Goal: Task Accomplishment & Management: Manage account settings

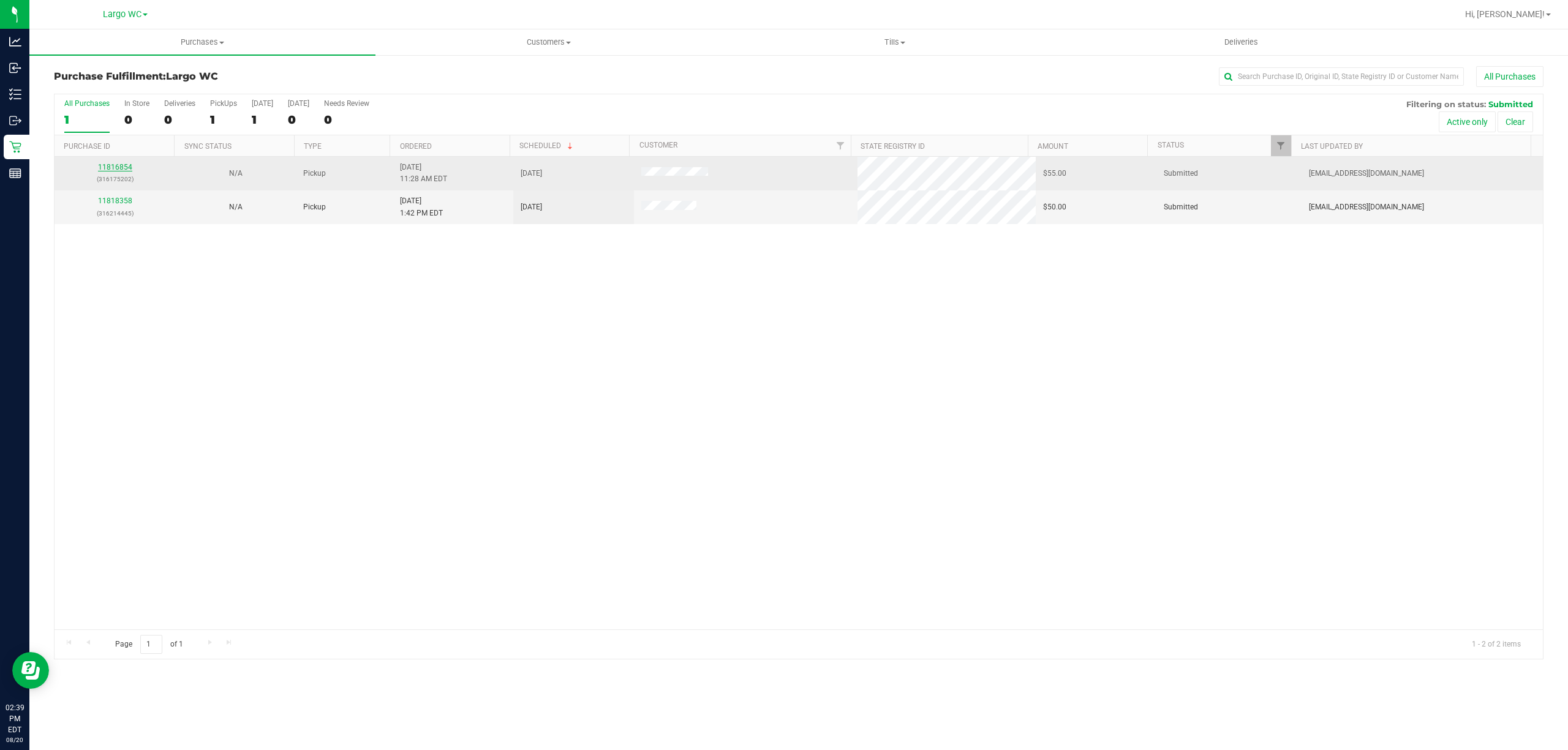
click at [120, 165] on link "11816854" at bounding box center [115, 166] width 35 height 8
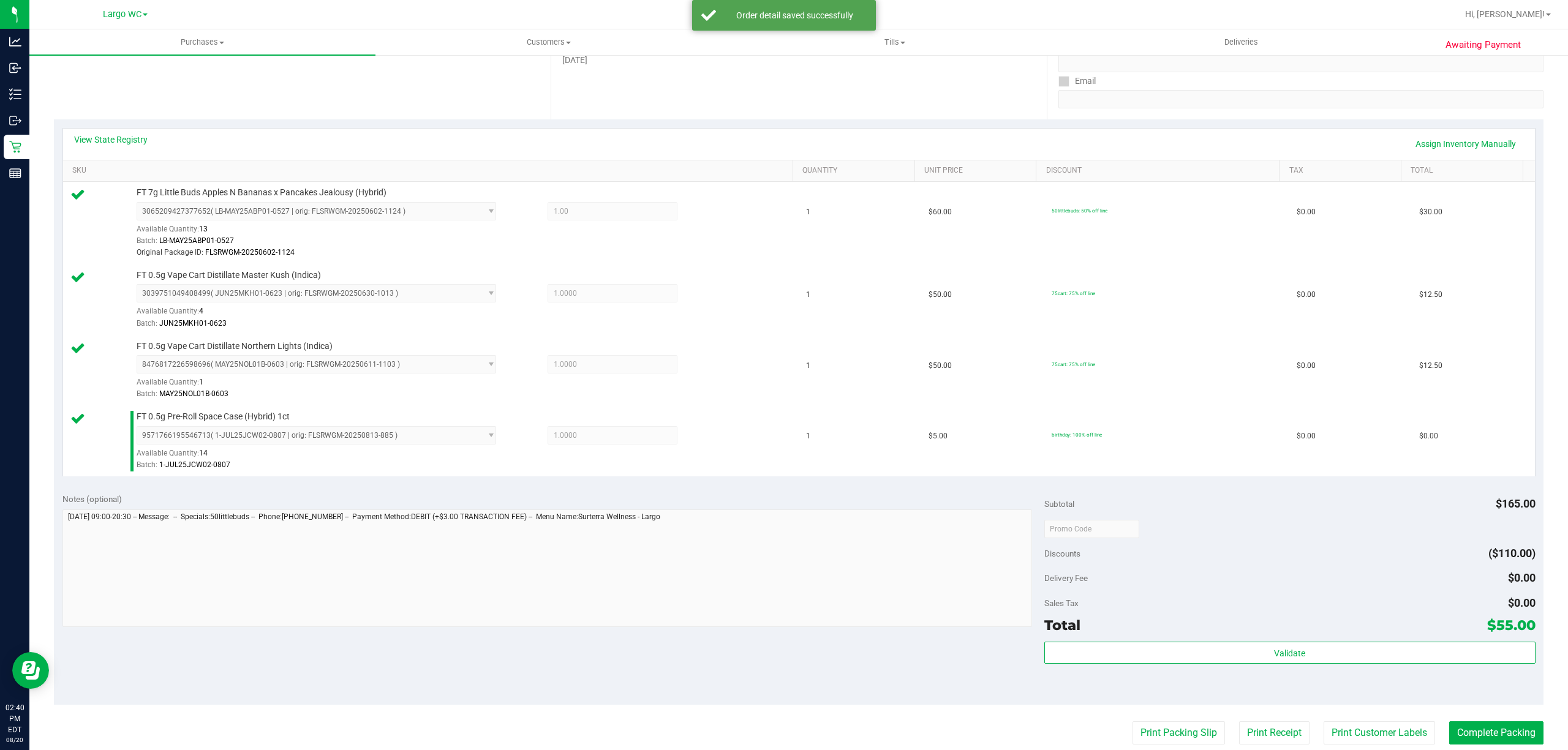
scroll to position [479, 0]
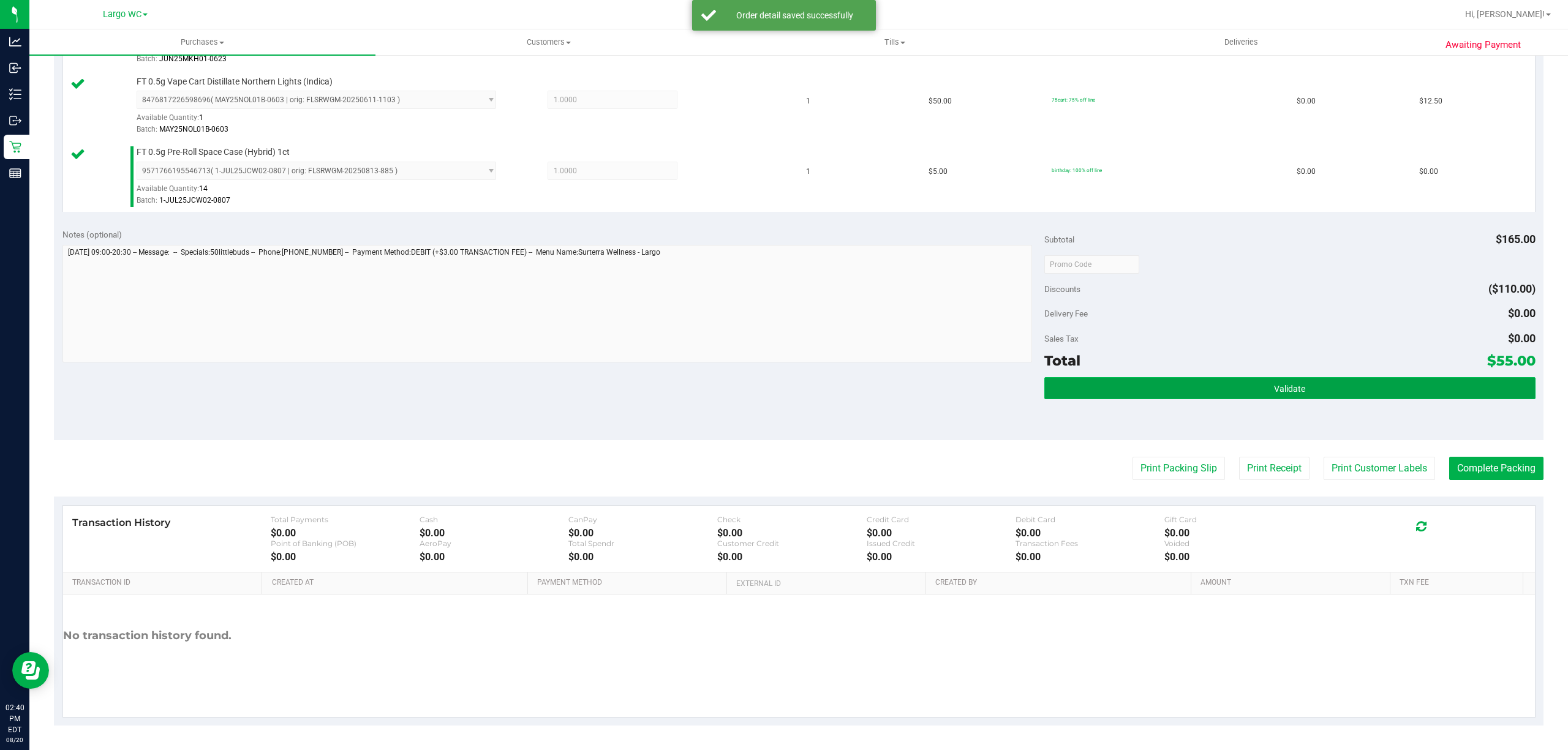
click at [1370, 382] on button "Validate" at bounding box center [1289, 389] width 491 height 22
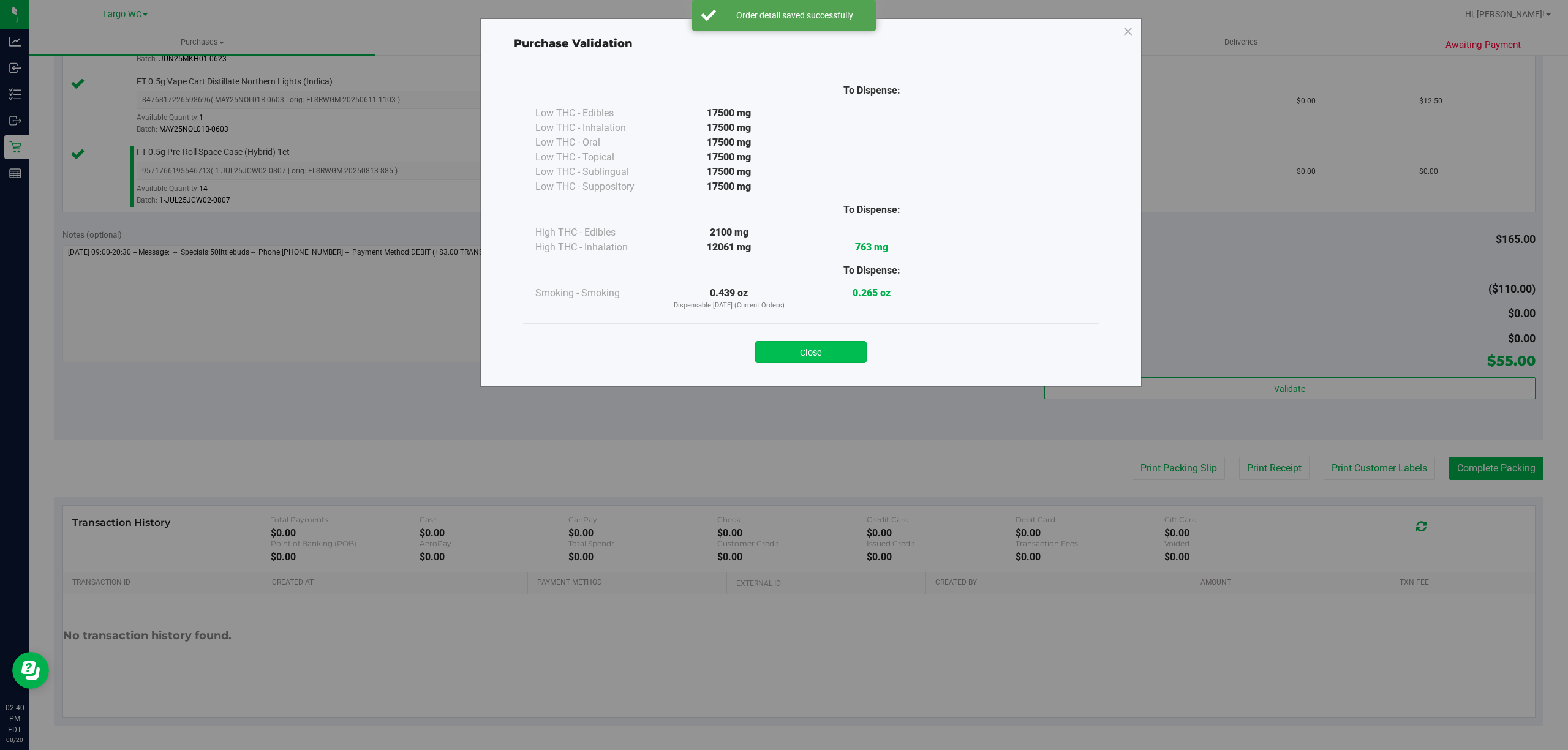
click at [814, 351] on button "Close" at bounding box center [811, 353] width 111 height 22
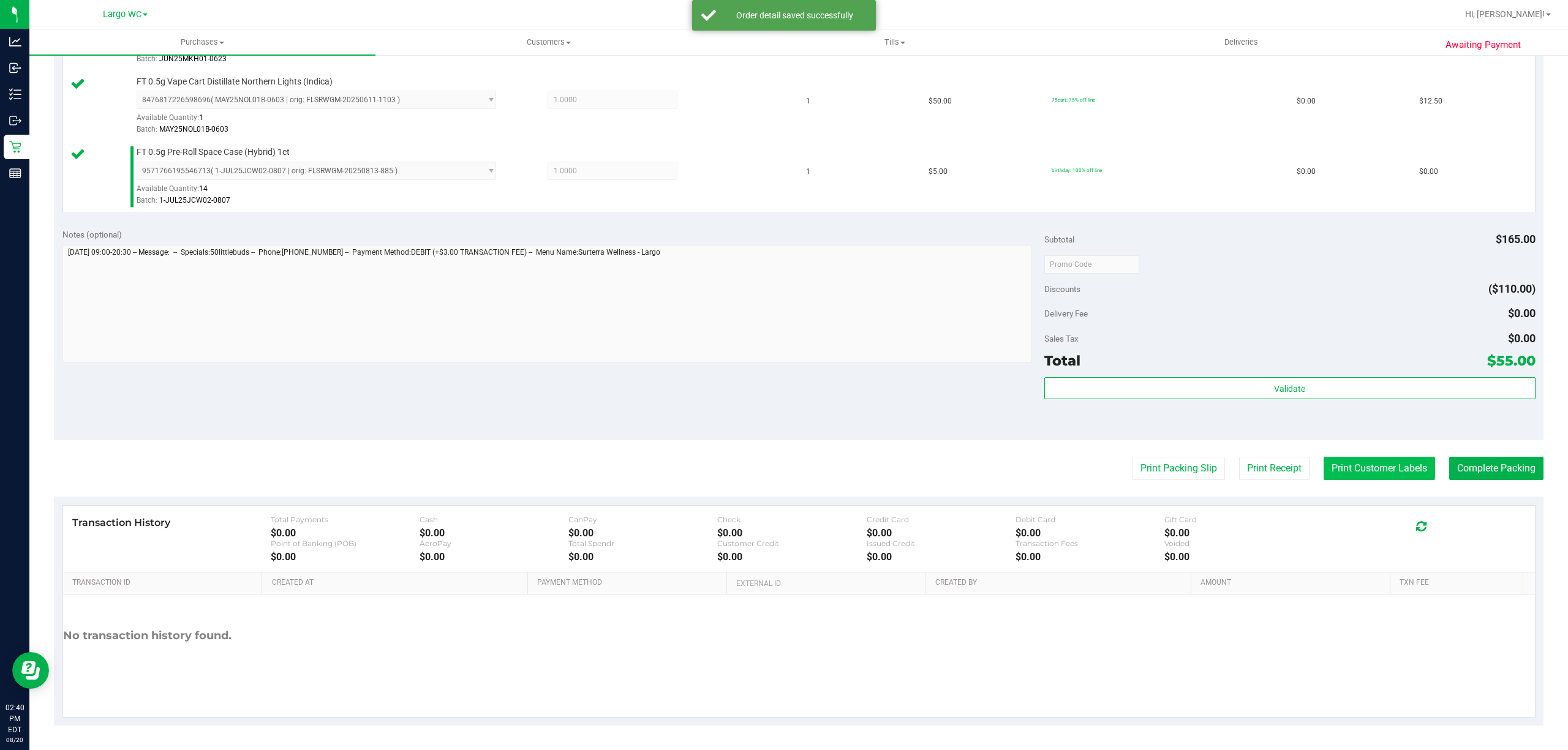
click at [1331, 464] on button "Print Customer Labels" at bounding box center [1379, 469] width 111 height 23
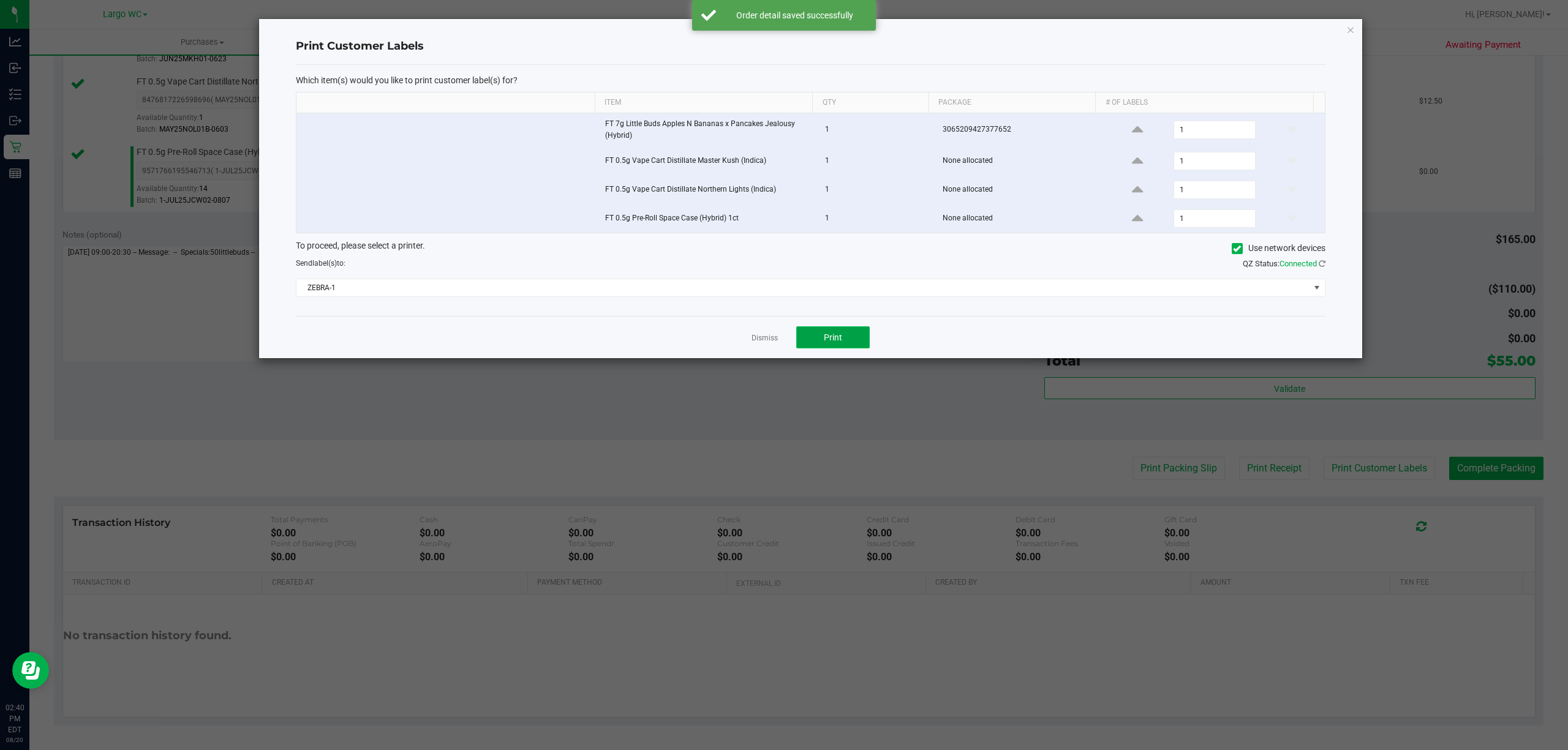
click at [843, 335] on button "Print" at bounding box center [833, 338] width 74 height 22
click at [1350, 28] on icon "button" at bounding box center [1350, 30] width 8 height 15
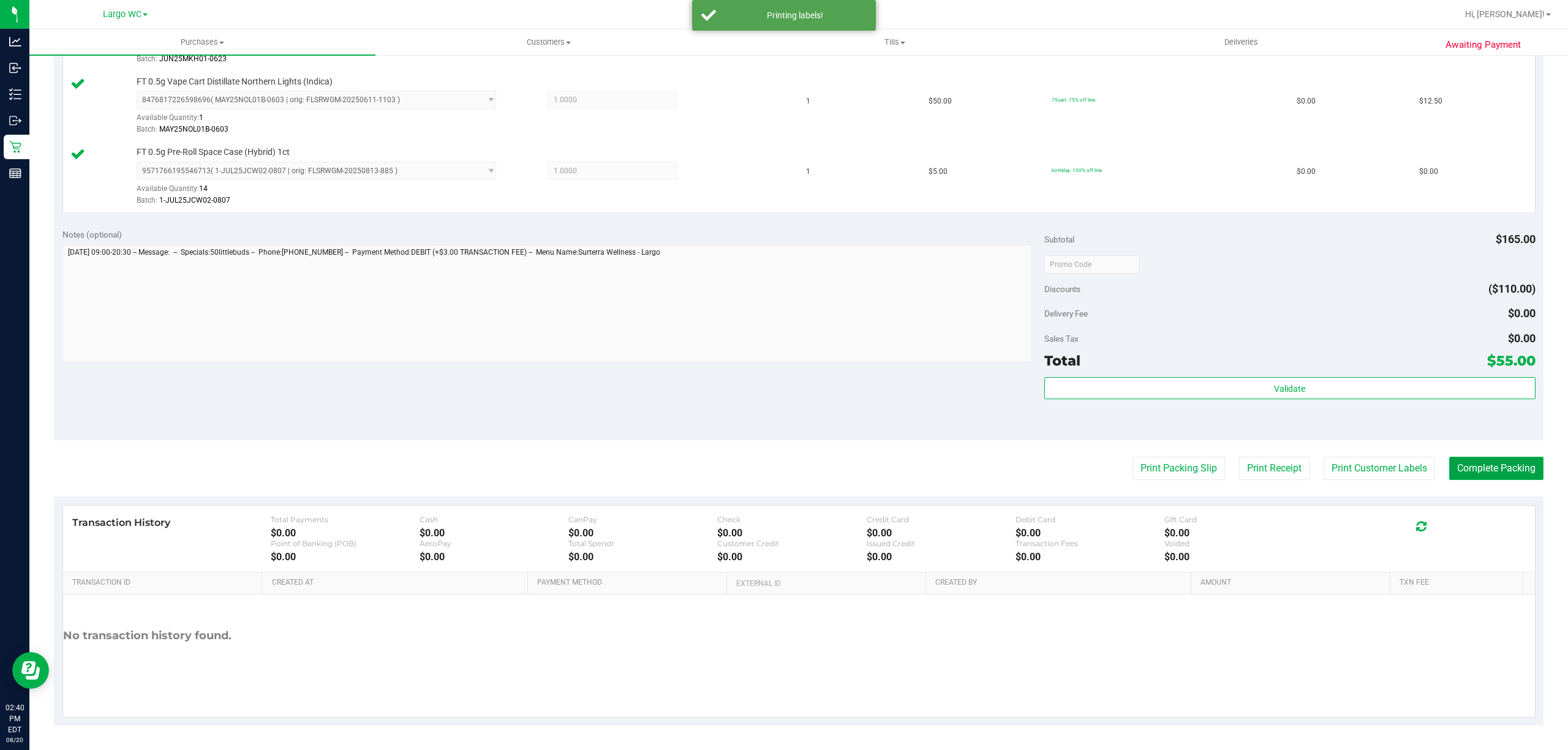
click at [1489, 470] on button "Complete Packing" at bounding box center [1496, 469] width 94 height 23
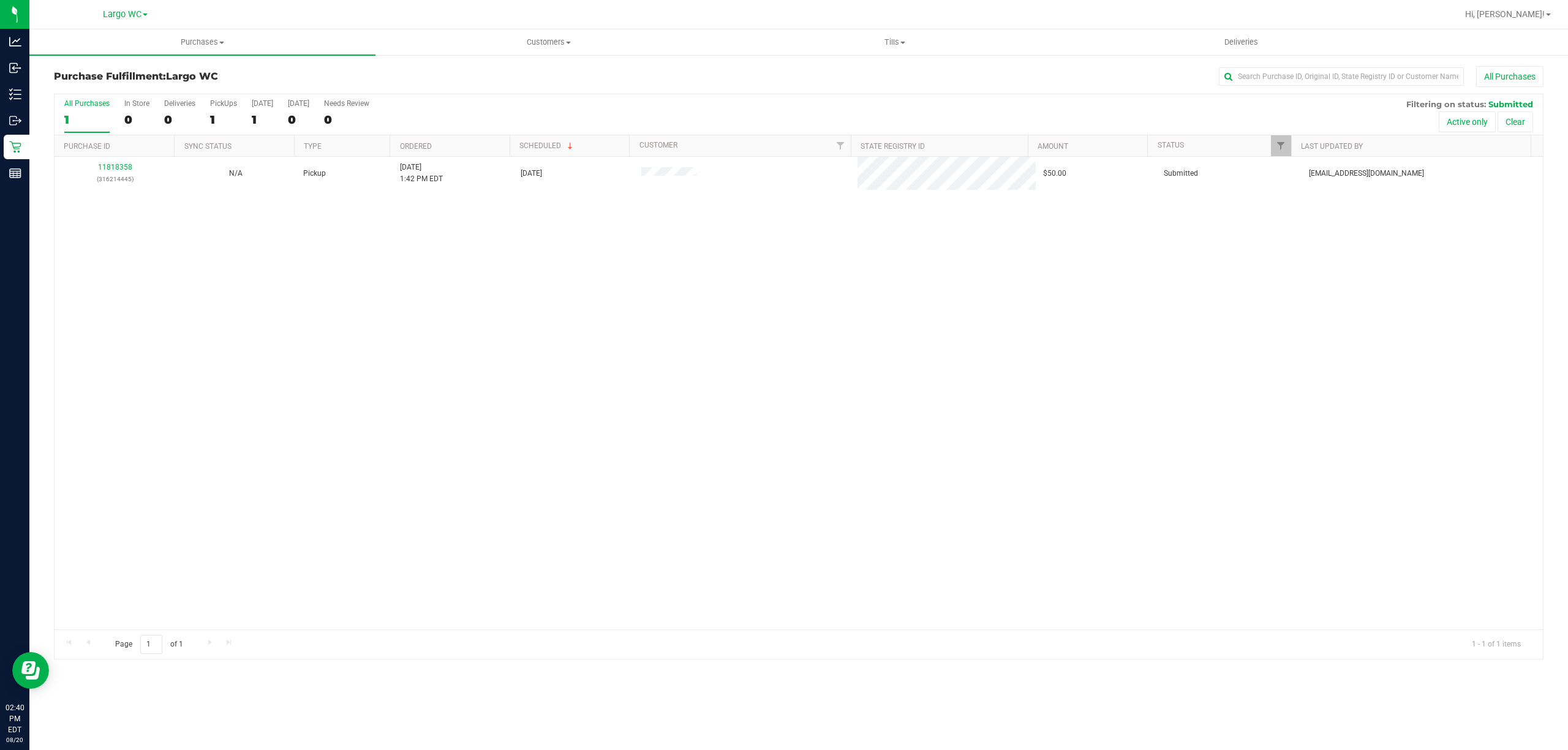
click at [86, 542] on div "11818358 (316214445) N/A Pickup 8/20/2025 1:42 PM EDT 8/20/2025 $50.00 Submitte…" at bounding box center [798, 394] width 1489 height 473
click at [132, 116] on div "0" at bounding box center [137, 120] width 25 height 14
click at [0, 0] on input "In Store 0" at bounding box center [0, 0] width 0 height 0
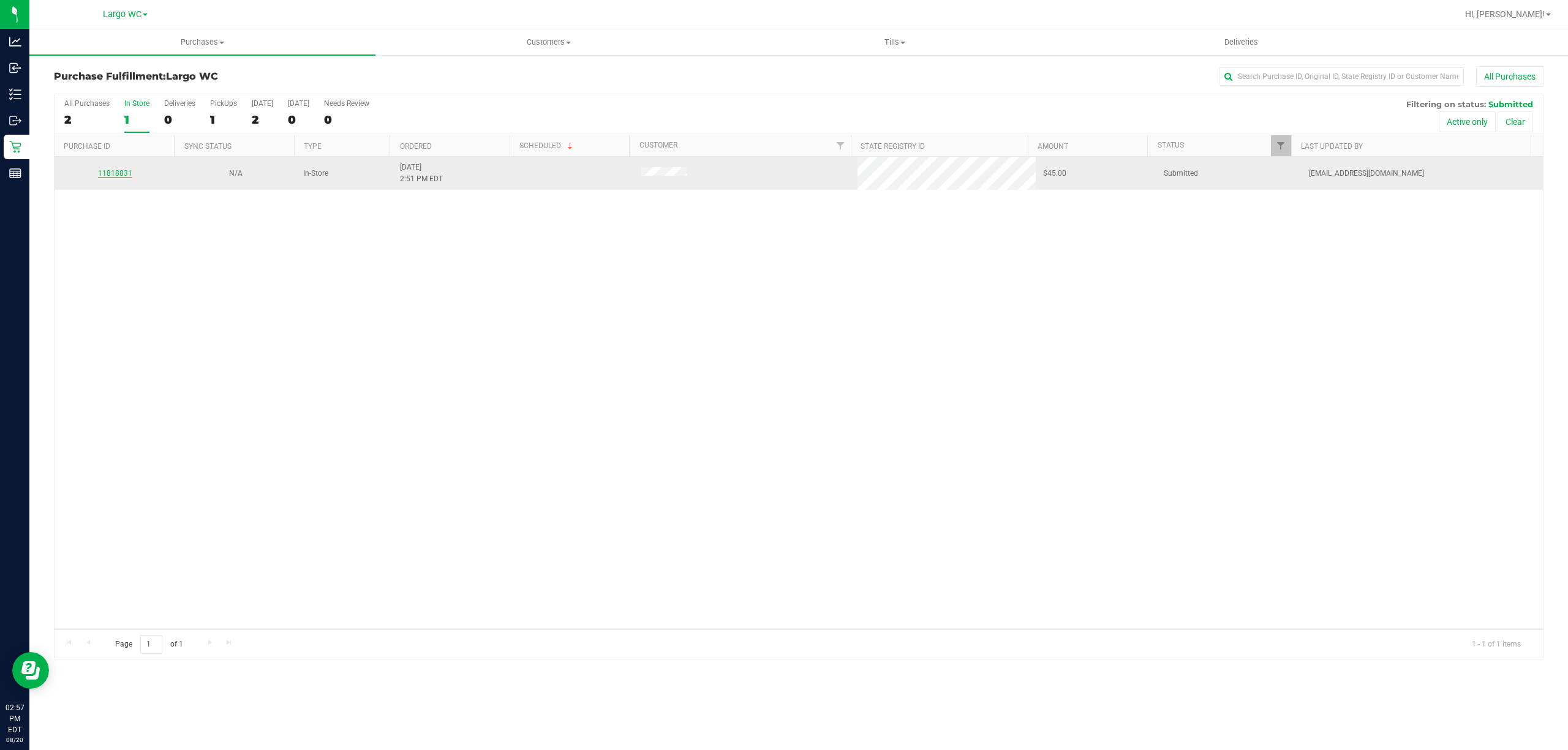
click at [120, 171] on link "11818831" at bounding box center [115, 173] width 35 height 8
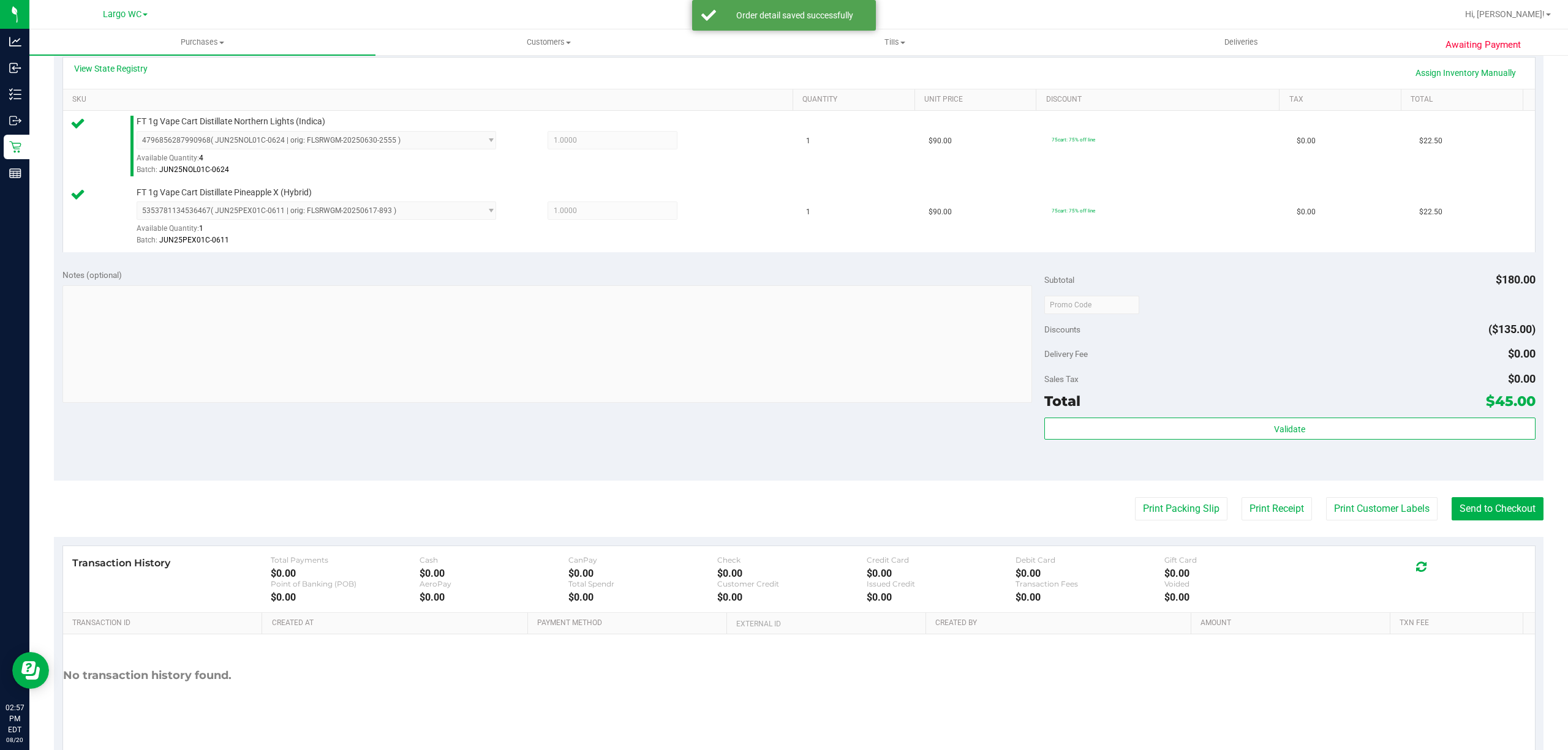
scroll to position [325, 0]
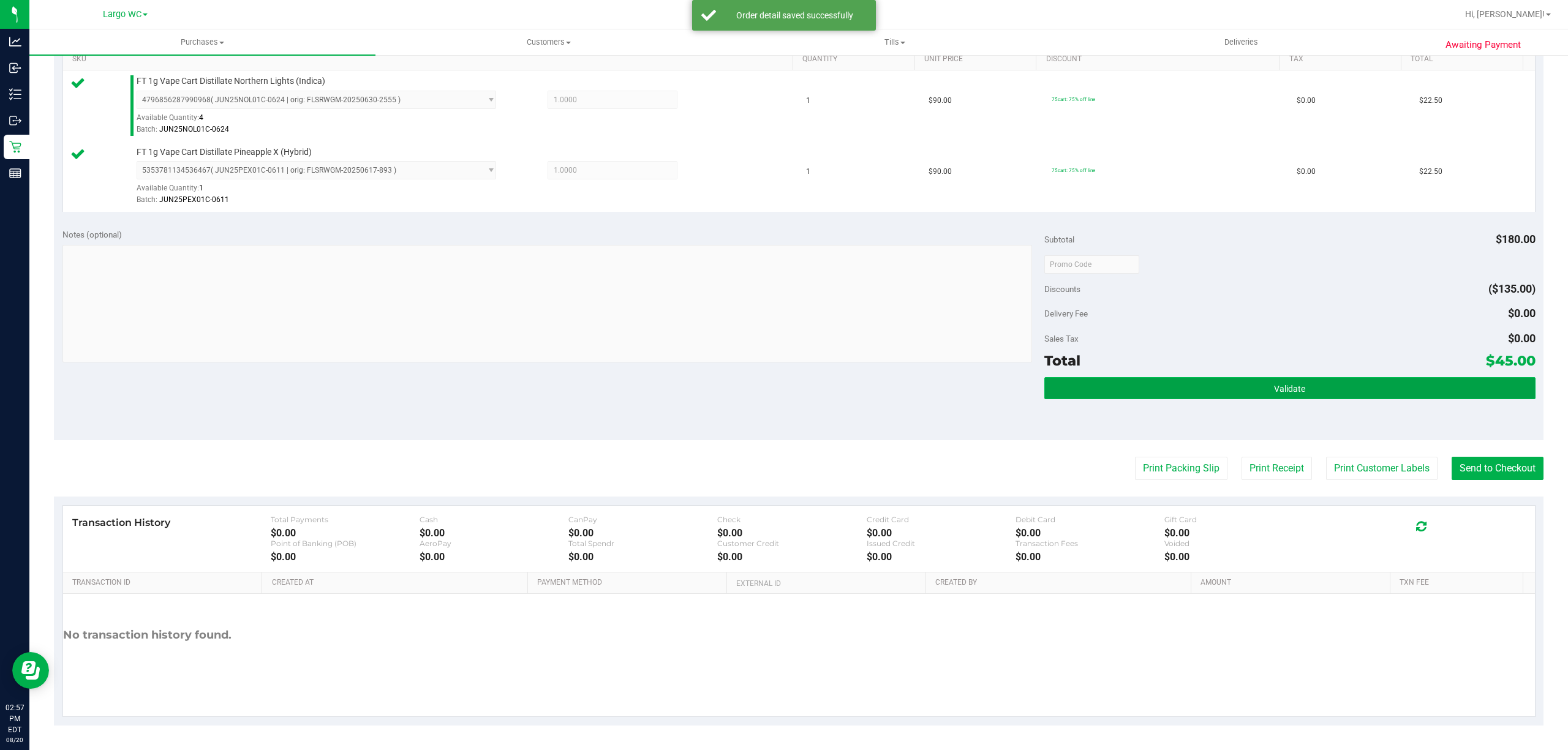
click at [1341, 393] on button "Validate" at bounding box center [1289, 389] width 491 height 22
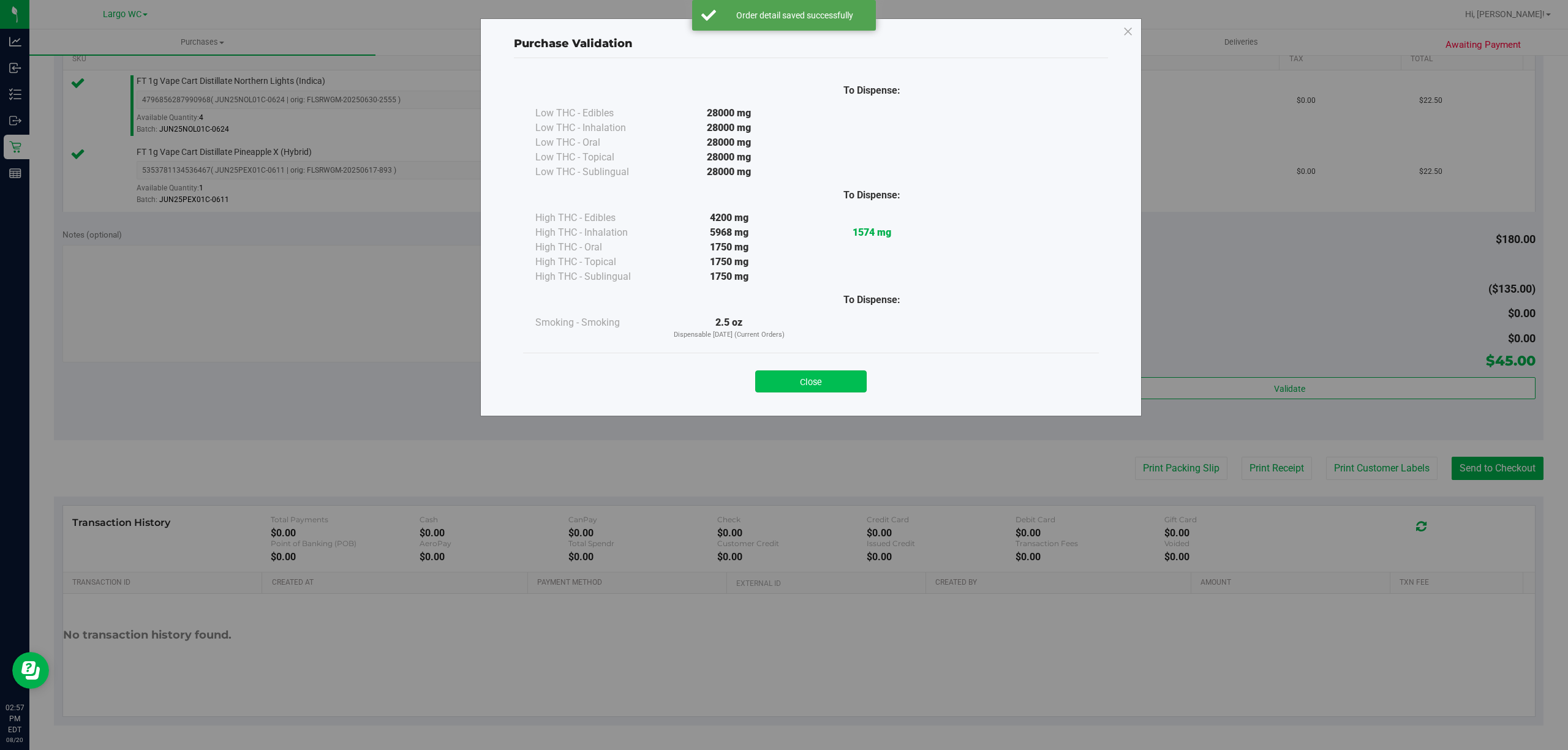
click at [823, 386] on button "Close" at bounding box center [811, 382] width 111 height 22
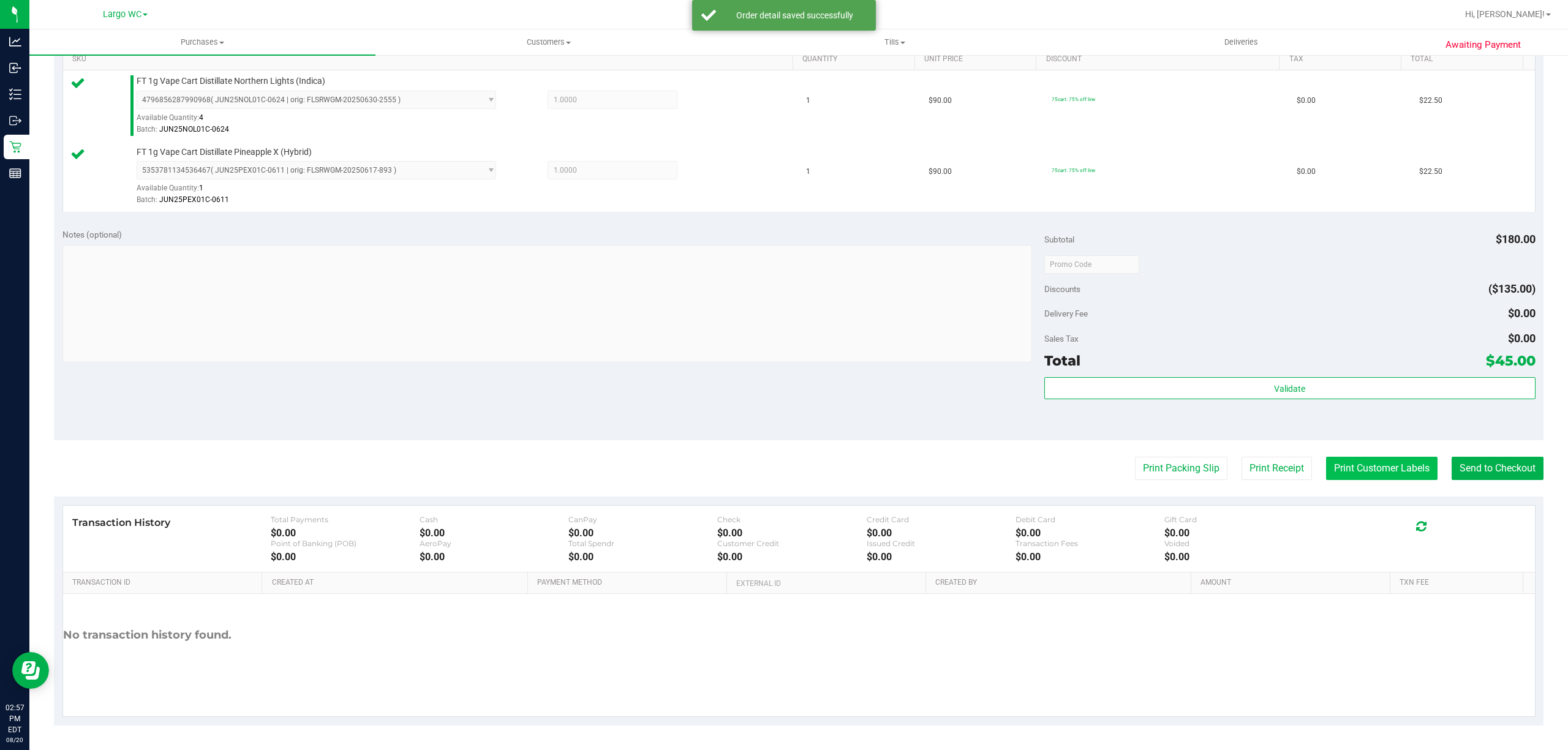
click at [1354, 469] on button "Print Customer Labels" at bounding box center [1381, 469] width 111 height 23
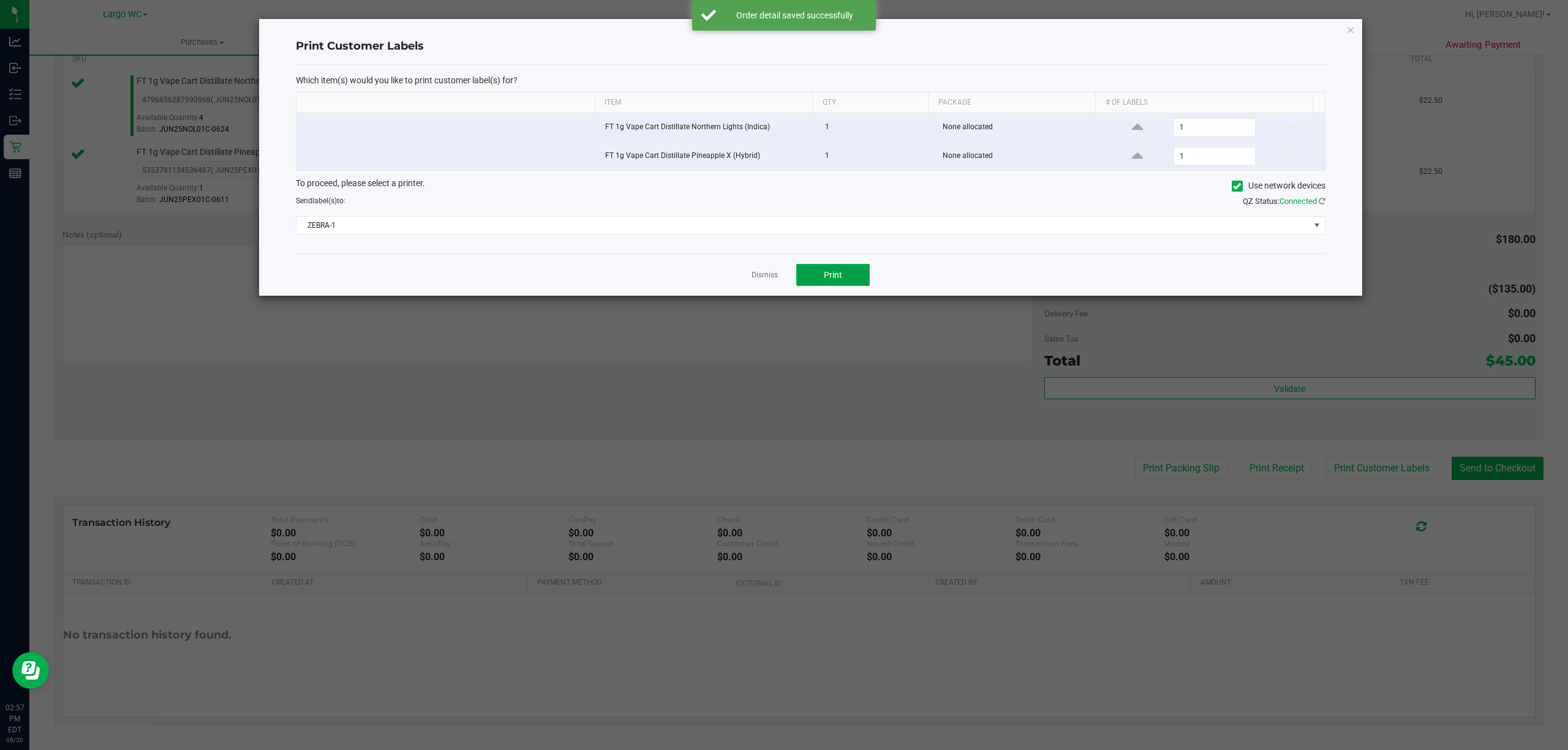
click at [866, 281] on button "Print" at bounding box center [833, 275] width 74 height 22
click at [1353, 28] on icon "button" at bounding box center [1350, 30] width 8 height 15
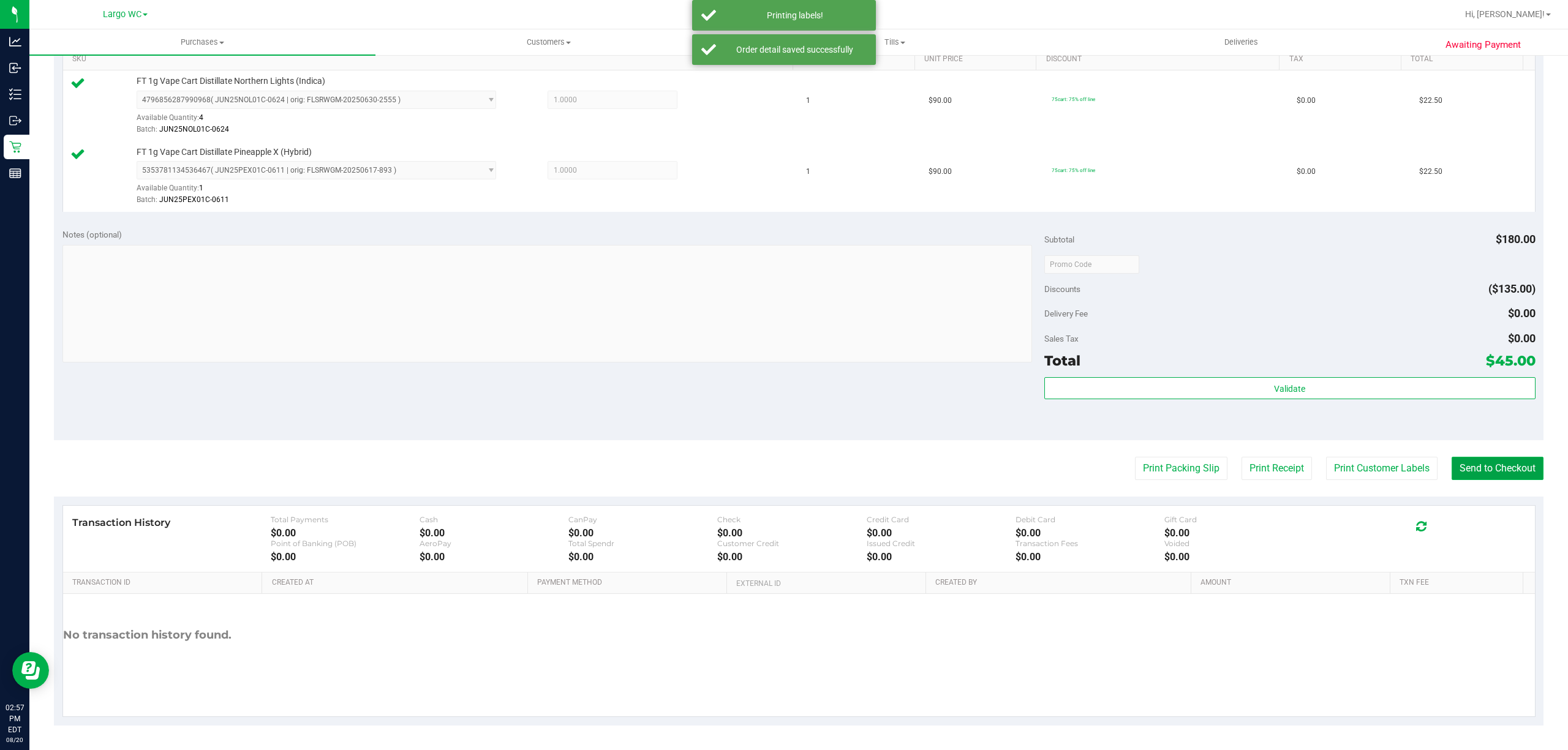
click at [1509, 469] on button "Send to Checkout" at bounding box center [1497, 469] width 92 height 23
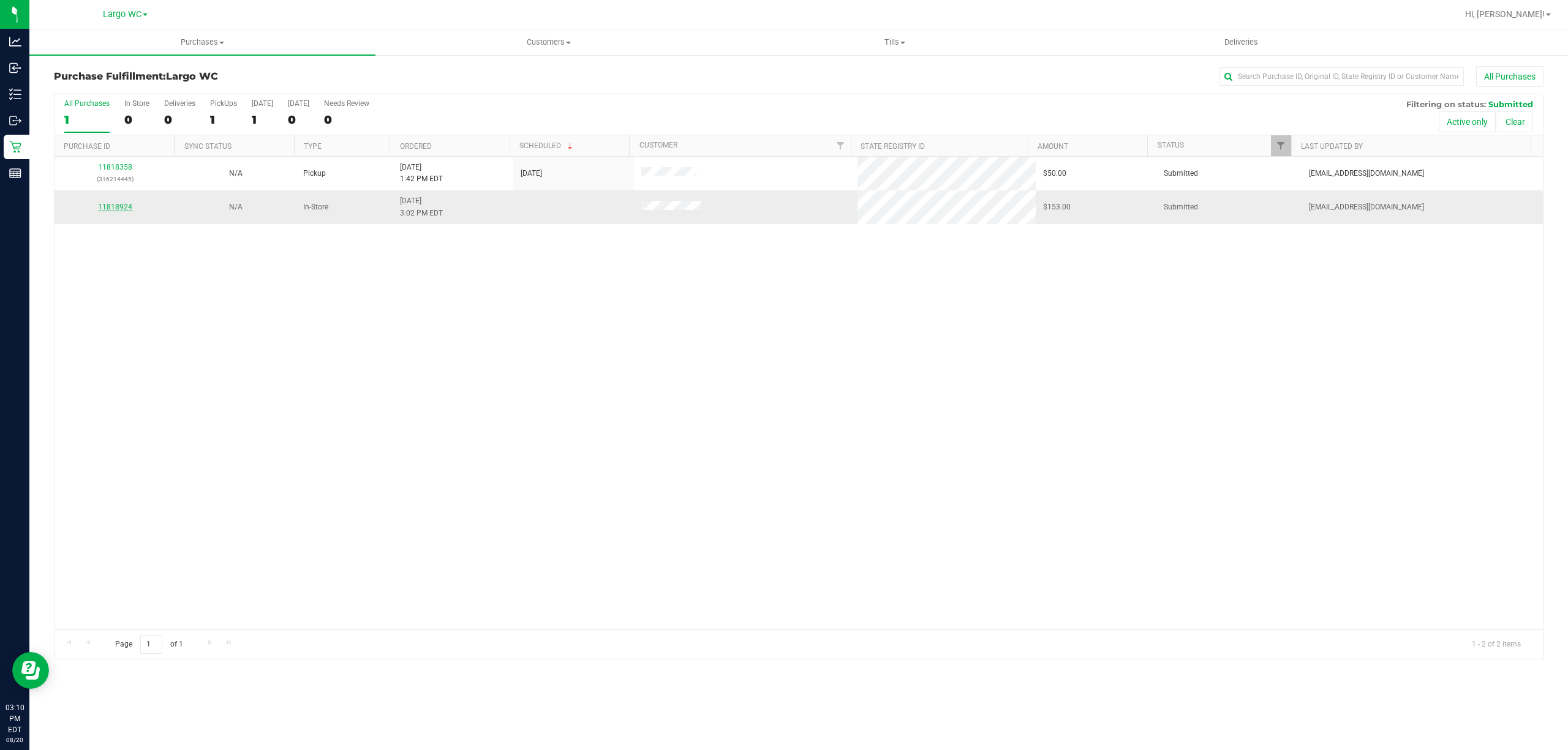
click at [108, 206] on link "11818924" at bounding box center [115, 207] width 35 height 8
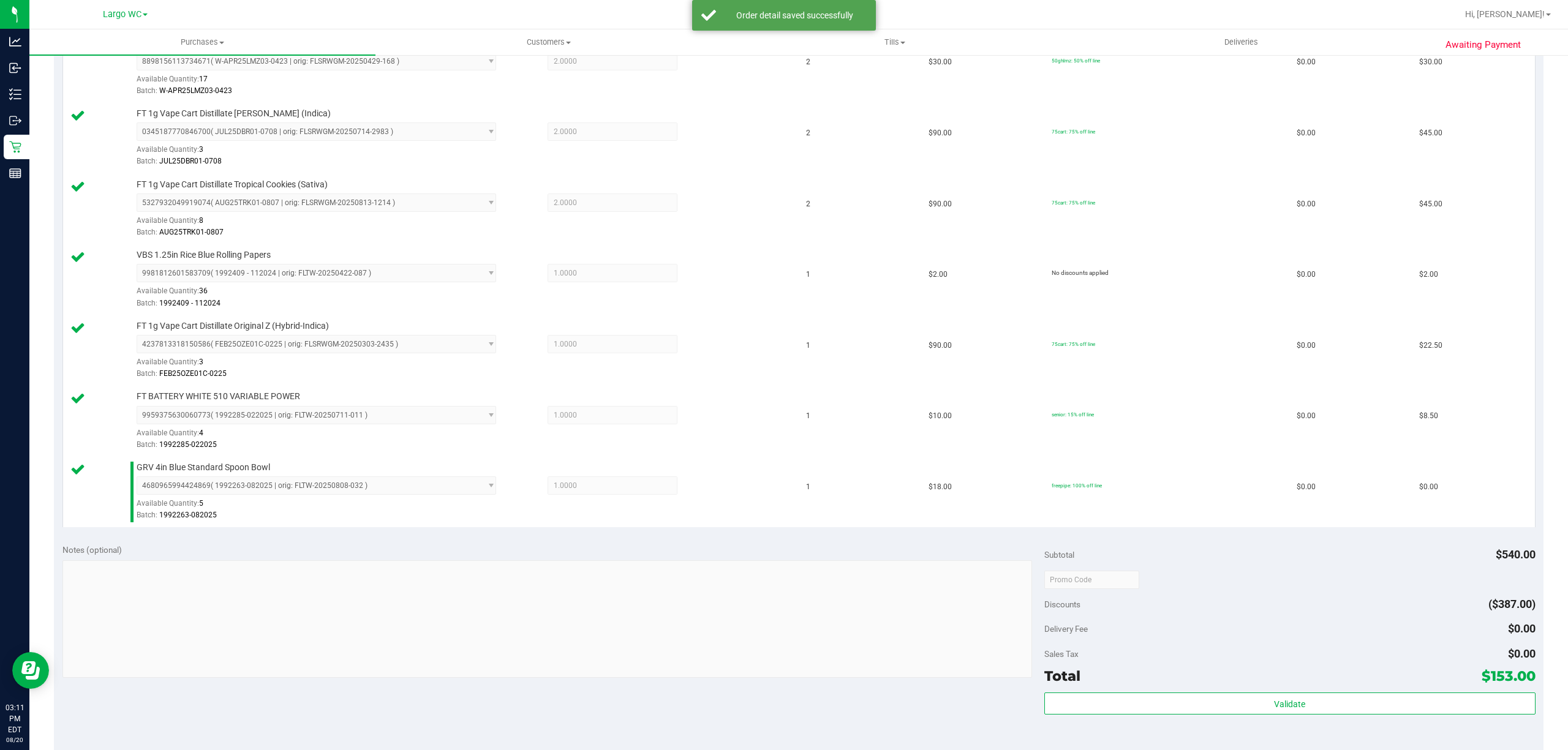
scroll to position [682, 0]
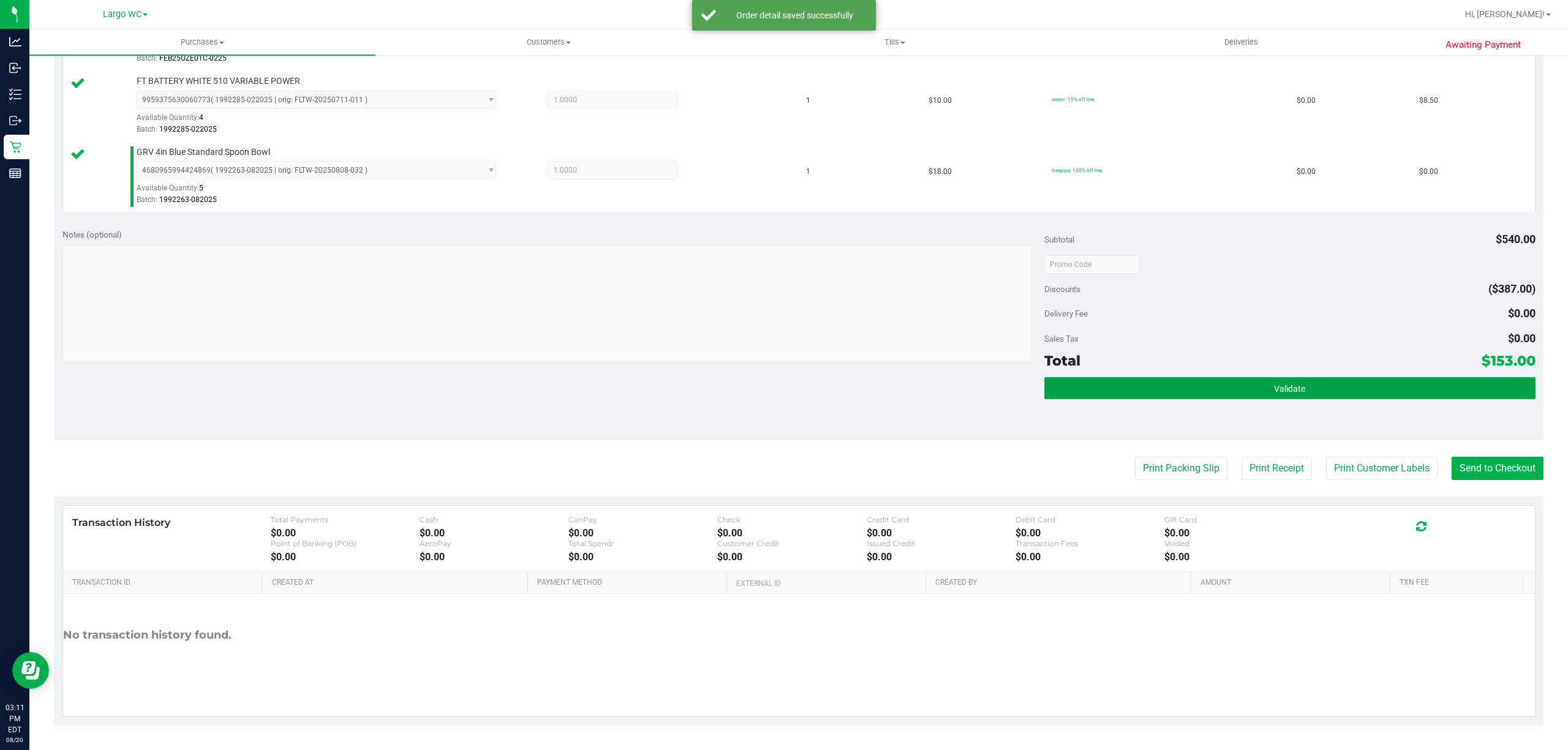
click at [1319, 378] on button "Validate" at bounding box center [1289, 389] width 491 height 22
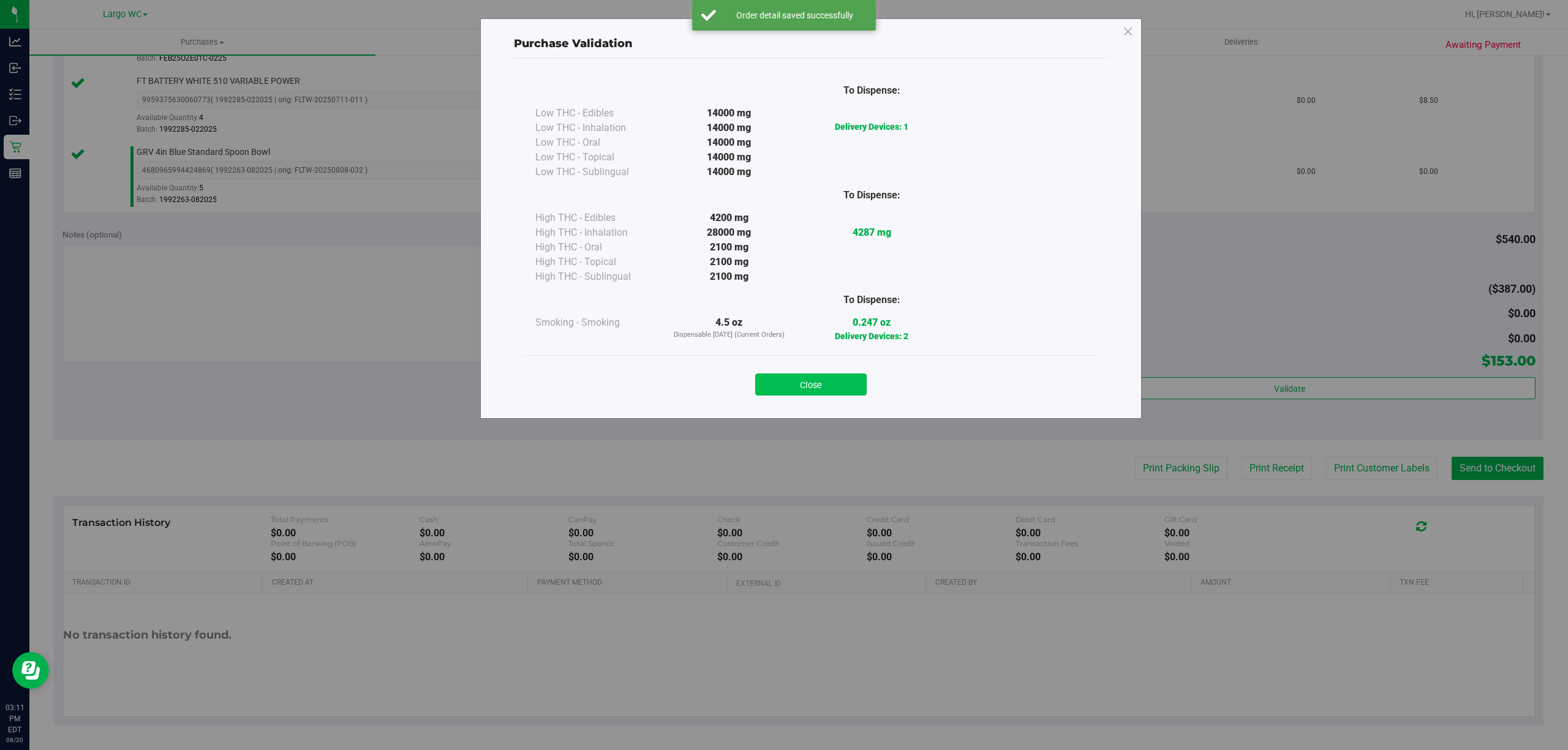
click at [809, 390] on button "Close" at bounding box center [811, 385] width 111 height 22
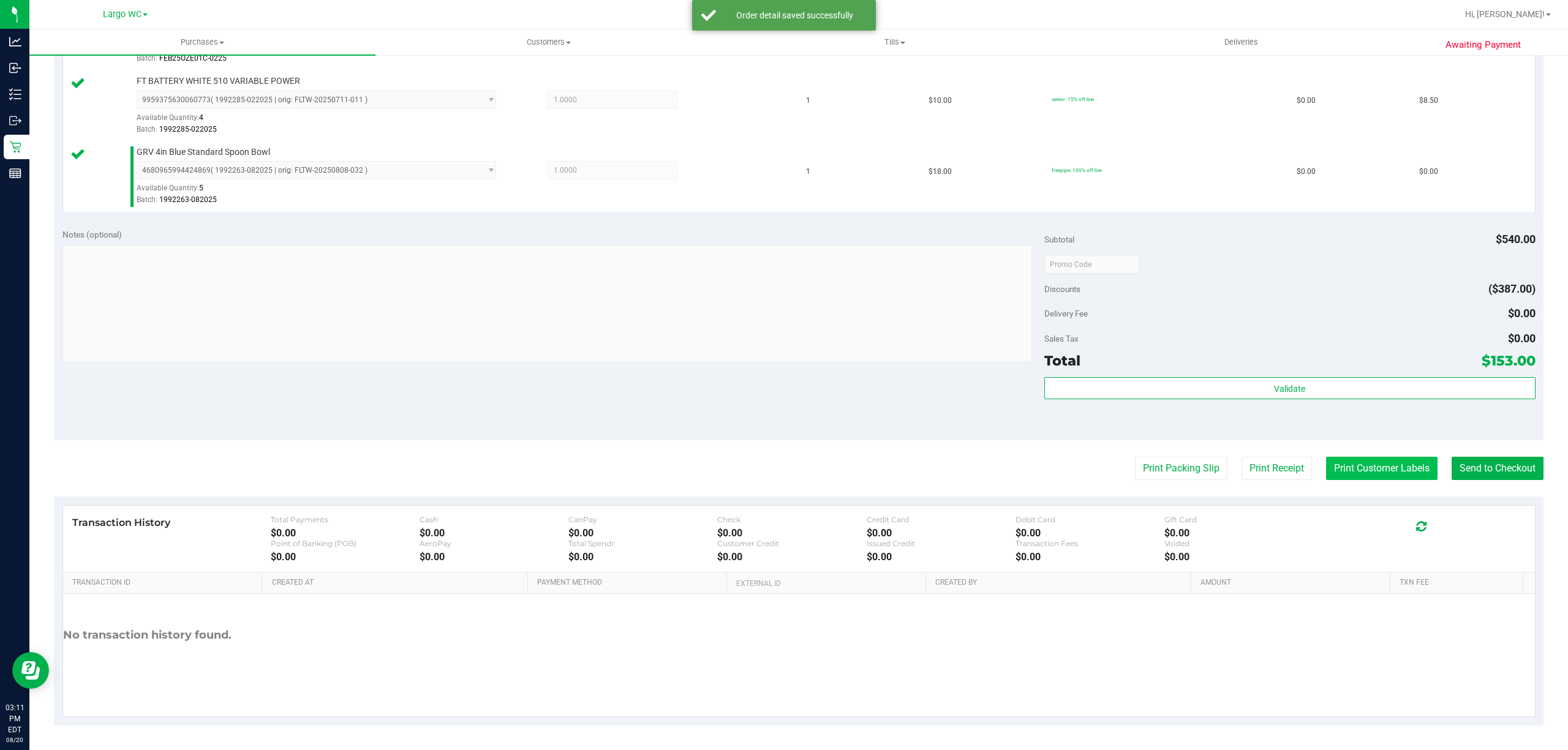
click at [1361, 463] on button "Print Customer Labels" at bounding box center [1381, 469] width 111 height 23
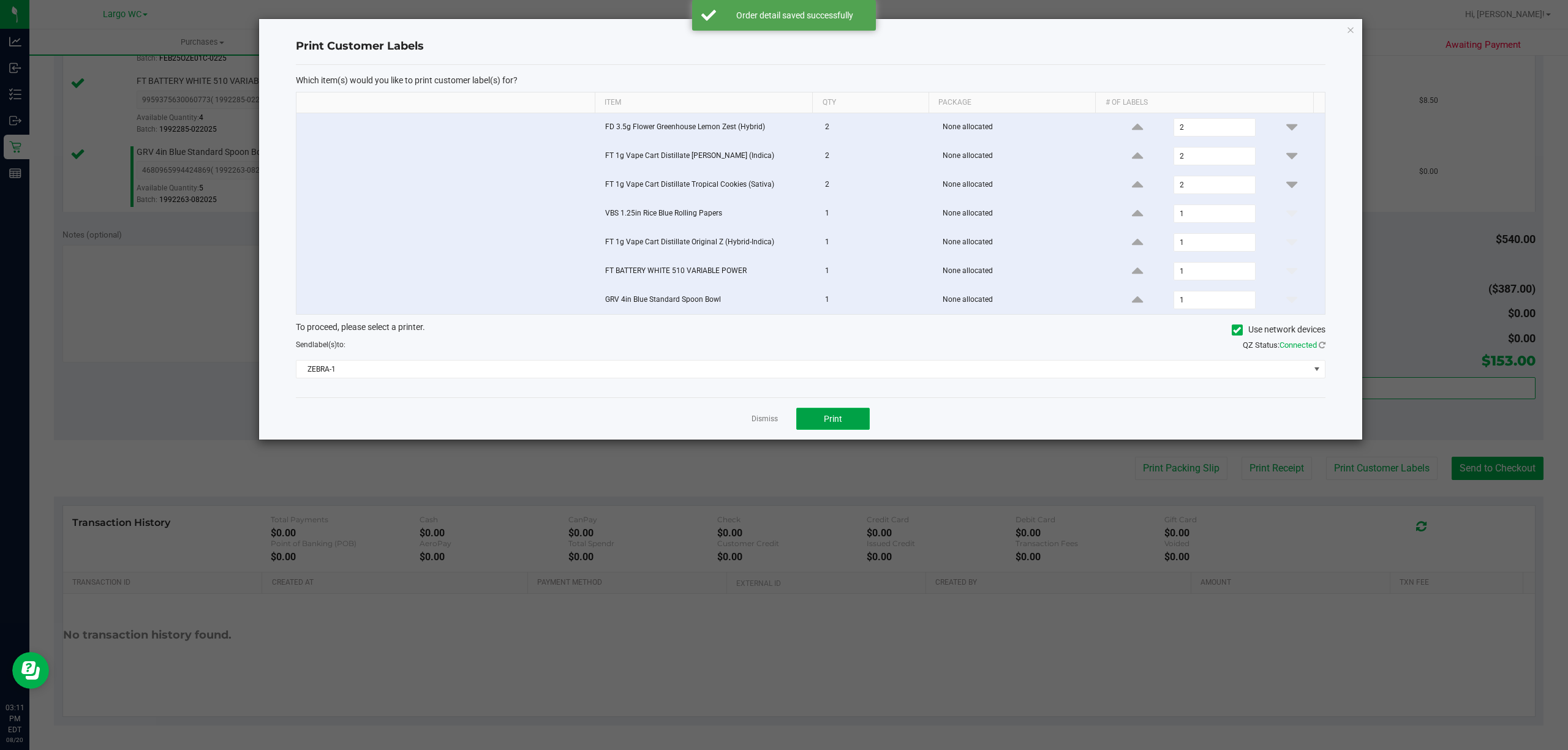
click at [825, 420] on span "Print" at bounding box center [833, 419] width 19 height 9
click at [1348, 33] on icon "button" at bounding box center [1350, 30] width 8 height 15
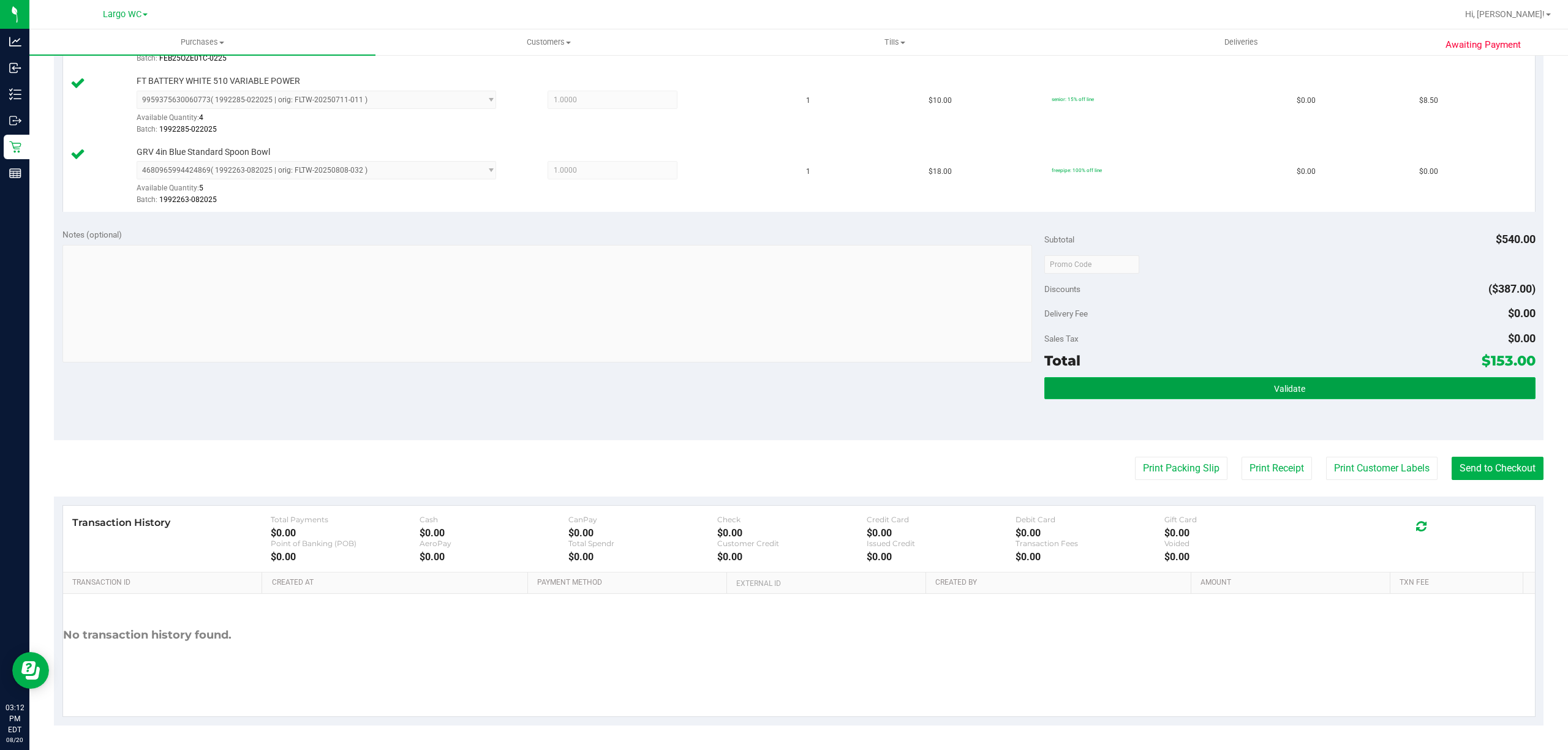
click at [1371, 378] on button "Validate" at bounding box center [1289, 389] width 491 height 22
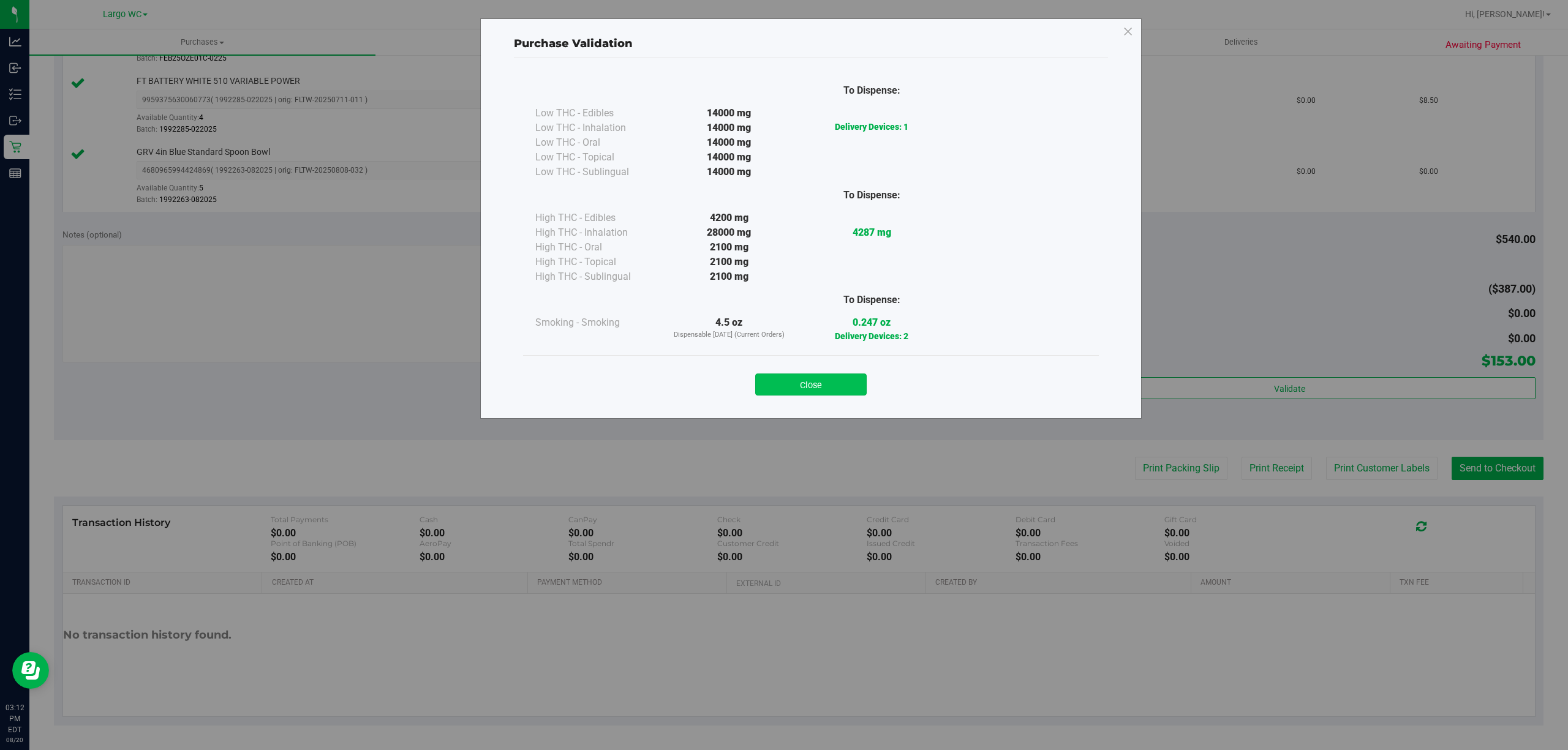
click at [825, 390] on button "Close" at bounding box center [811, 385] width 111 height 22
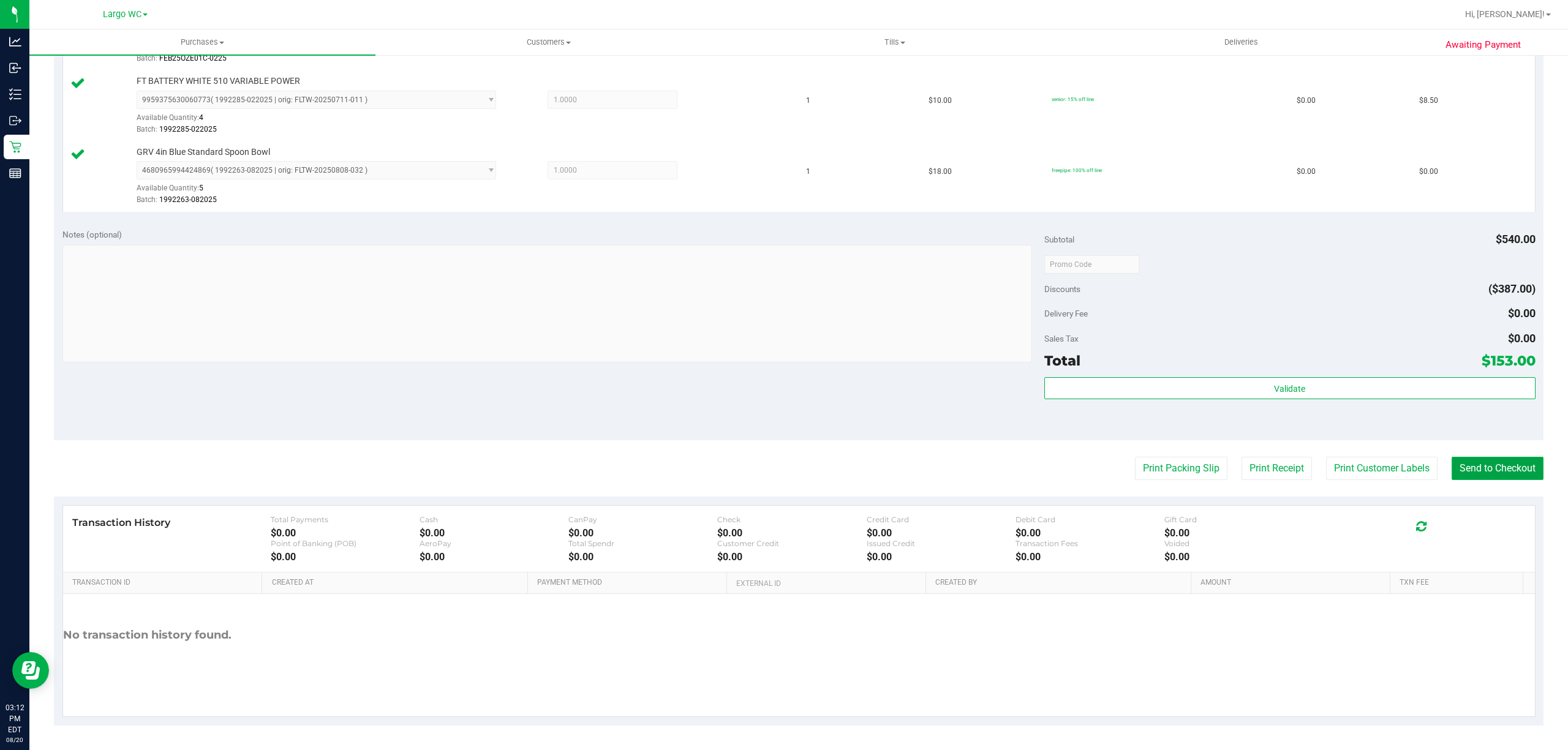
click at [1504, 468] on button "Send to Checkout" at bounding box center [1497, 469] width 92 height 23
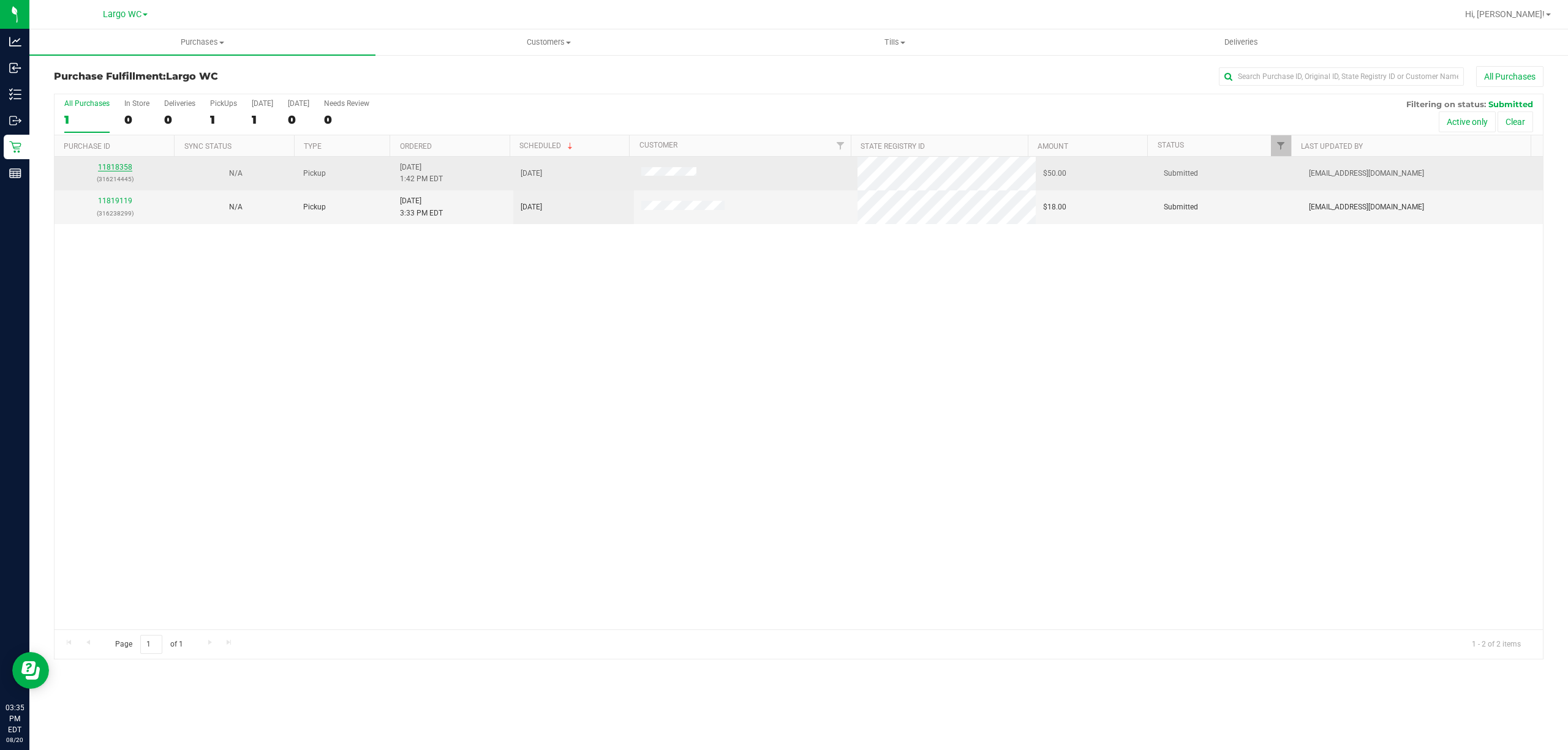
click at [111, 166] on link "11818358" at bounding box center [115, 166] width 35 height 8
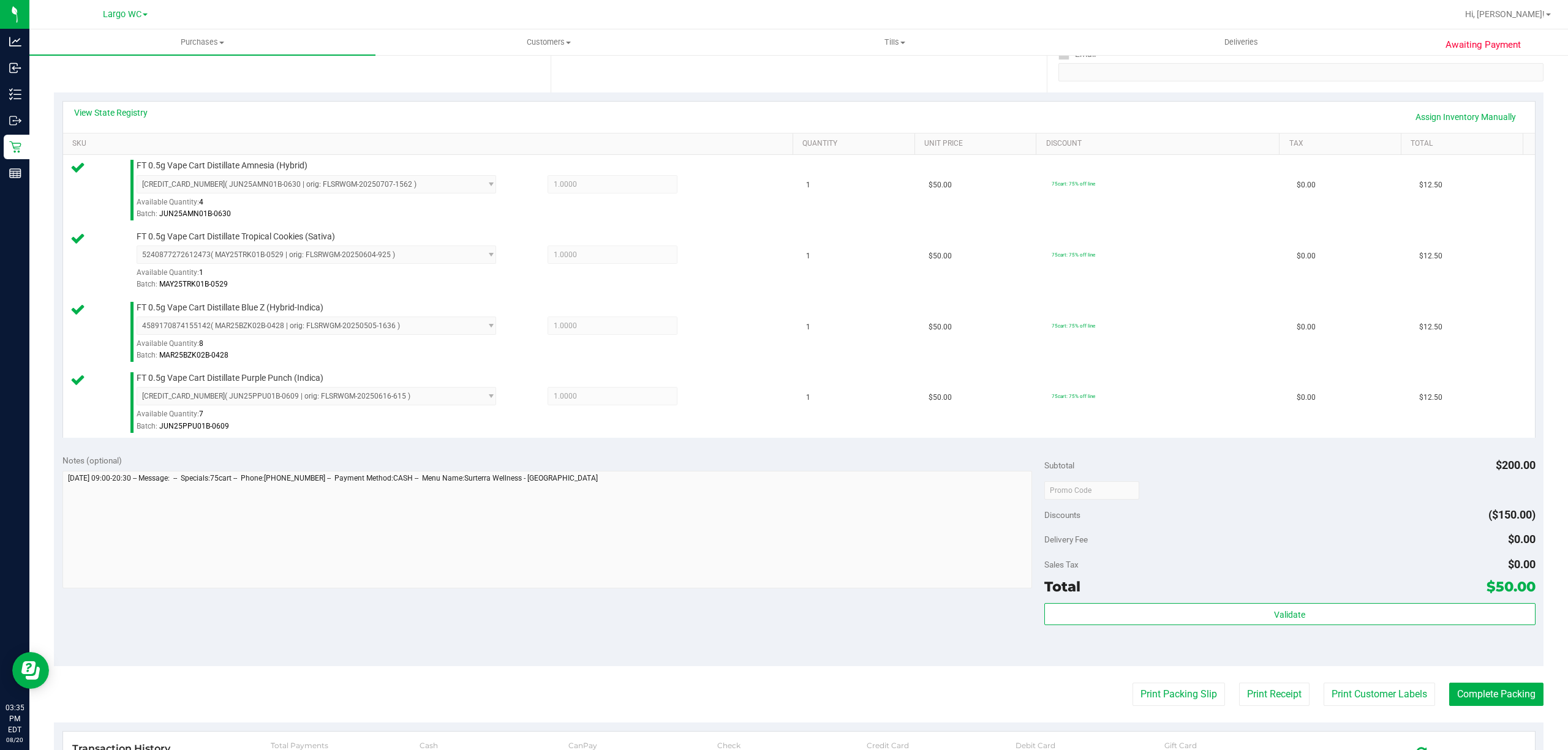
scroll to position [467, 0]
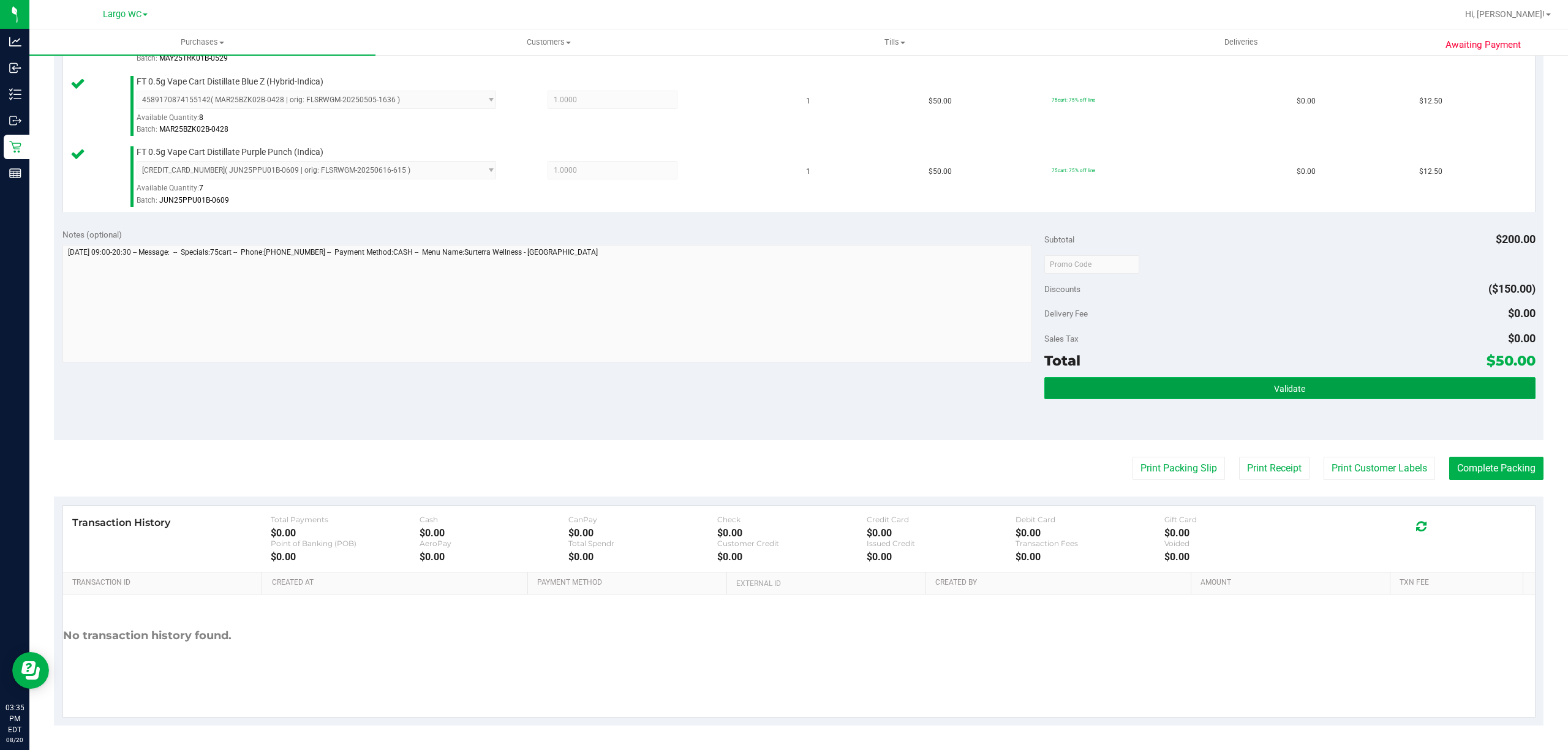
click at [1360, 396] on button "Validate" at bounding box center [1289, 389] width 491 height 22
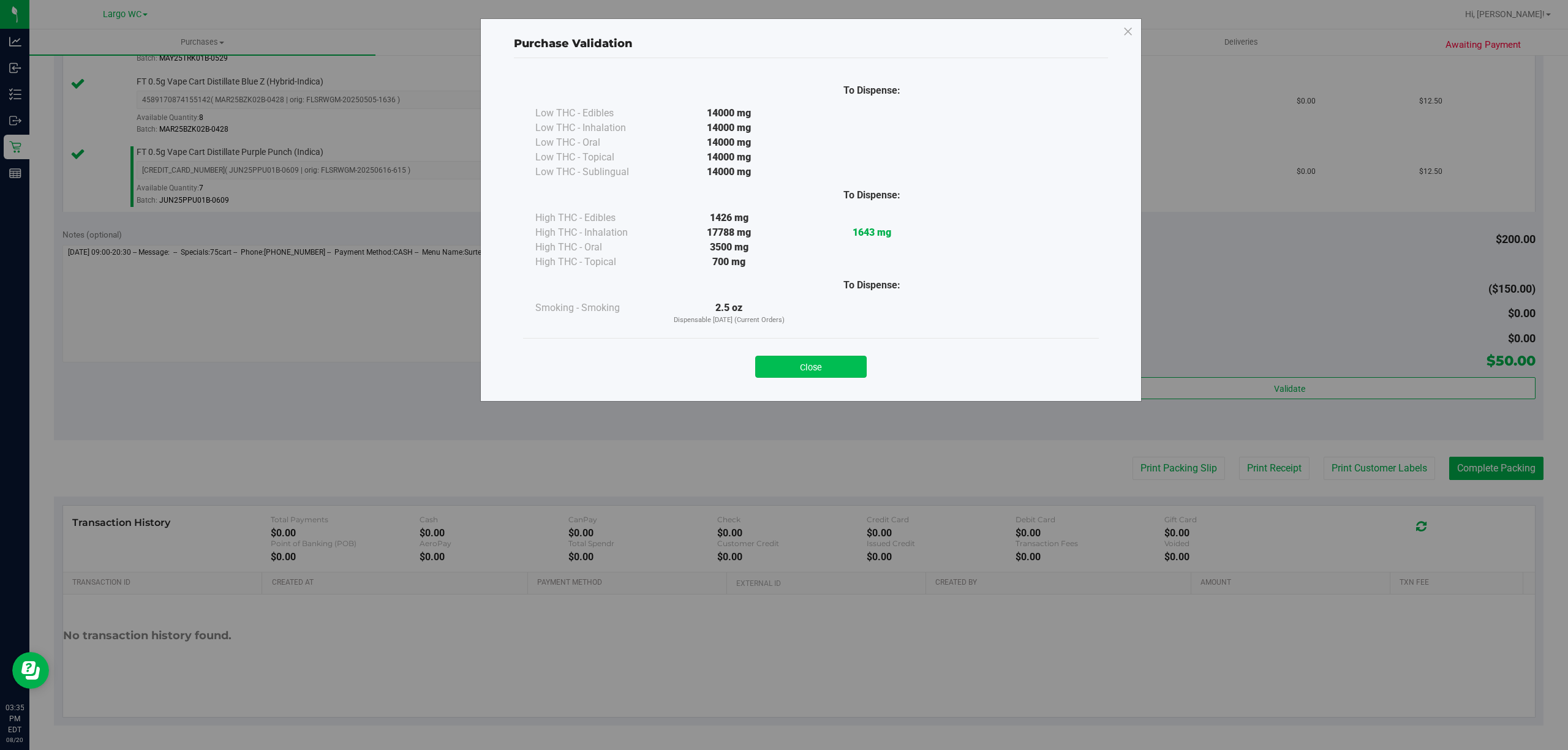
click at [832, 363] on button "Close" at bounding box center [811, 368] width 111 height 22
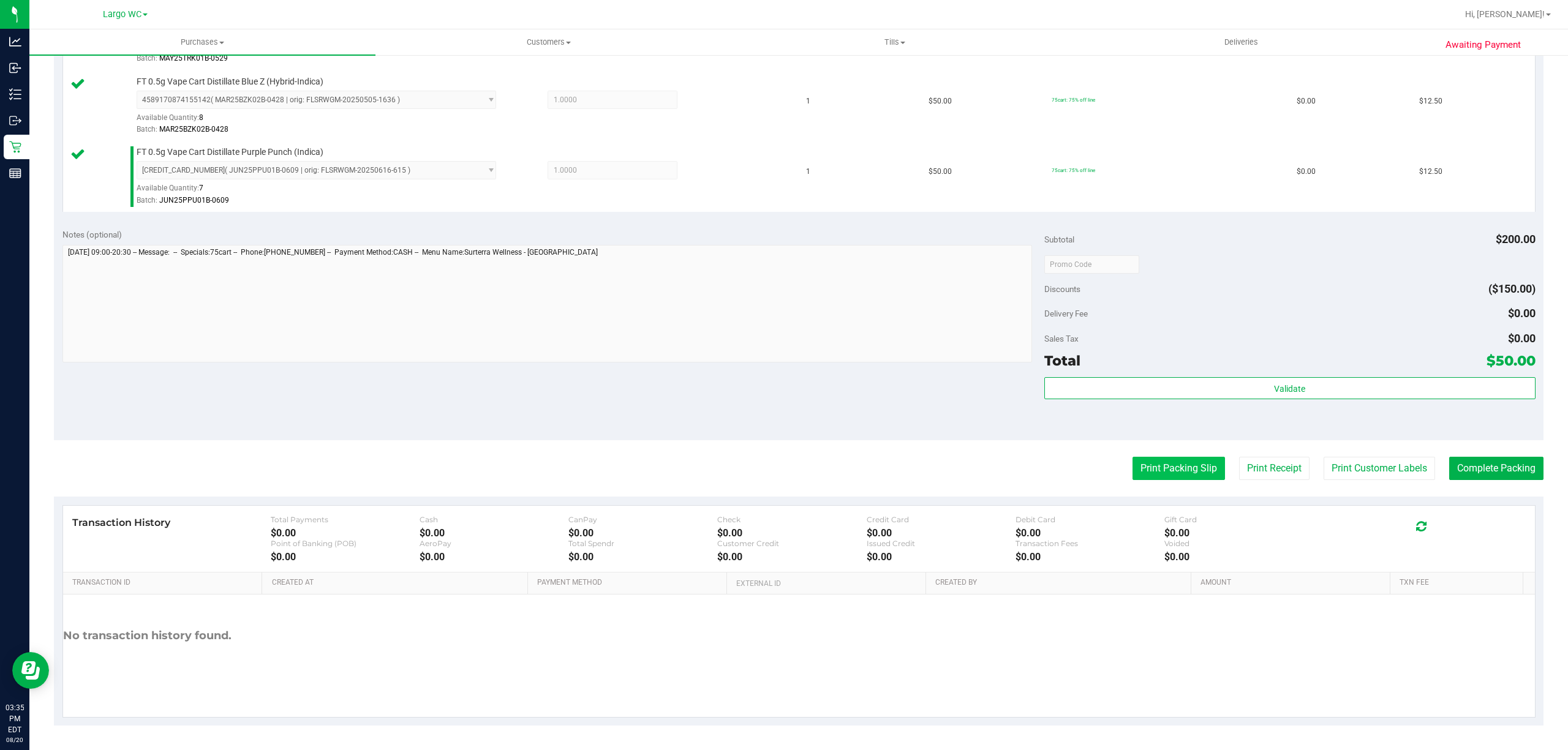
click at [1158, 466] on button "Print Packing Slip" at bounding box center [1178, 469] width 93 height 23
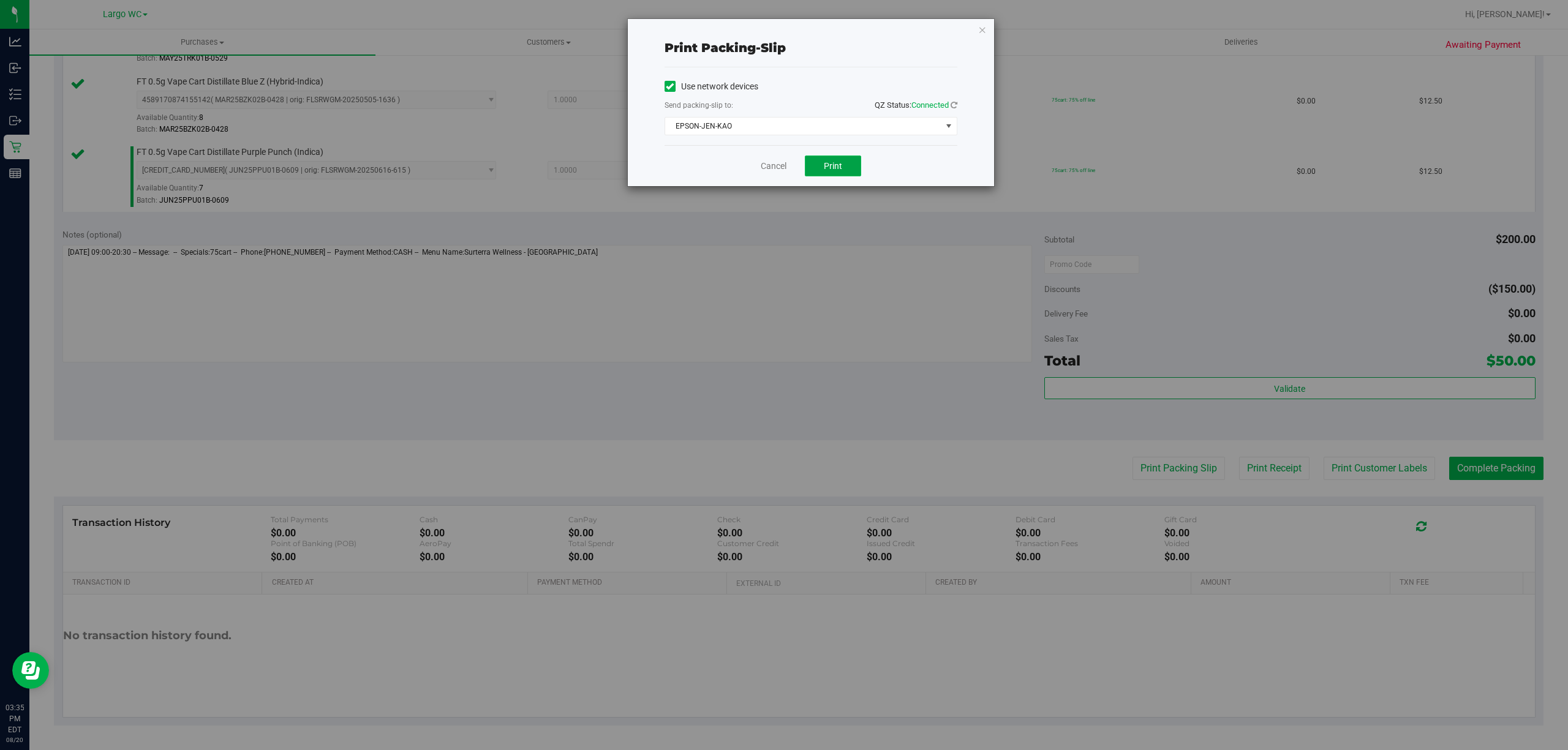
click at [833, 166] on span "Print" at bounding box center [833, 166] width 19 height 9
click at [981, 32] on icon "button" at bounding box center [982, 30] width 8 height 15
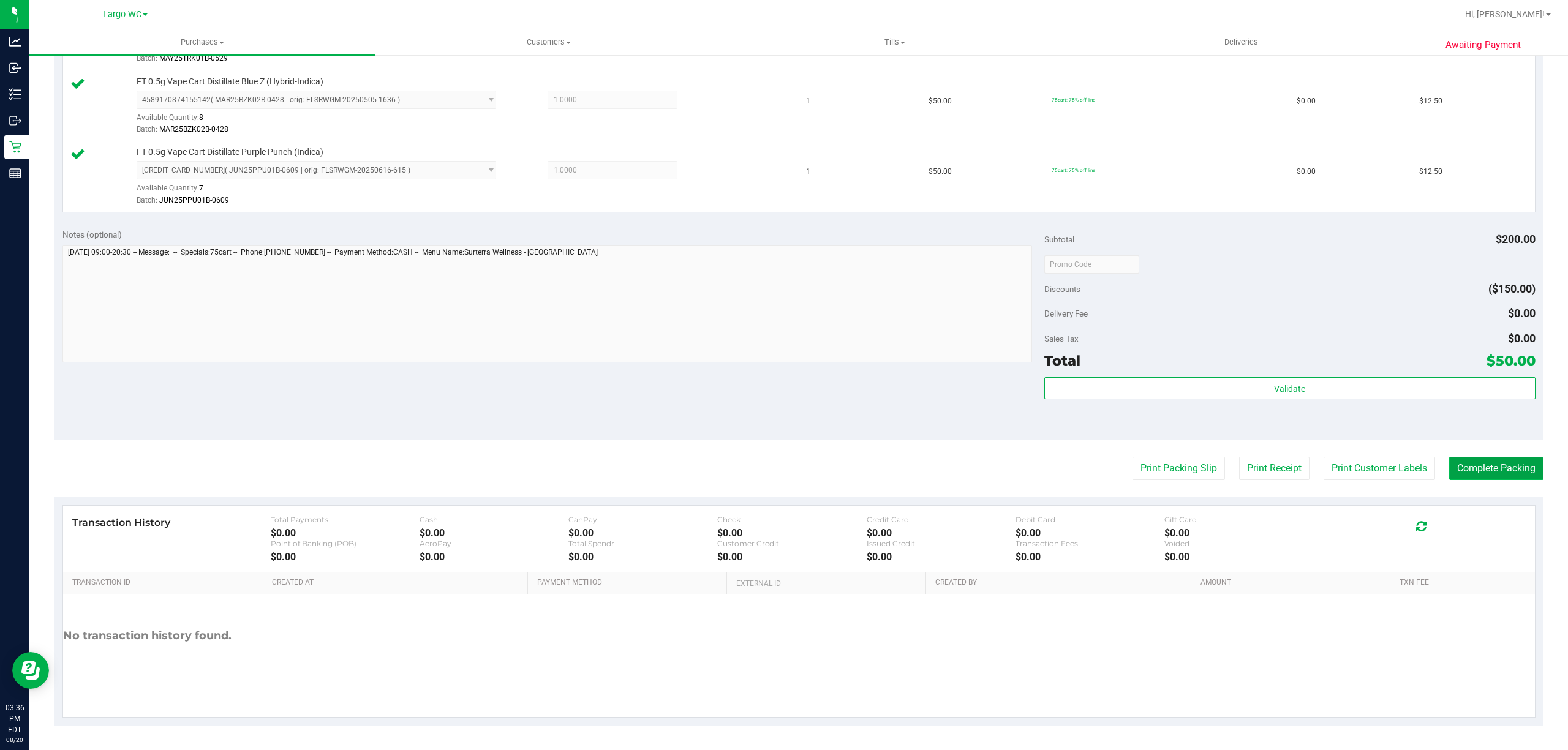
click at [1494, 463] on button "Complete Packing" at bounding box center [1496, 469] width 94 height 23
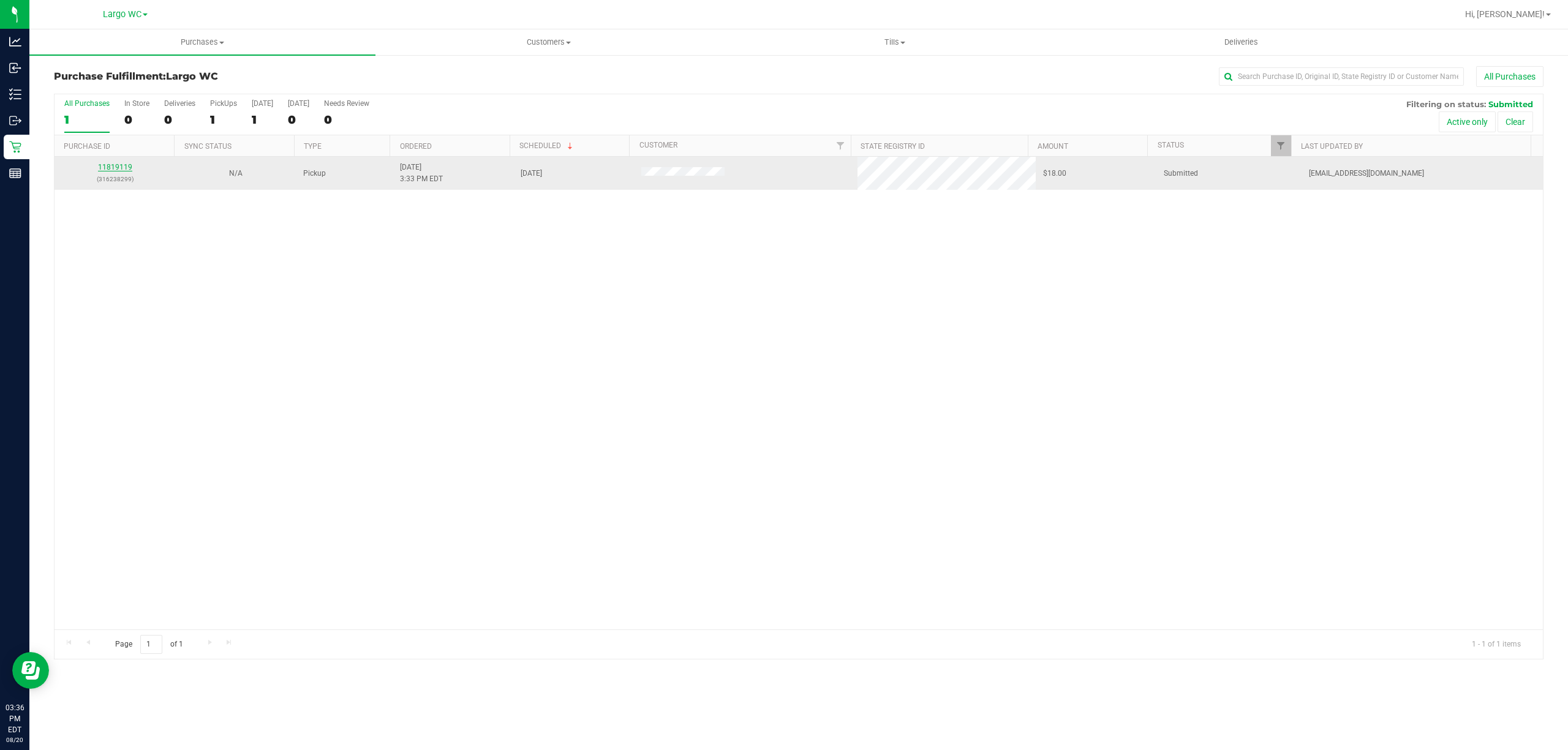
click at [103, 167] on link "11819119" at bounding box center [115, 166] width 35 height 8
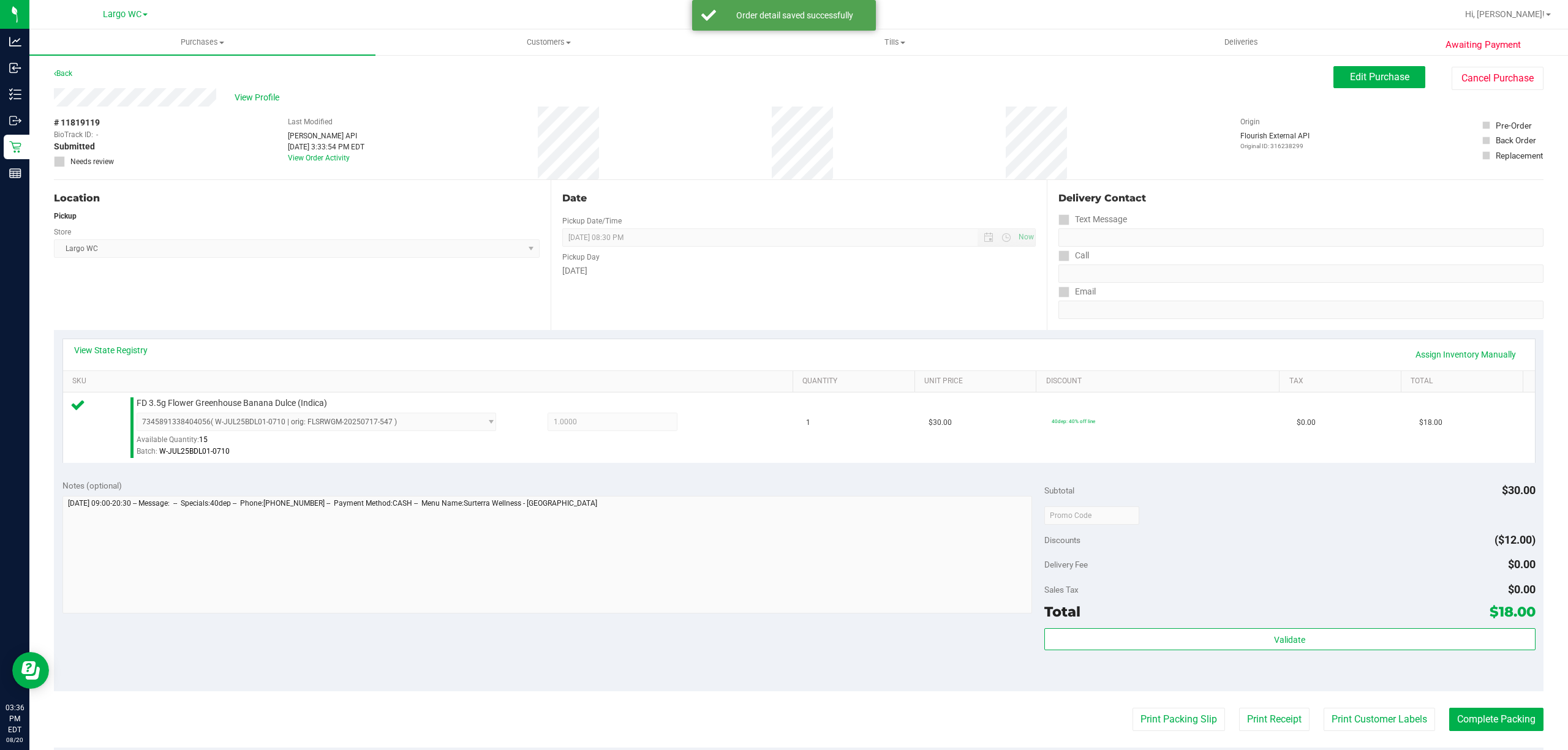
scroll to position [253, 0]
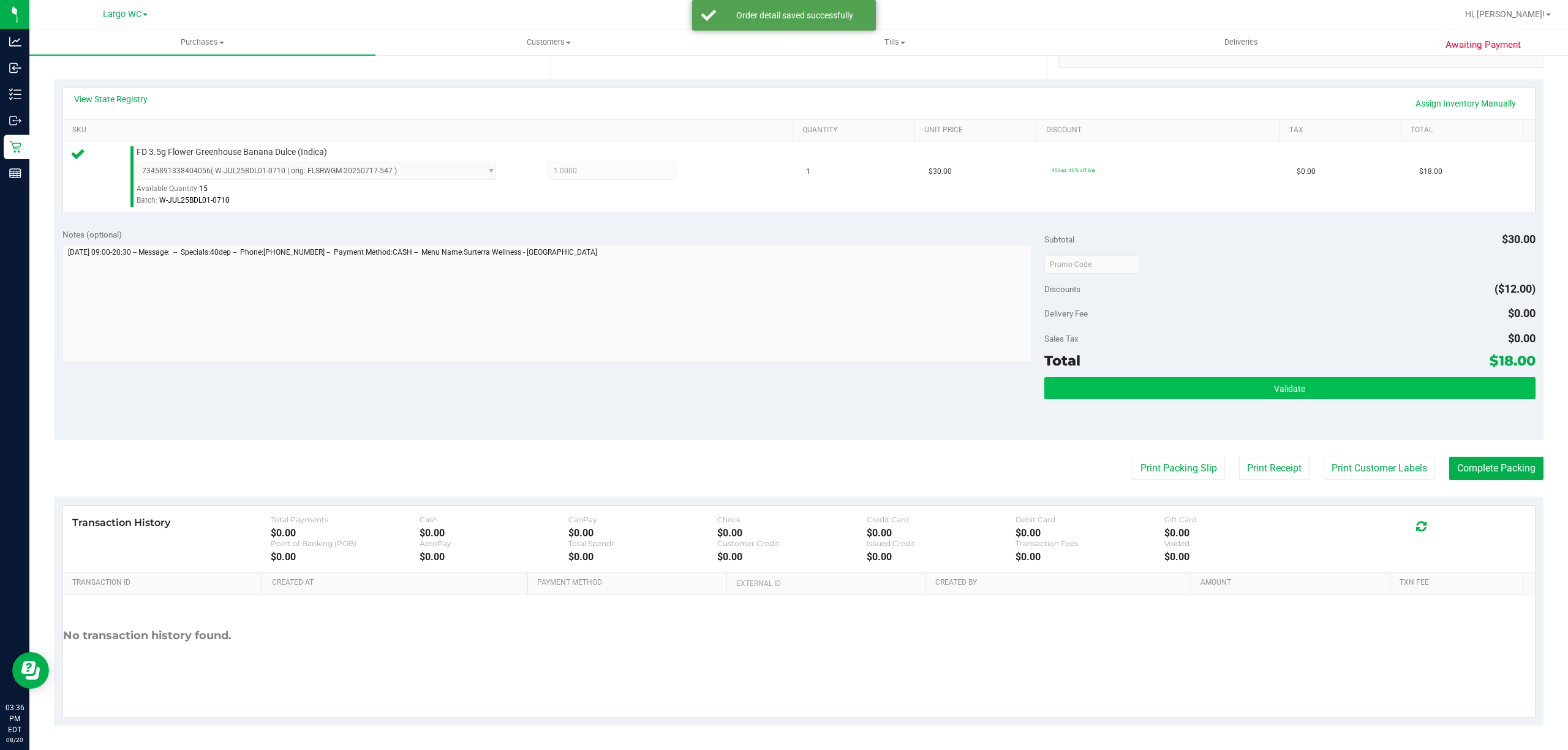
click at [1380, 383] on button "Validate" at bounding box center [1289, 389] width 491 height 22
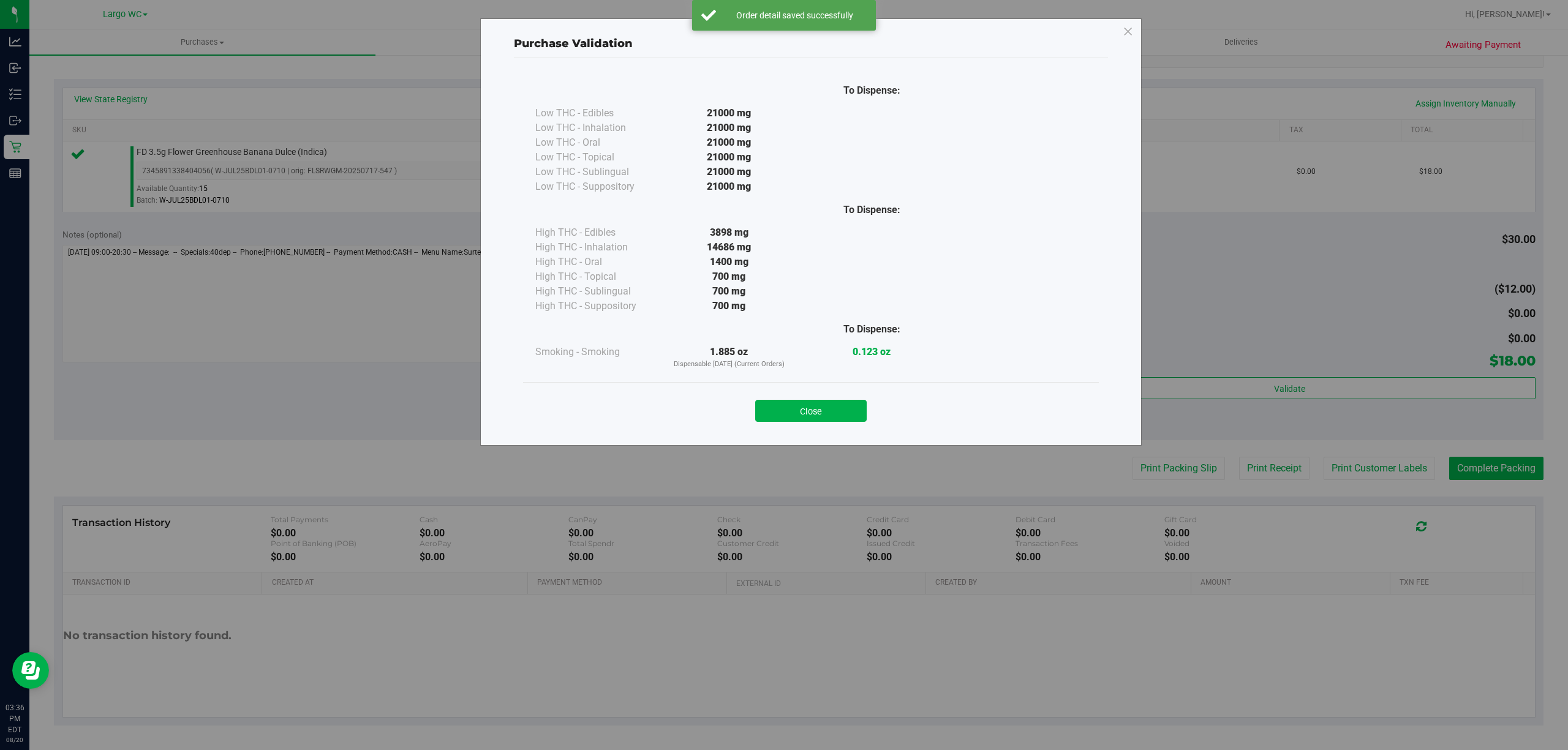
click at [1344, 476] on div "Purchase Validation To Dispense: Low THC - Edibles 21000 mg" at bounding box center [788, 375] width 1577 height 750
click at [835, 414] on button "Close" at bounding box center [811, 411] width 111 height 22
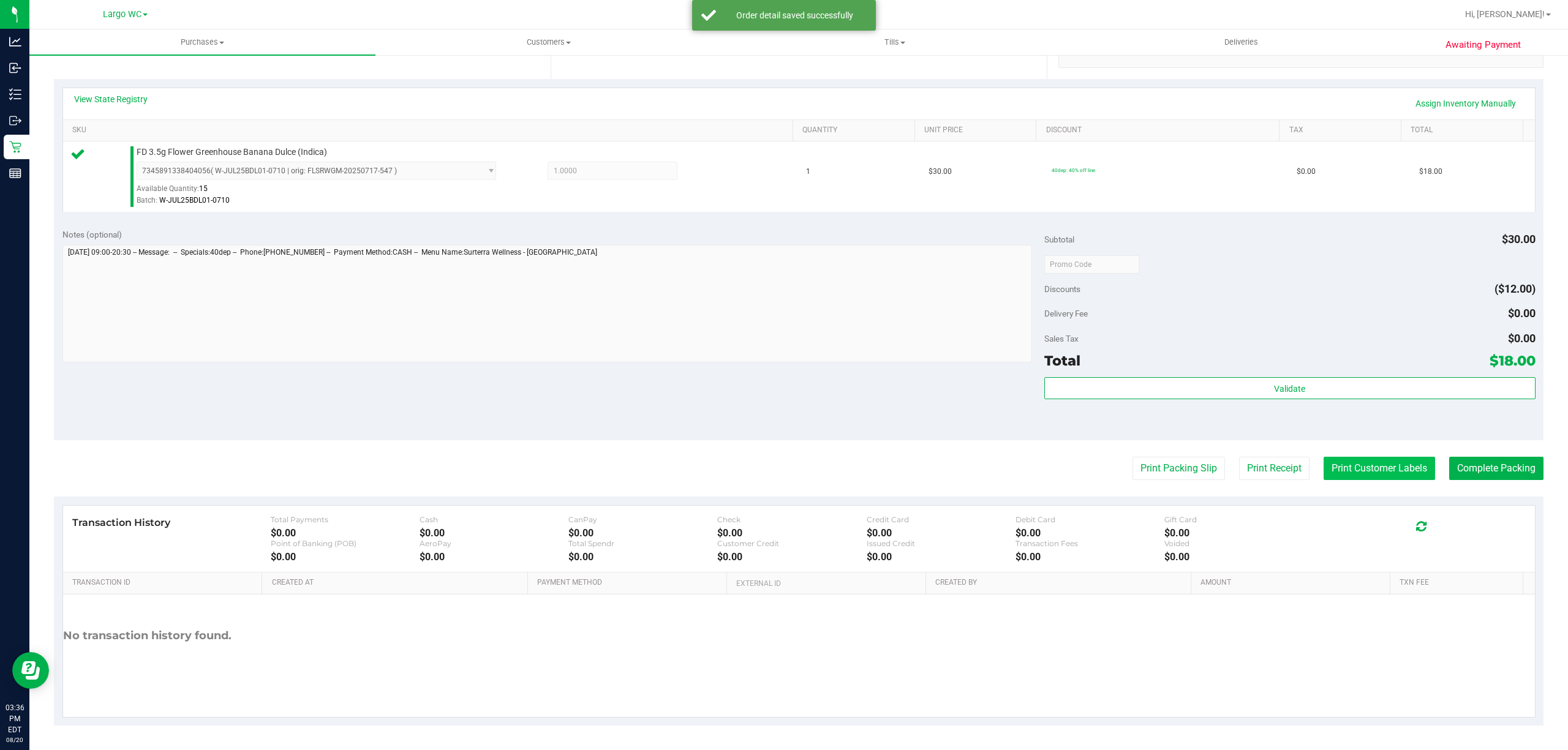
click at [1370, 471] on button "Print Customer Labels" at bounding box center [1379, 469] width 111 height 23
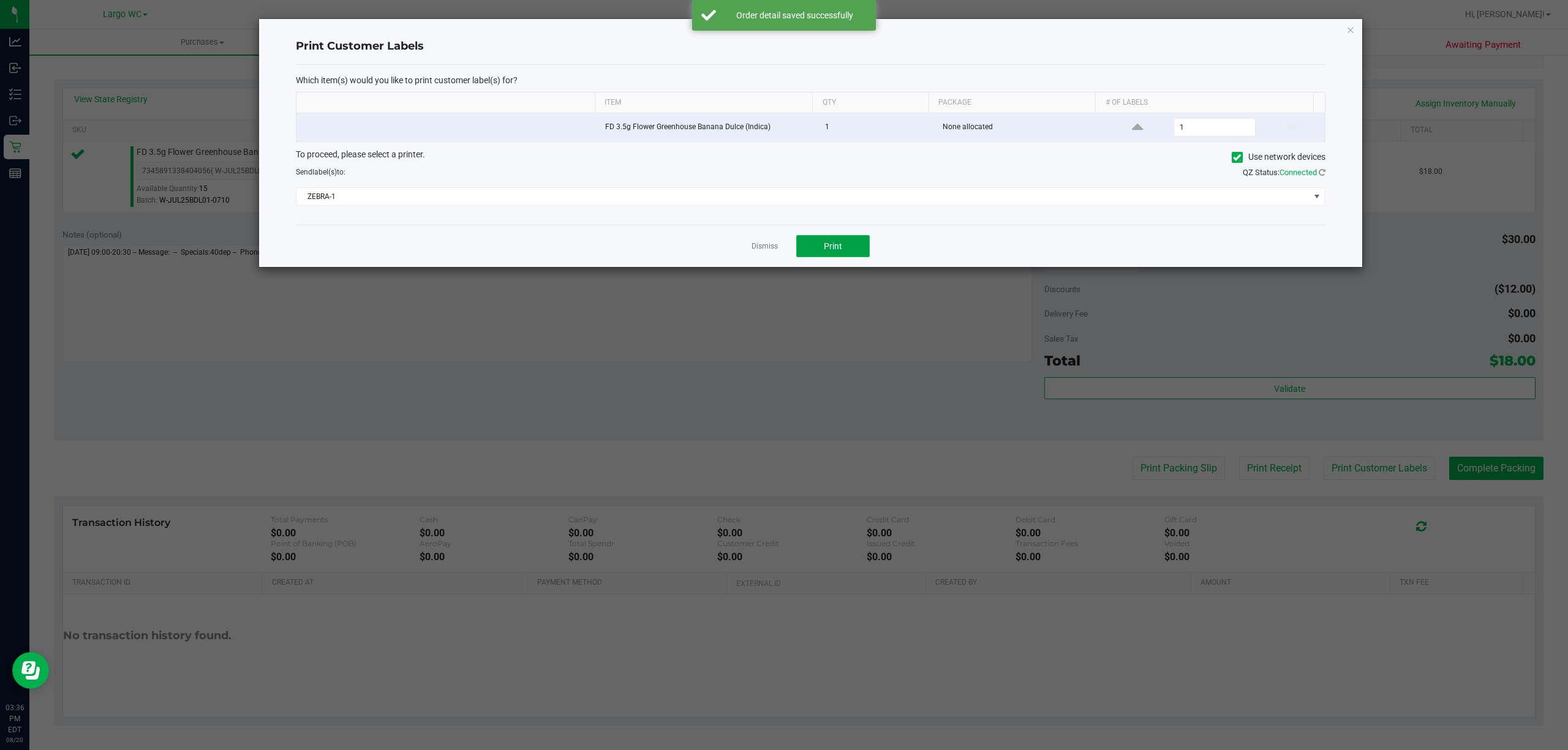
click at [825, 250] on span "Print" at bounding box center [833, 246] width 19 height 9
click at [1350, 28] on icon "button" at bounding box center [1350, 30] width 8 height 15
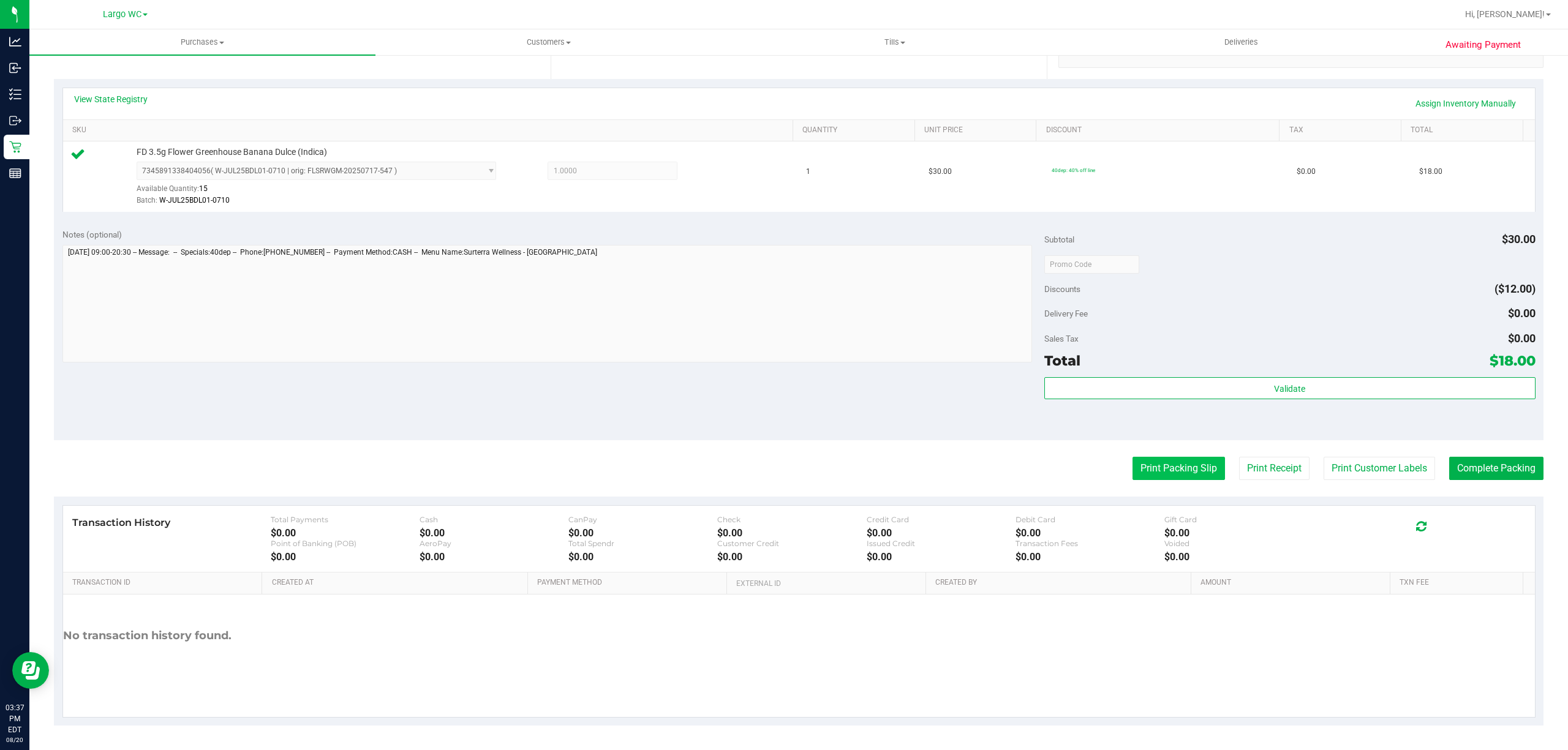
click at [1158, 469] on button "Print Packing Slip" at bounding box center [1178, 469] width 93 height 23
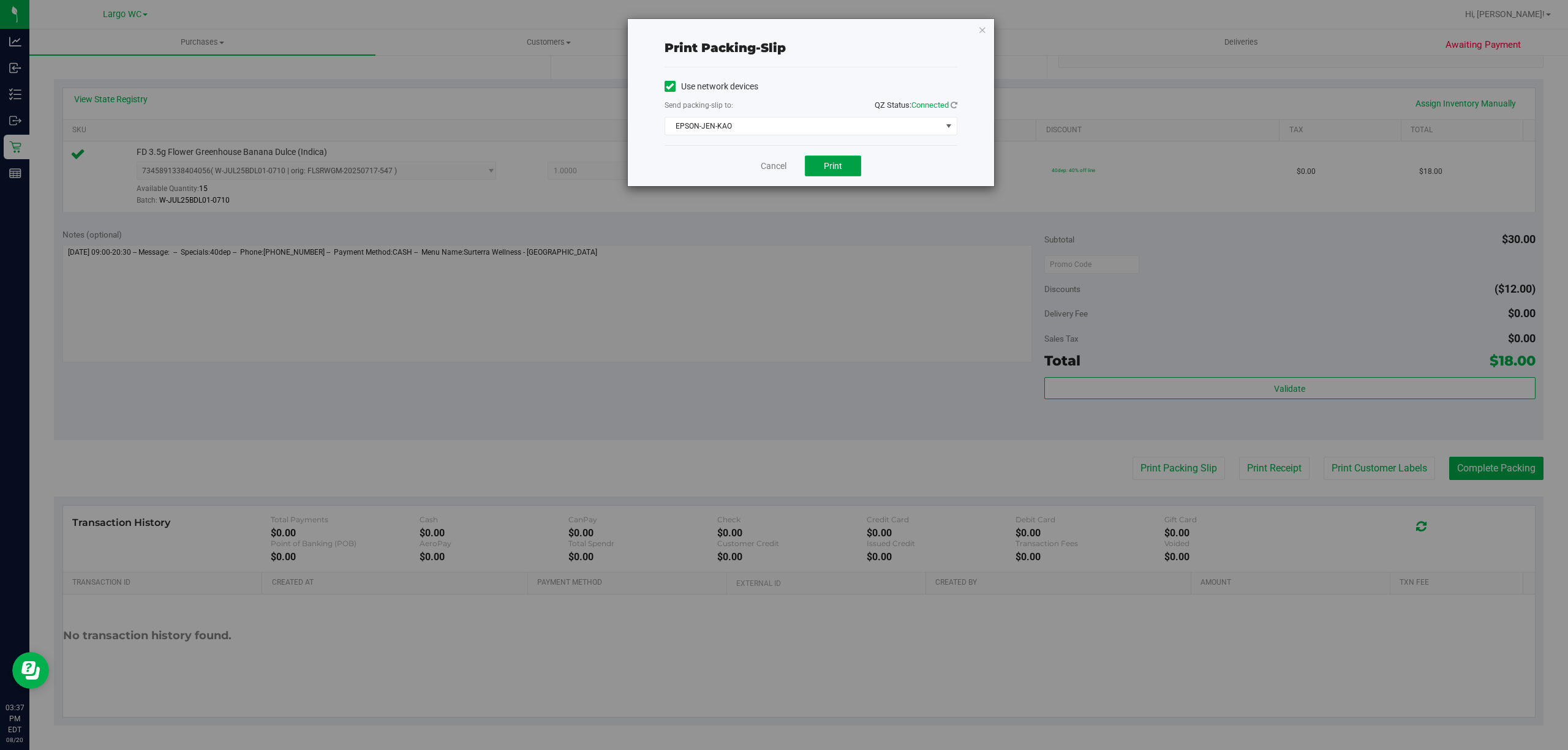
click at [843, 171] on button "Print" at bounding box center [833, 166] width 56 height 21
click at [981, 33] on icon "button" at bounding box center [982, 30] width 8 height 15
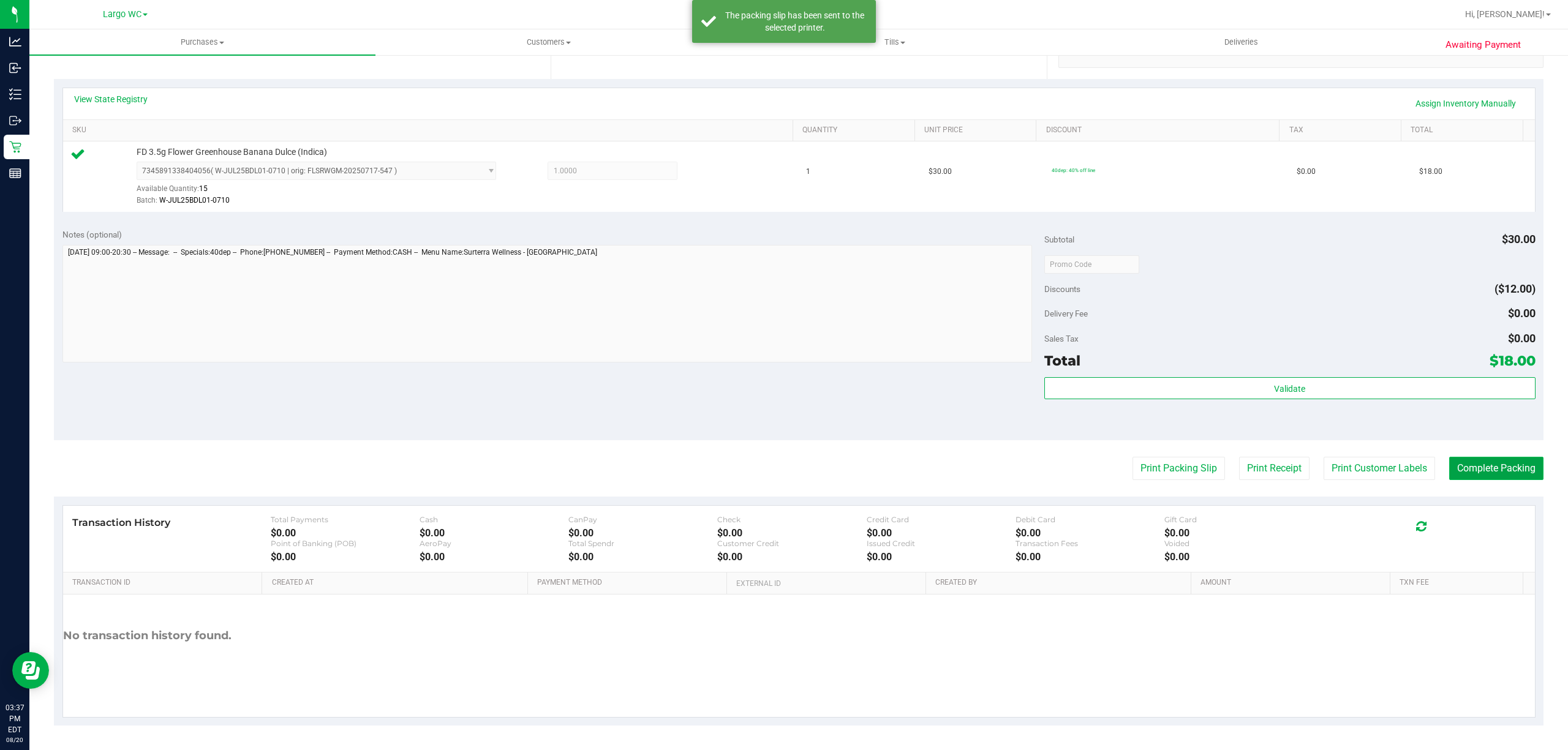
click at [1489, 469] on button "Complete Packing" at bounding box center [1496, 469] width 94 height 23
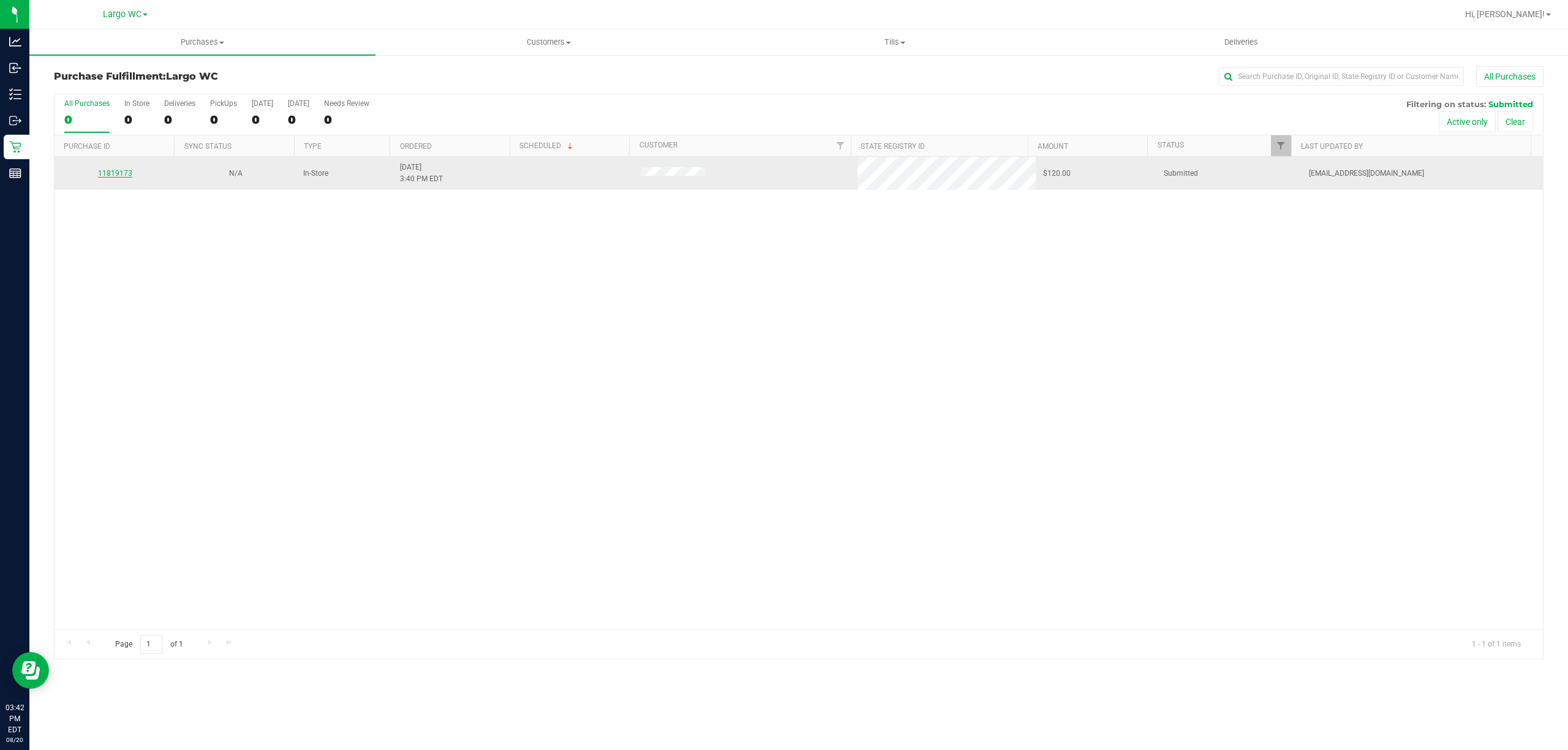
click at [122, 170] on link "11819173" at bounding box center [115, 173] width 35 height 8
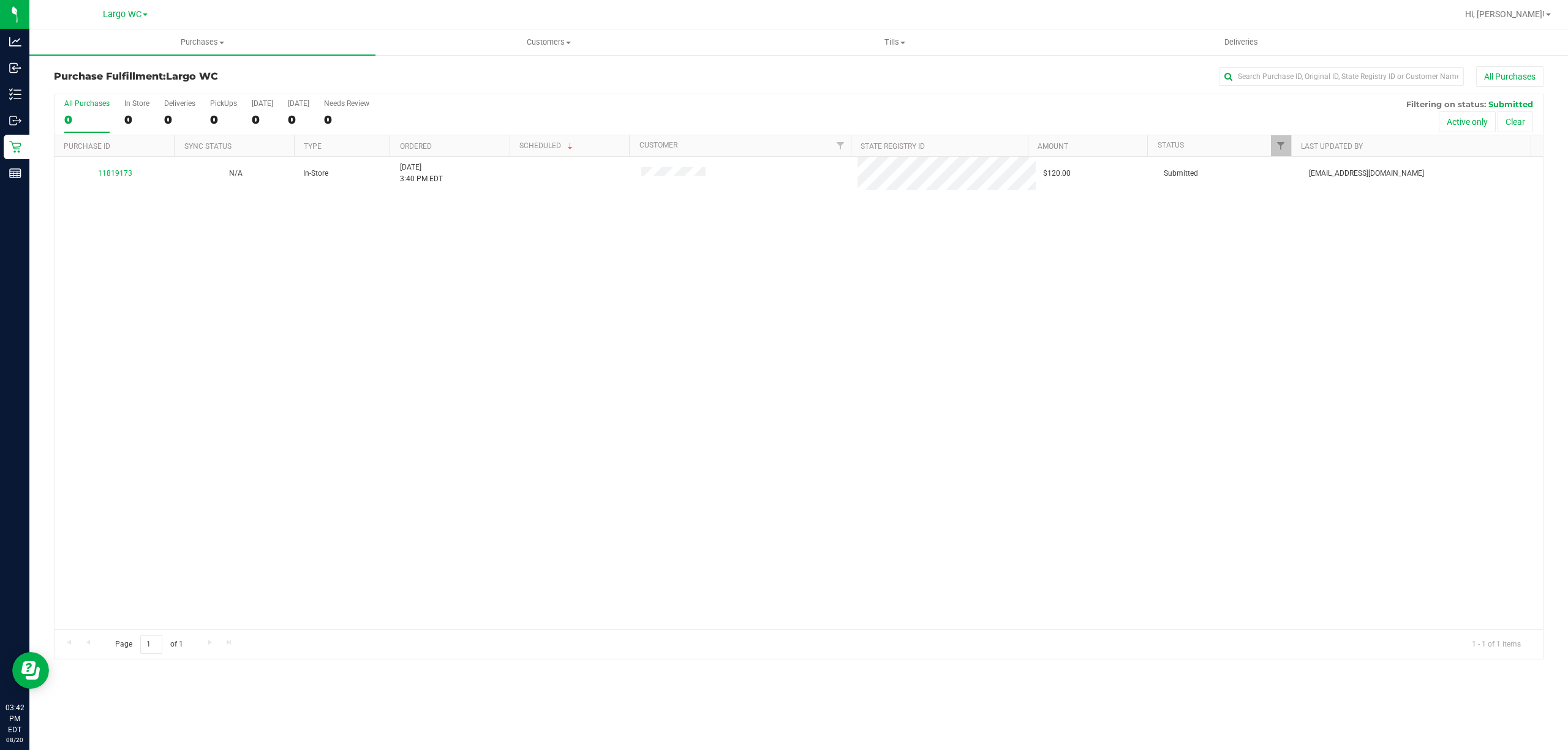
click at [123, 151] on th "Purchase ID" at bounding box center [114, 146] width 120 height 22
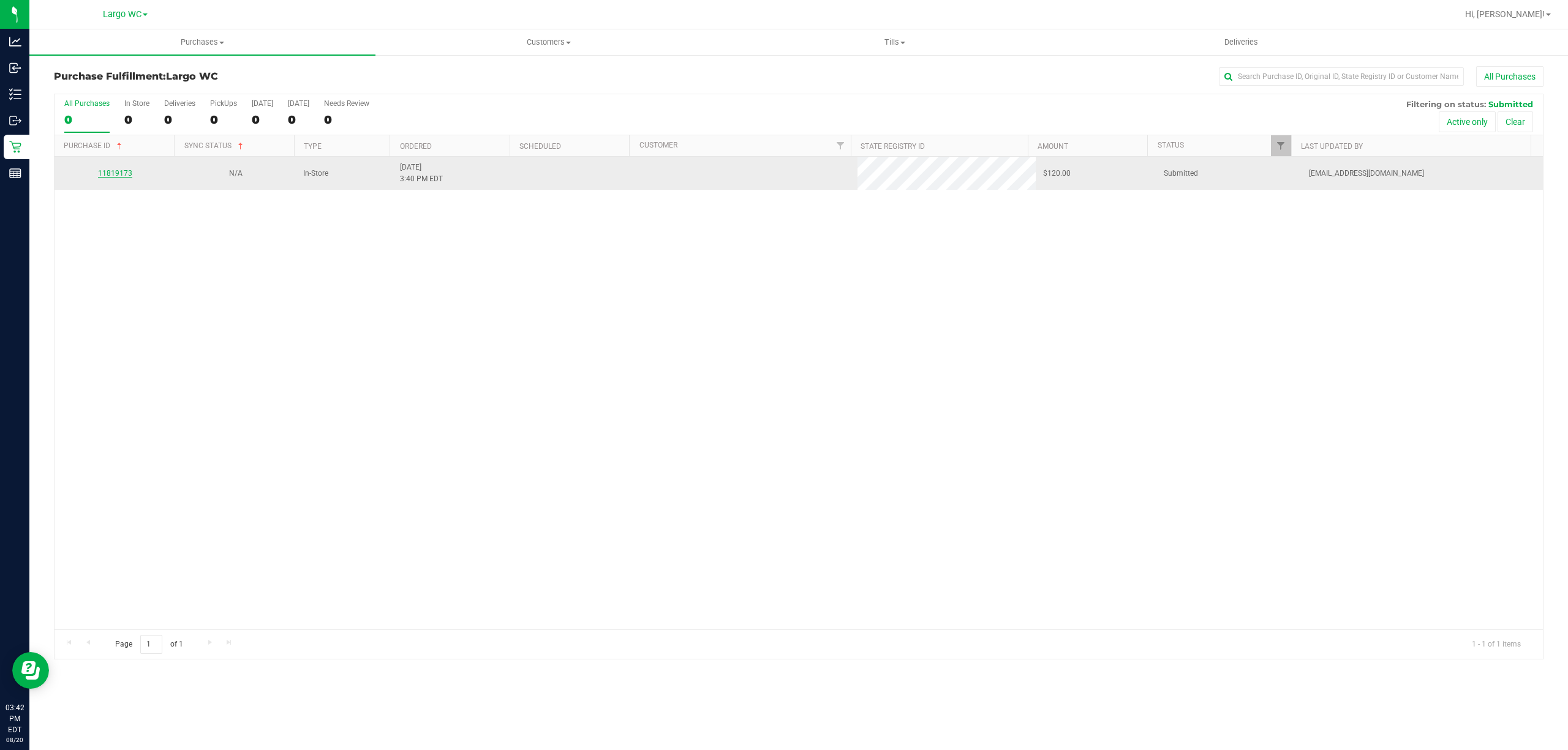
click at [110, 174] on link "11819173" at bounding box center [115, 173] width 35 height 8
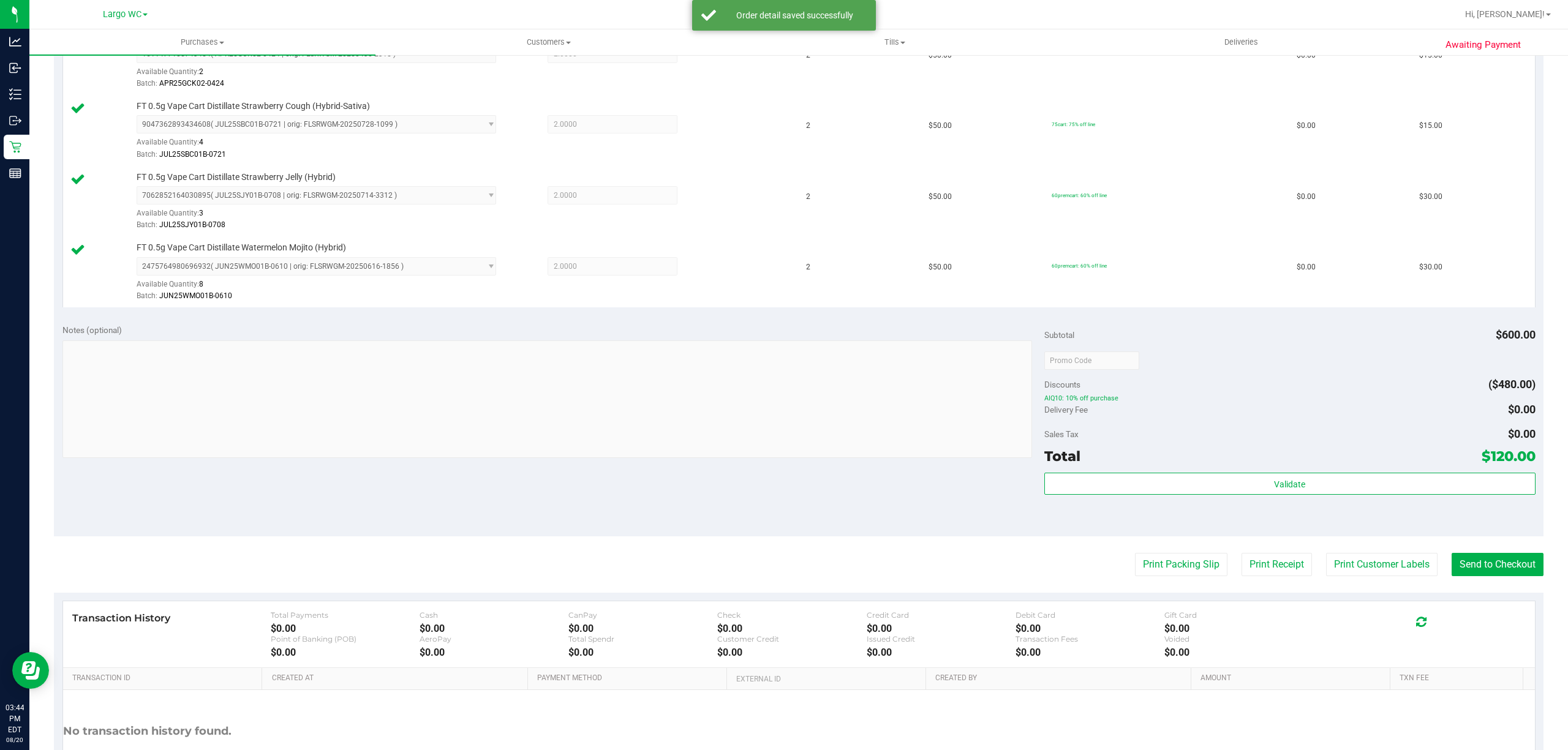
scroll to position [525, 0]
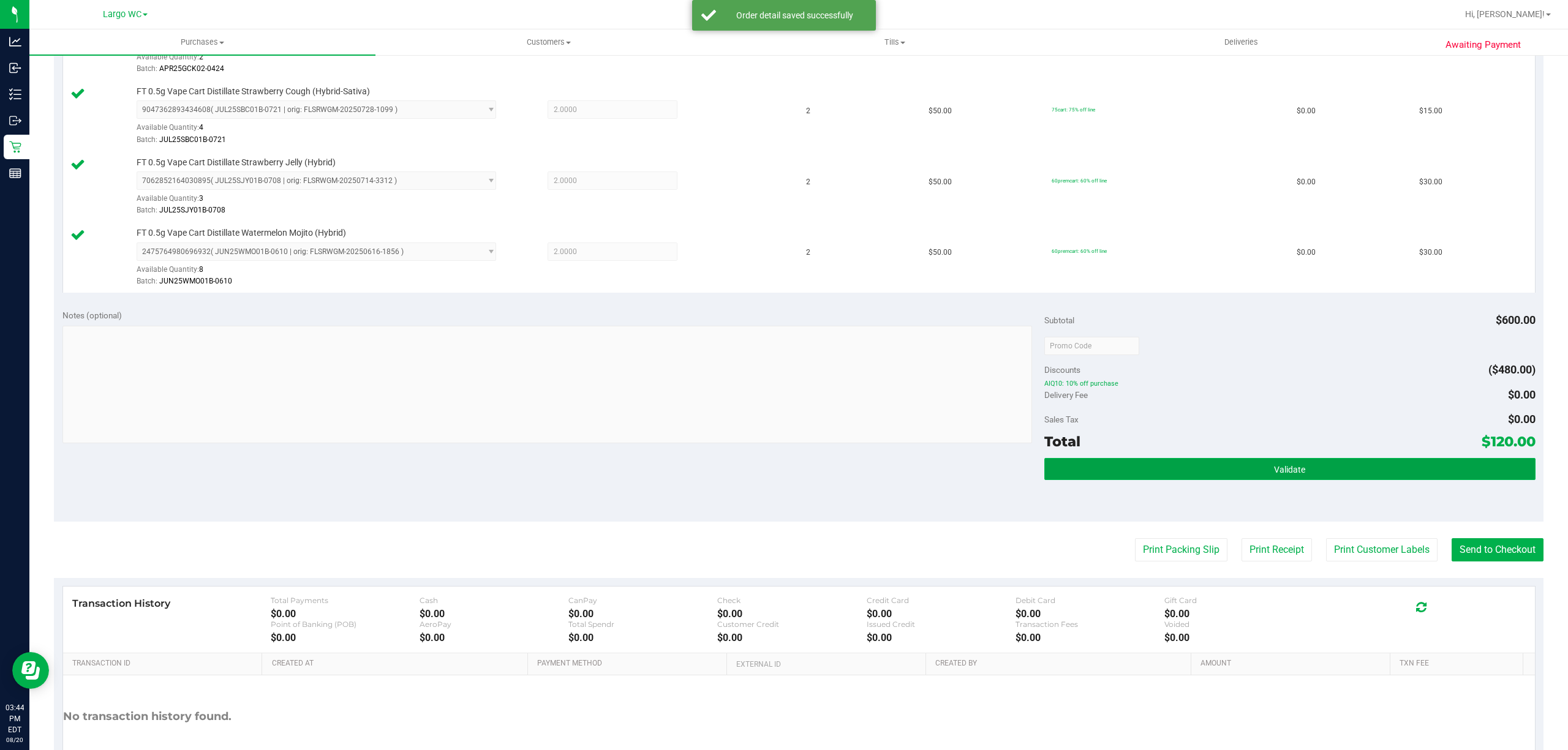
click at [1250, 477] on button "Validate" at bounding box center [1289, 469] width 491 height 22
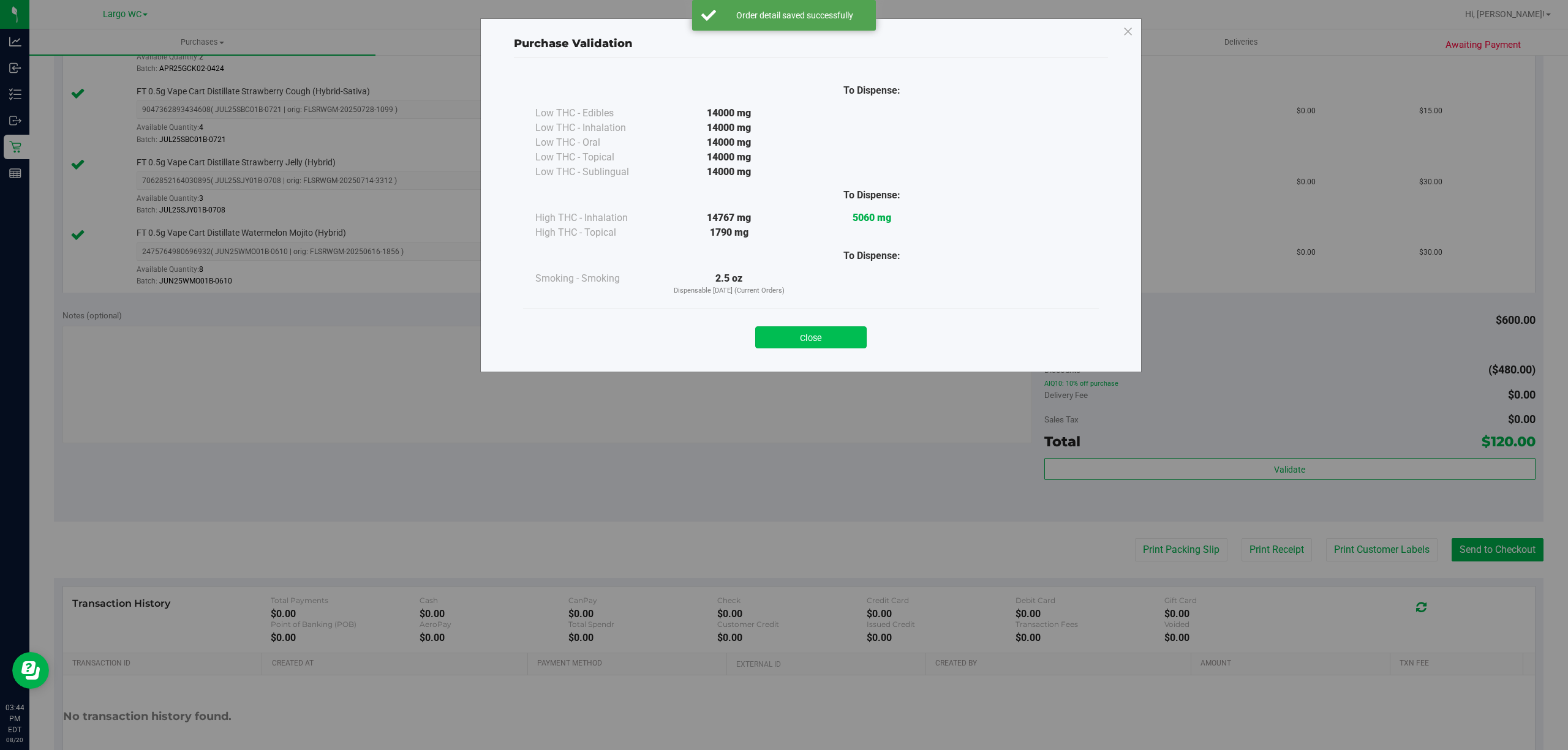
click at [828, 332] on button "Close" at bounding box center [811, 338] width 111 height 22
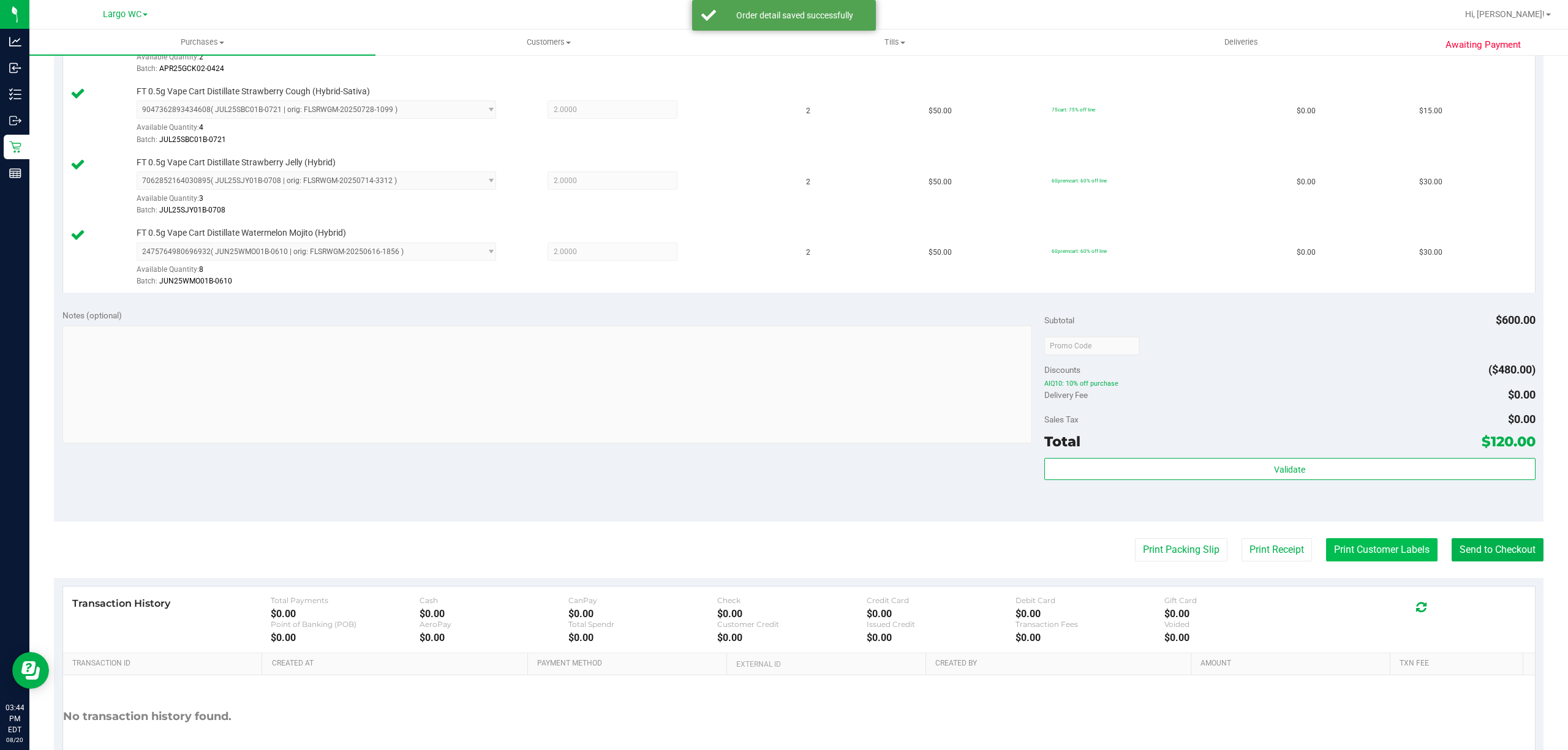
click at [1368, 553] on button "Print Customer Labels" at bounding box center [1381, 550] width 111 height 23
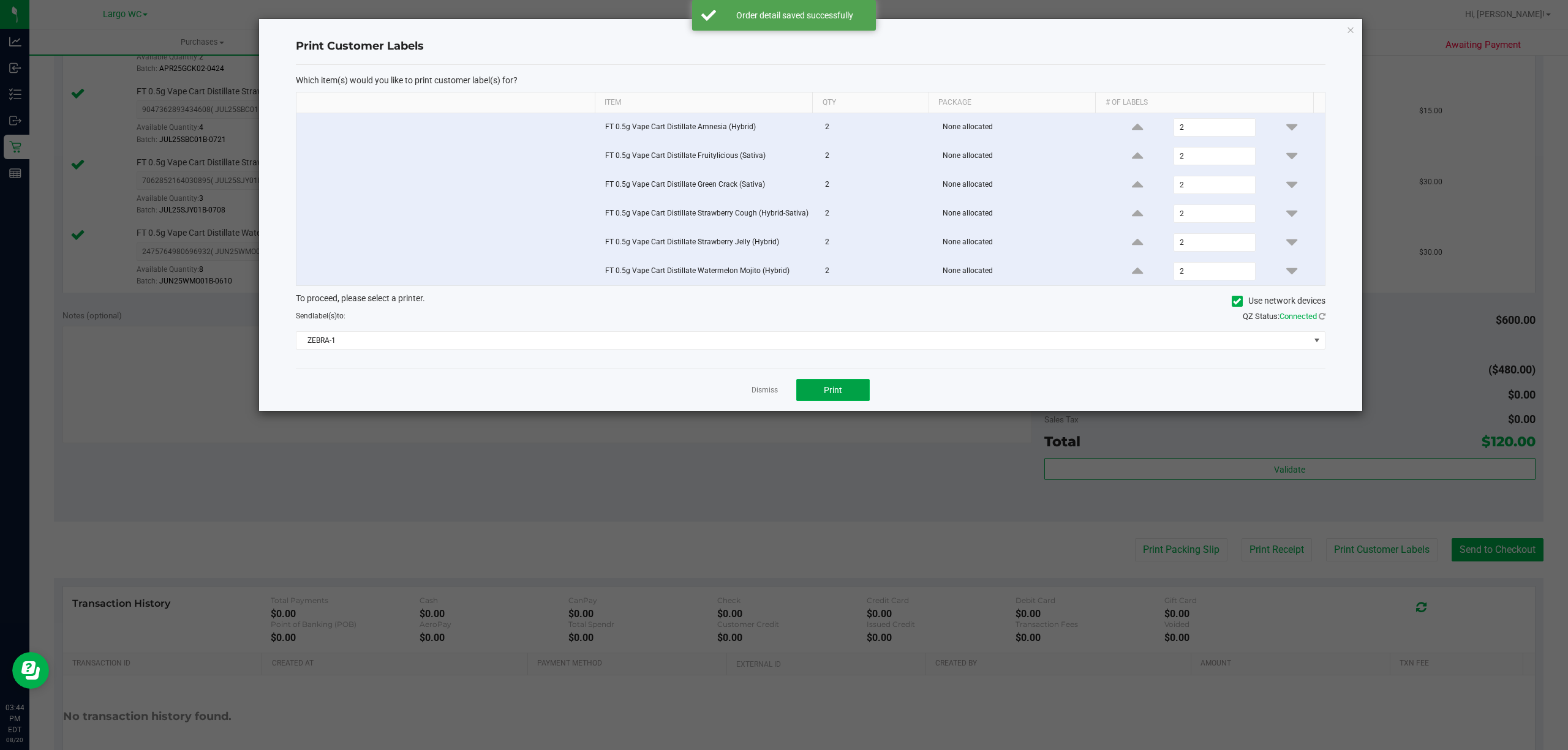
click at [868, 396] on button "Print" at bounding box center [833, 390] width 74 height 22
click at [1350, 35] on icon "button" at bounding box center [1350, 30] width 8 height 15
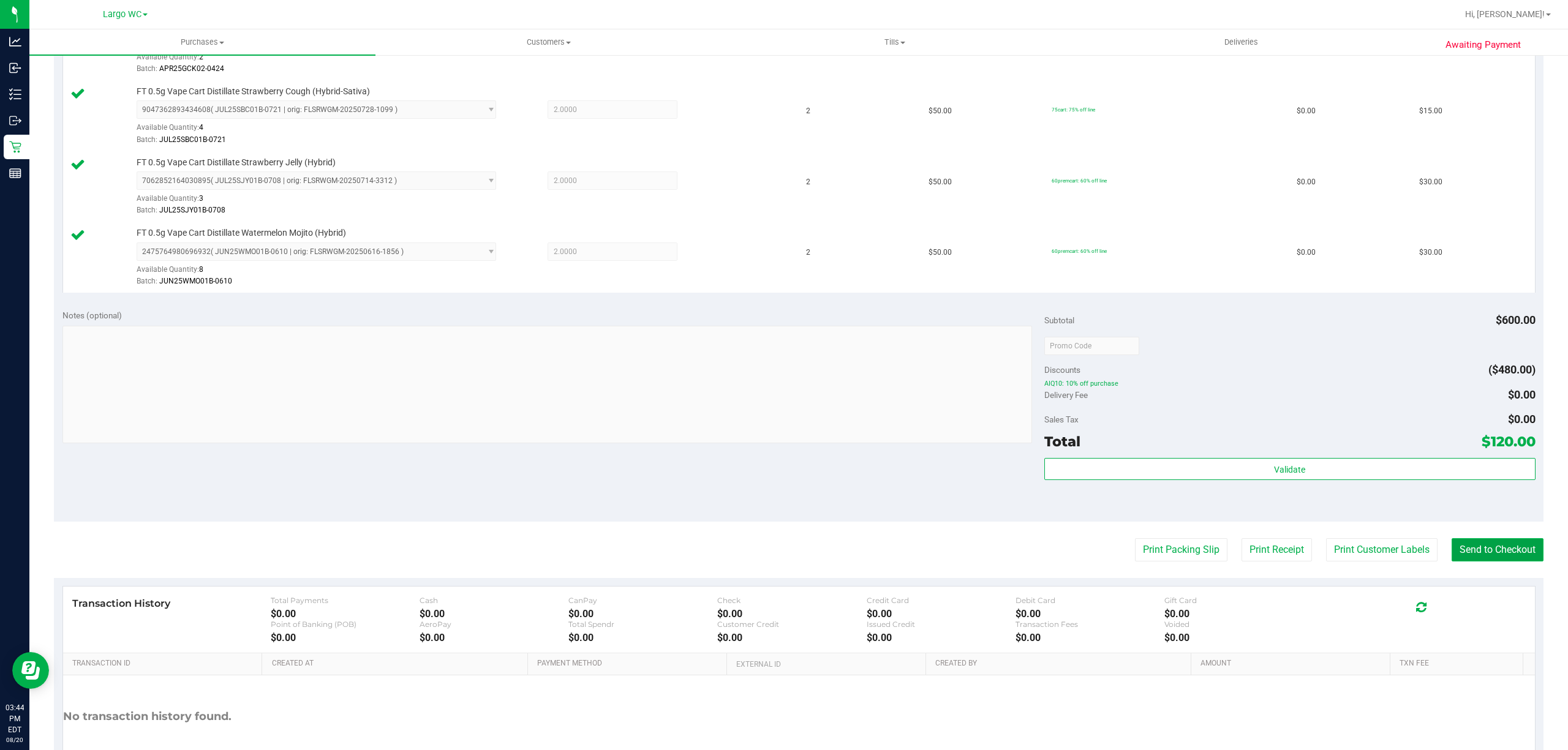
click at [1464, 554] on button "Send to Checkout" at bounding box center [1497, 550] width 92 height 23
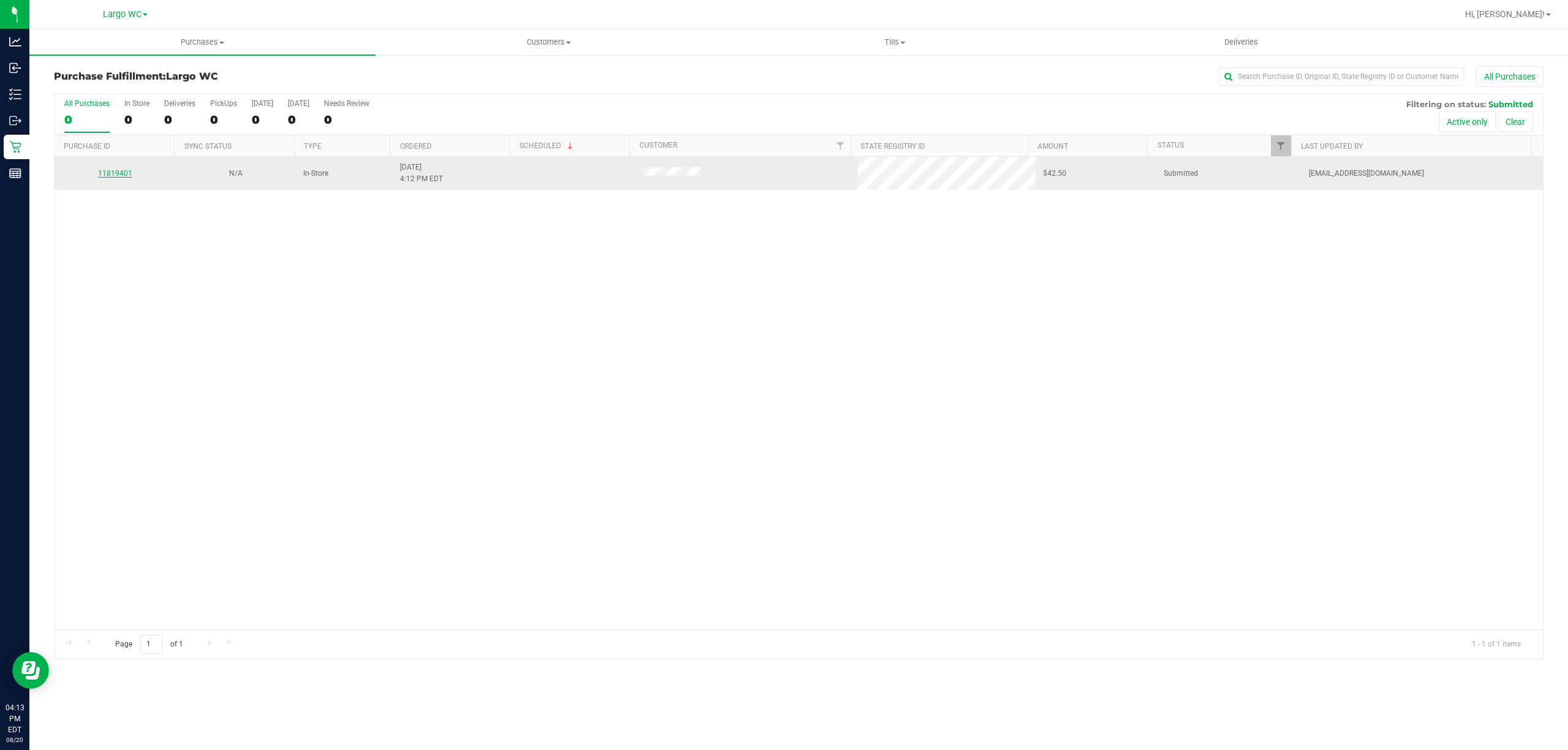
click at [116, 177] on link "11819401" at bounding box center [115, 173] width 35 height 8
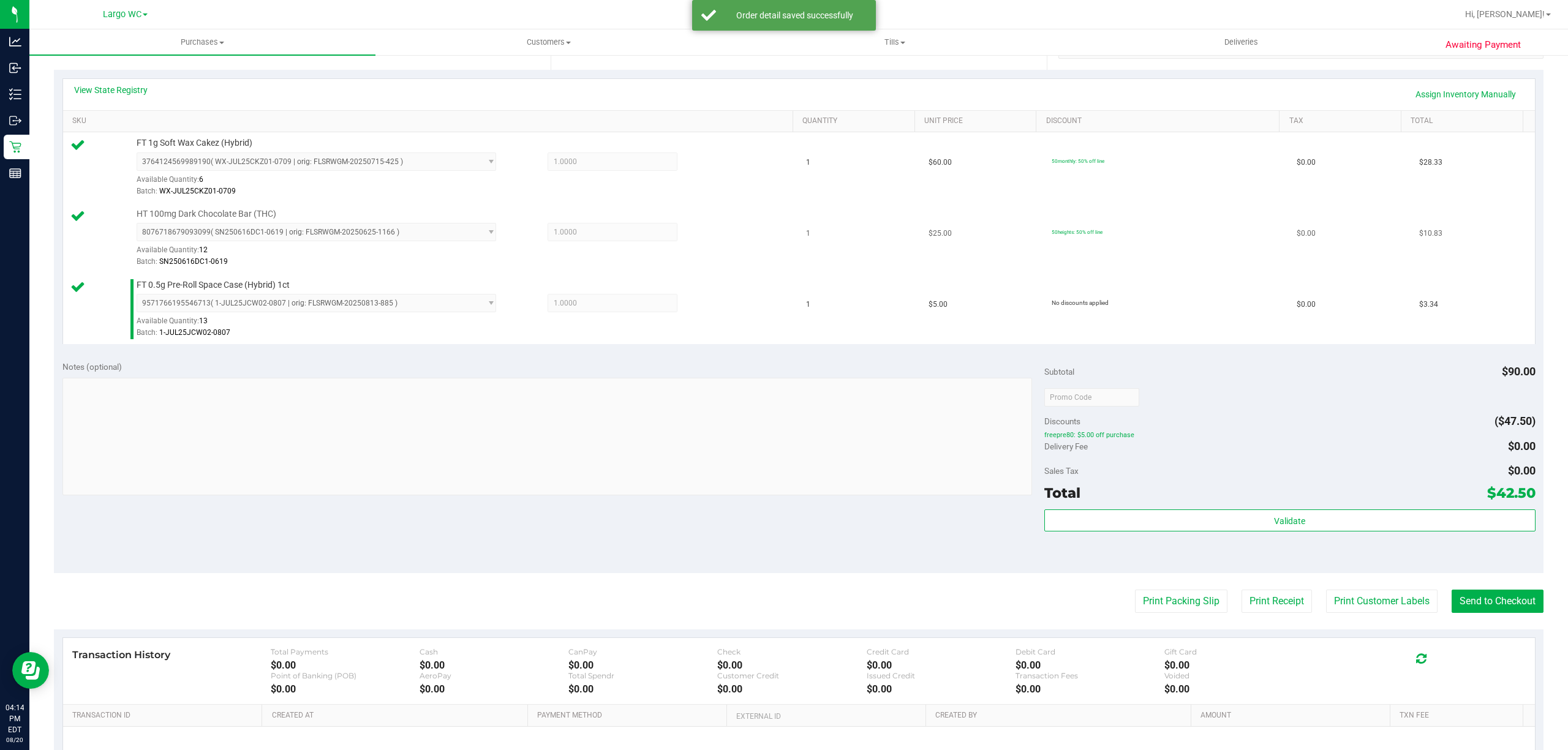
scroll to position [396, 0]
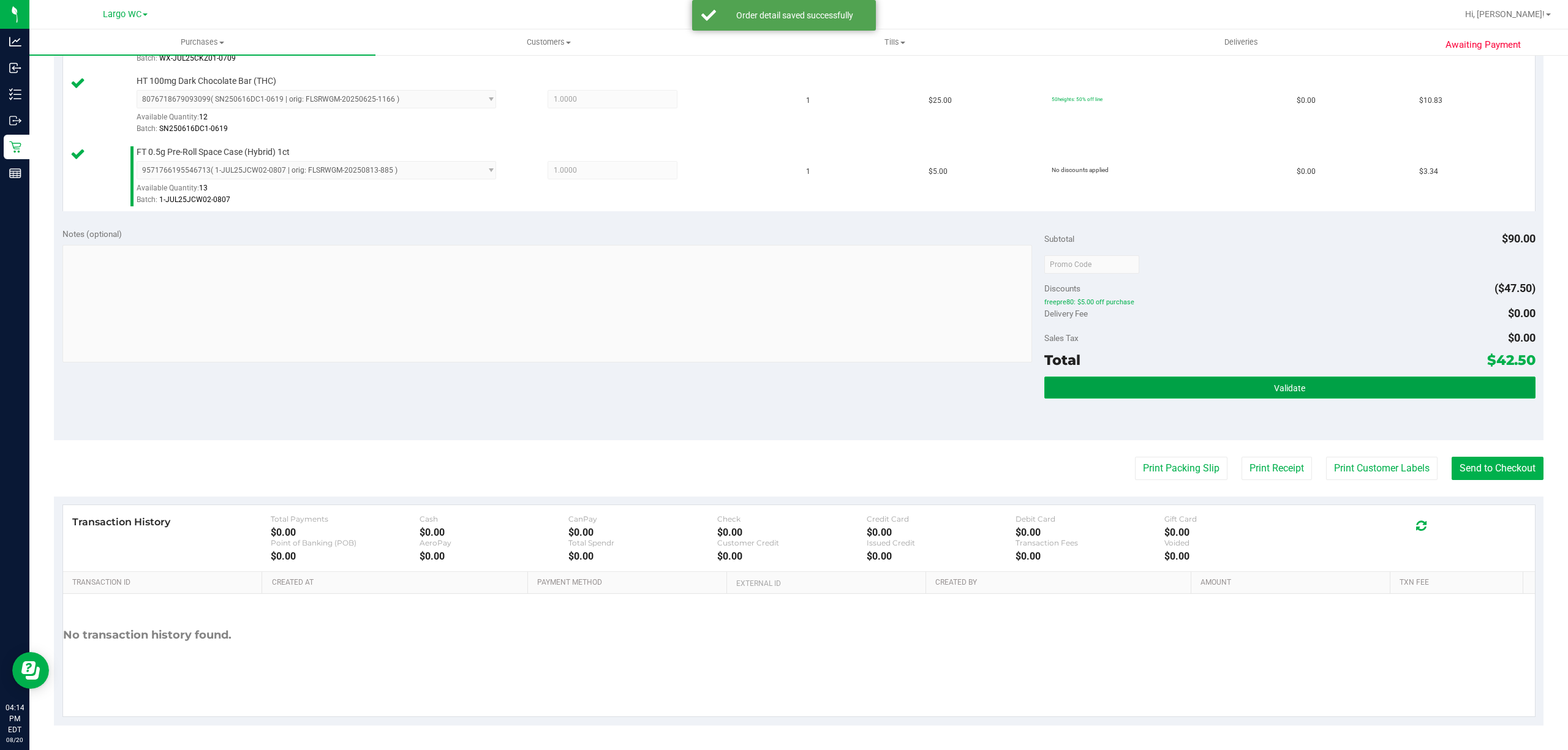
click at [1313, 386] on button "Validate" at bounding box center [1289, 388] width 491 height 22
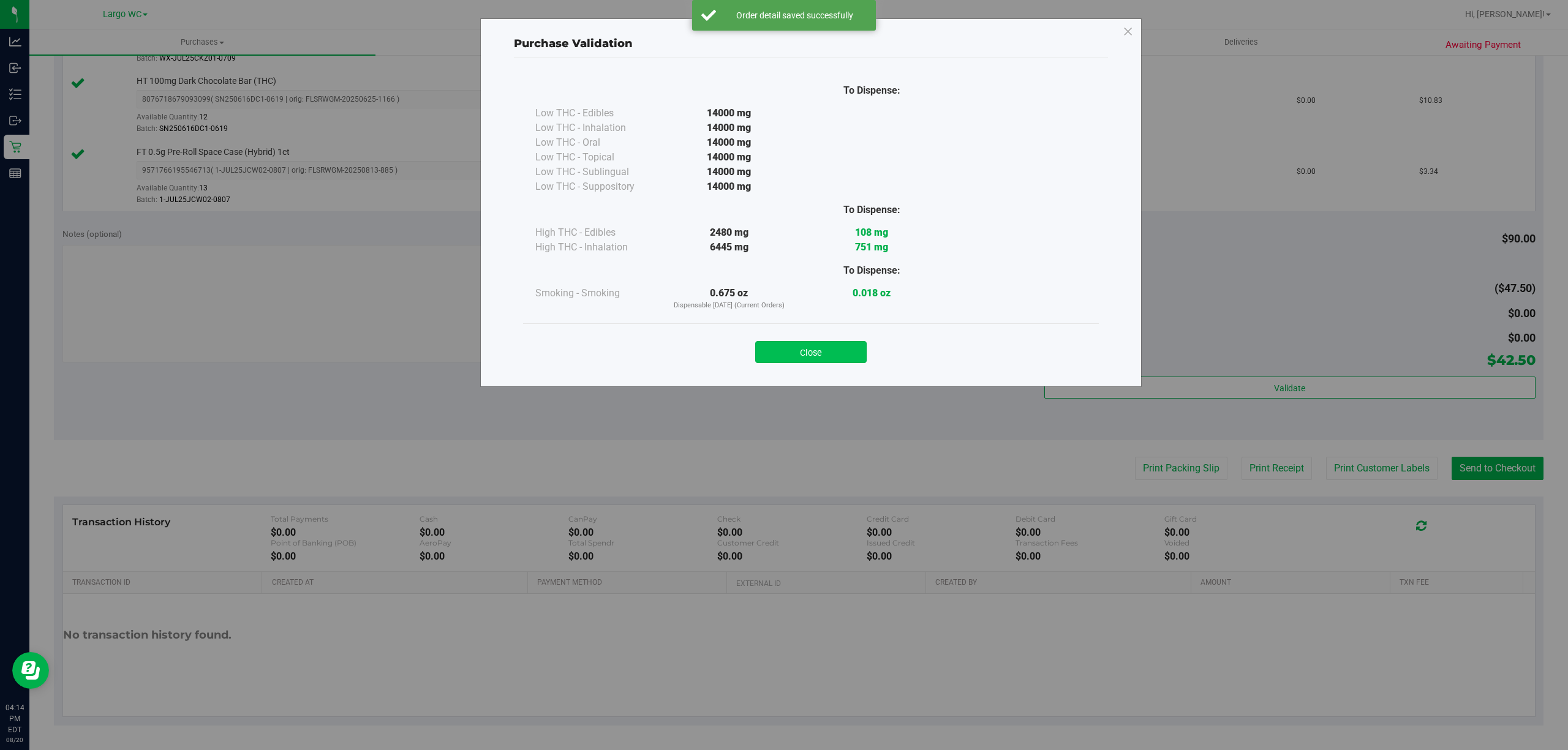
click at [841, 344] on button "Close" at bounding box center [811, 353] width 111 height 22
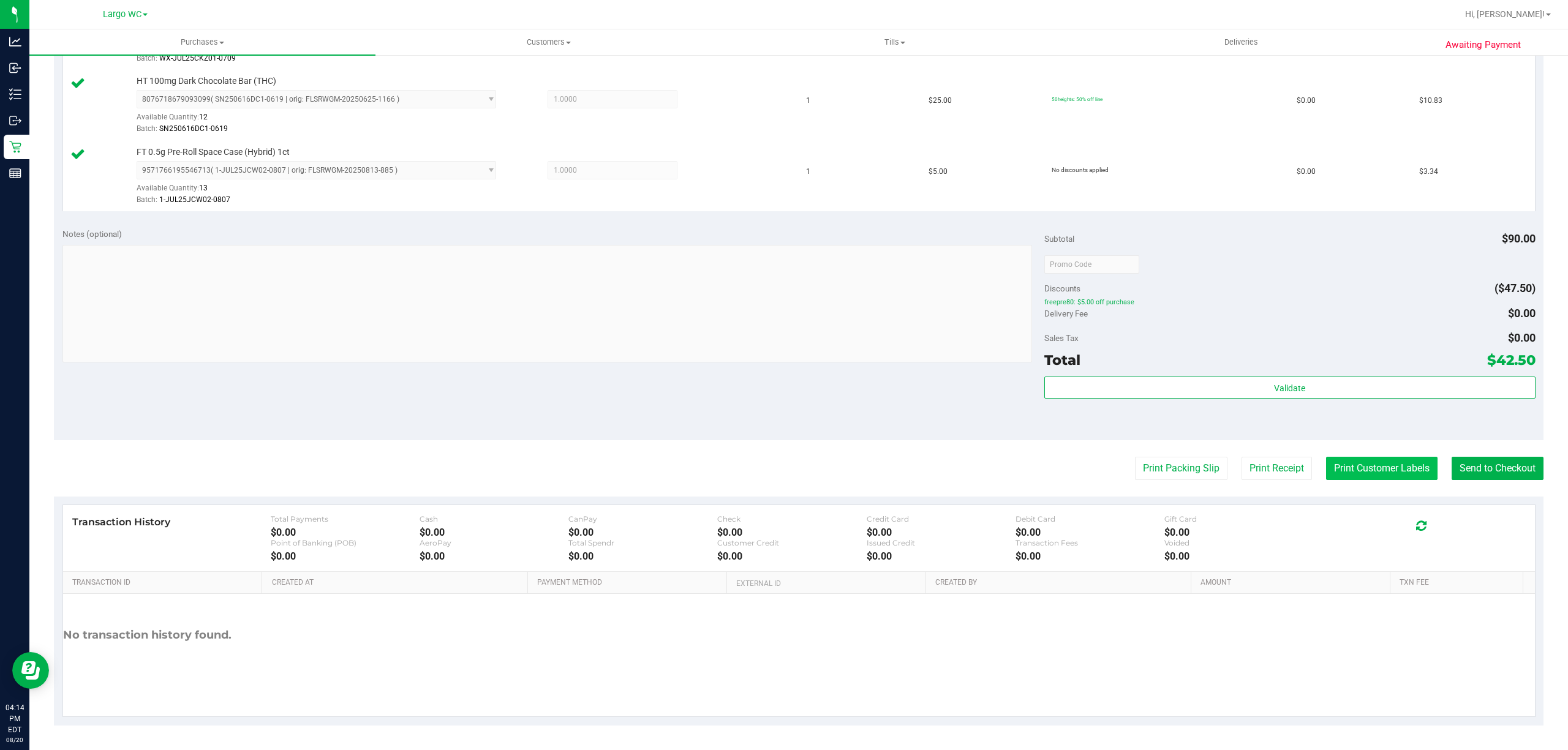
click at [1362, 466] on button "Print Customer Labels" at bounding box center [1381, 469] width 111 height 23
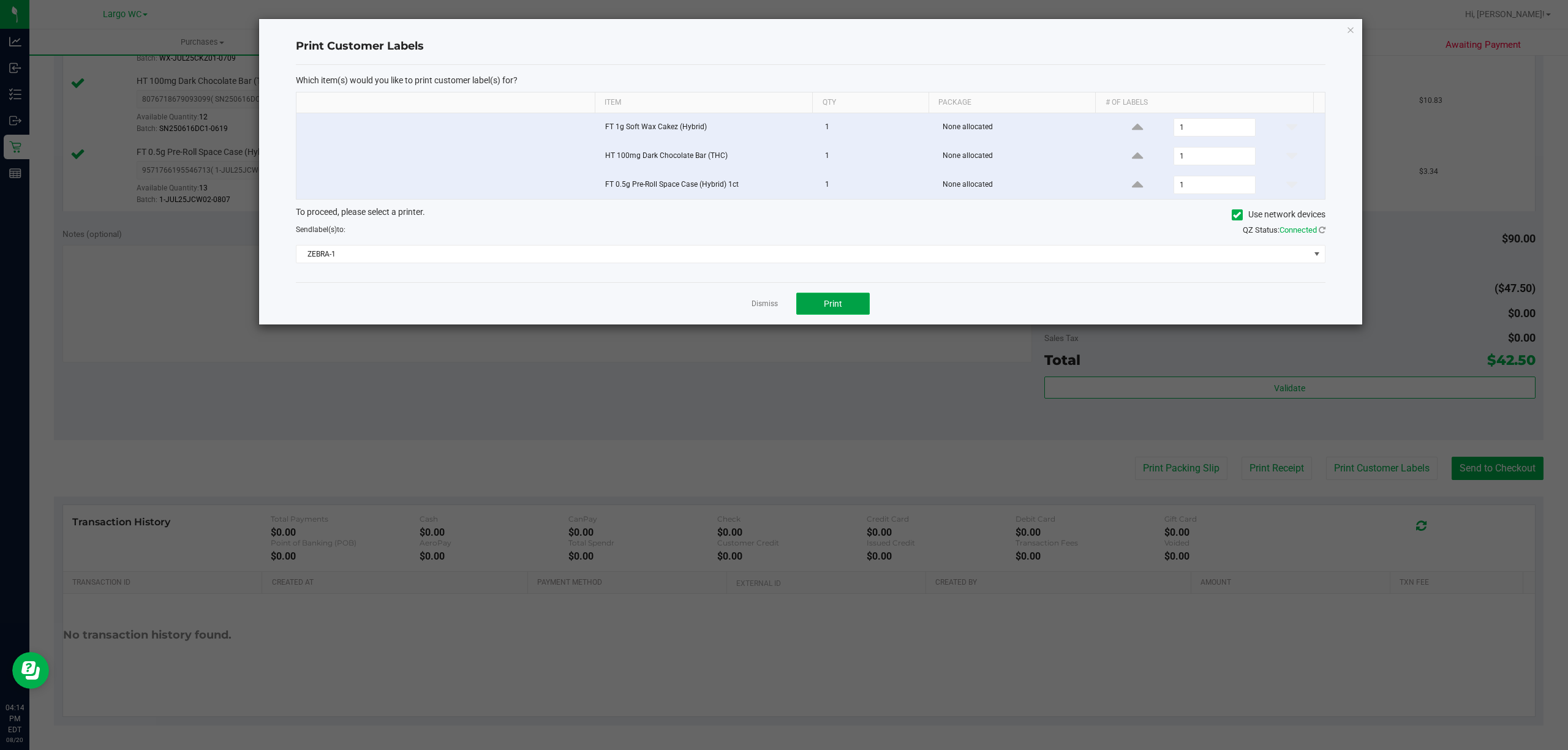
click at [842, 296] on button "Print" at bounding box center [833, 304] width 74 height 22
click at [1354, 33] on icon "button" at bounding box center [1350, 30] width 8 height 15
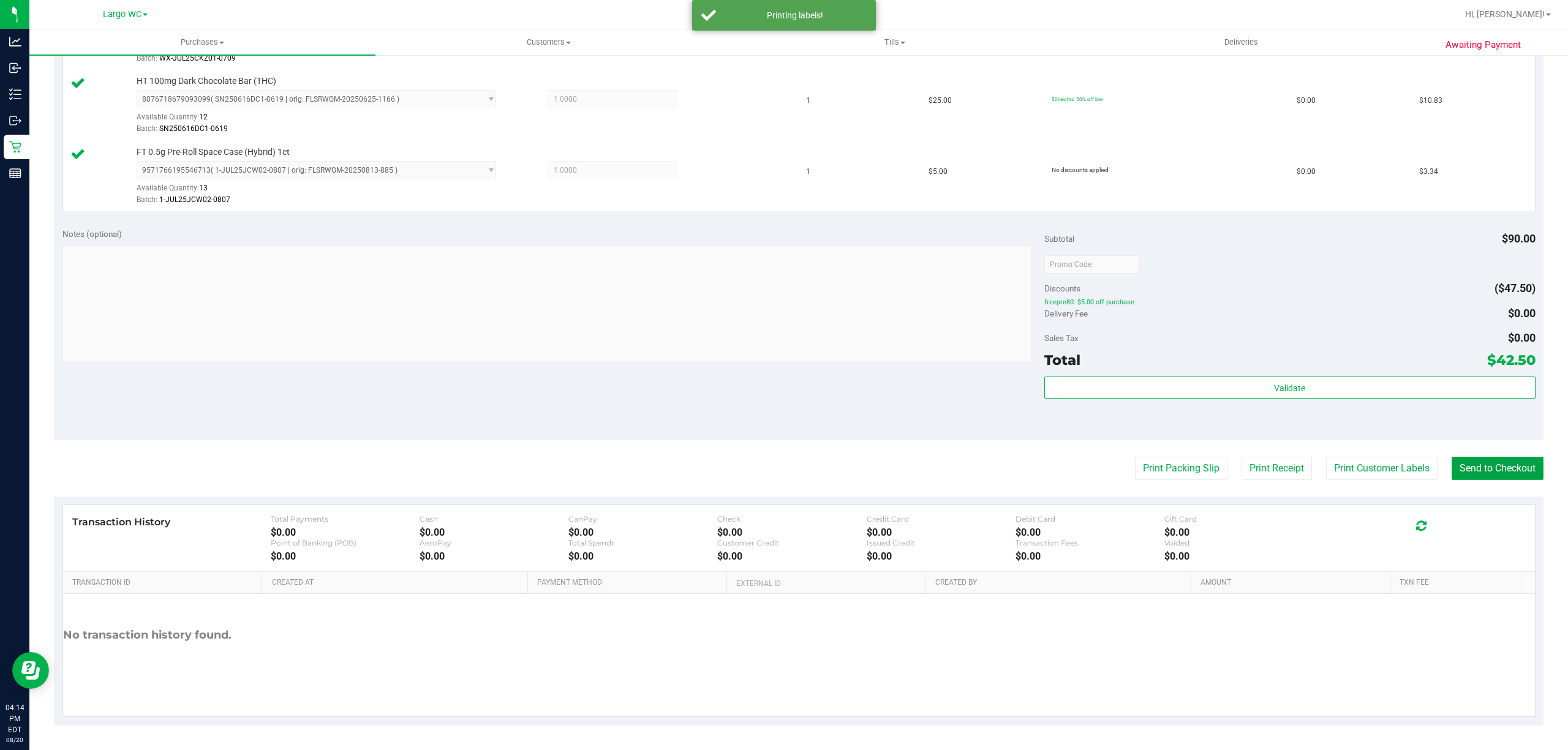
click at [1512, 469] on button "Send to Checkout" at bounding box center [1497, 469] width 92 height 23
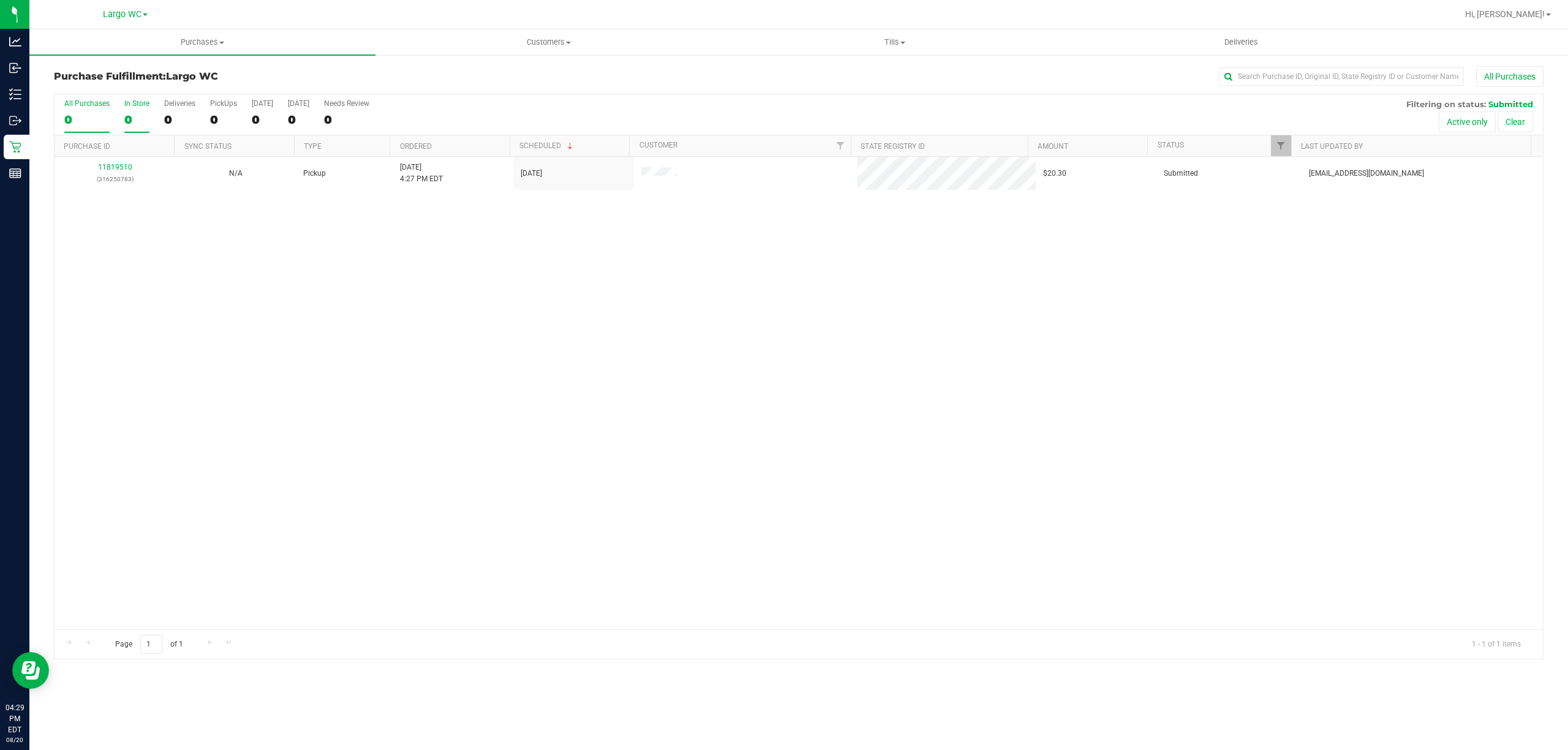
click at [137, 127] on div "0" at bounding box center [137, 120] width 25 height 14
click at [0, 0] on input "In Store 0" at bounding box center [0, 0] width 0 height 0
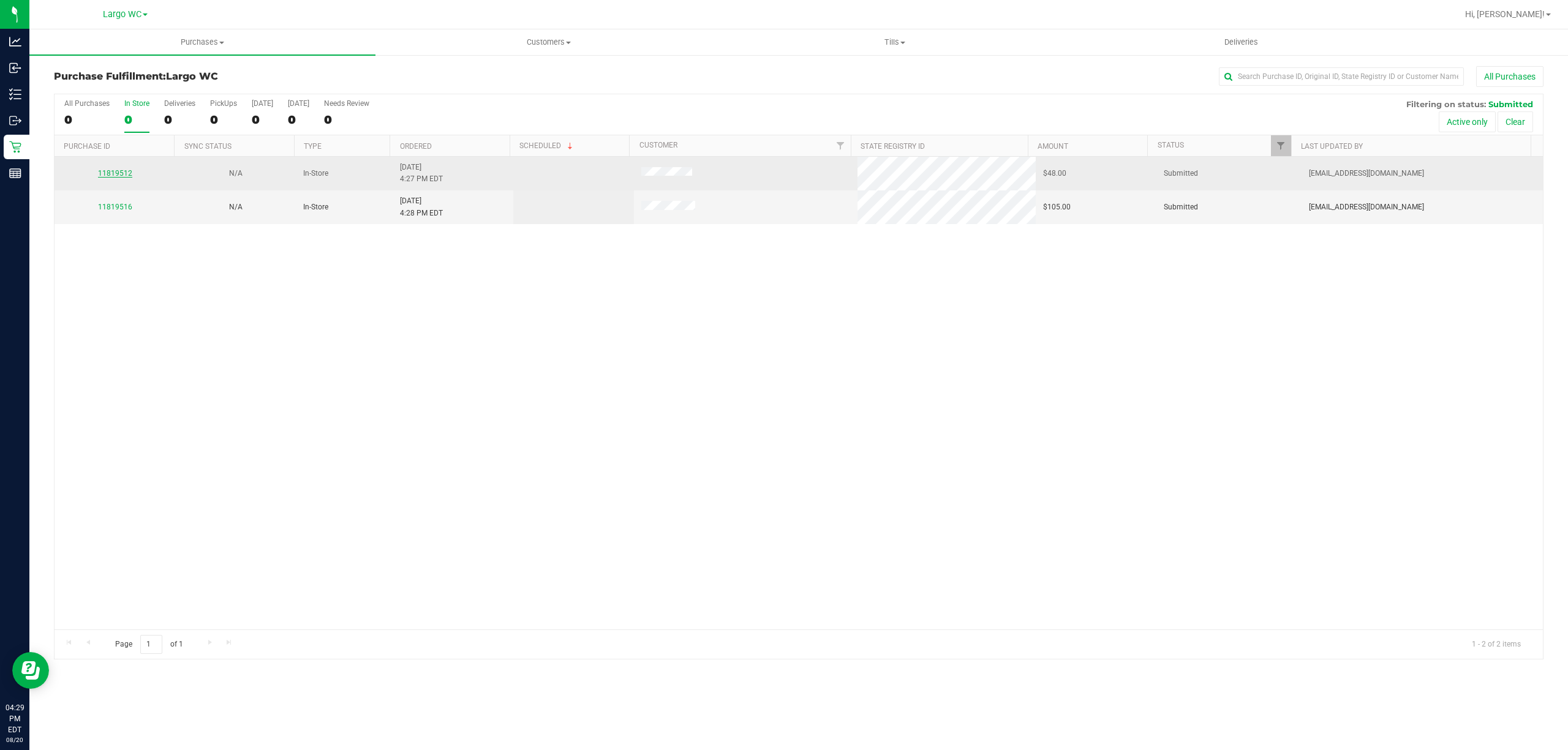
click at [116, 175] on link "11819512" at bounding box center [115, 173] width 35 height 8
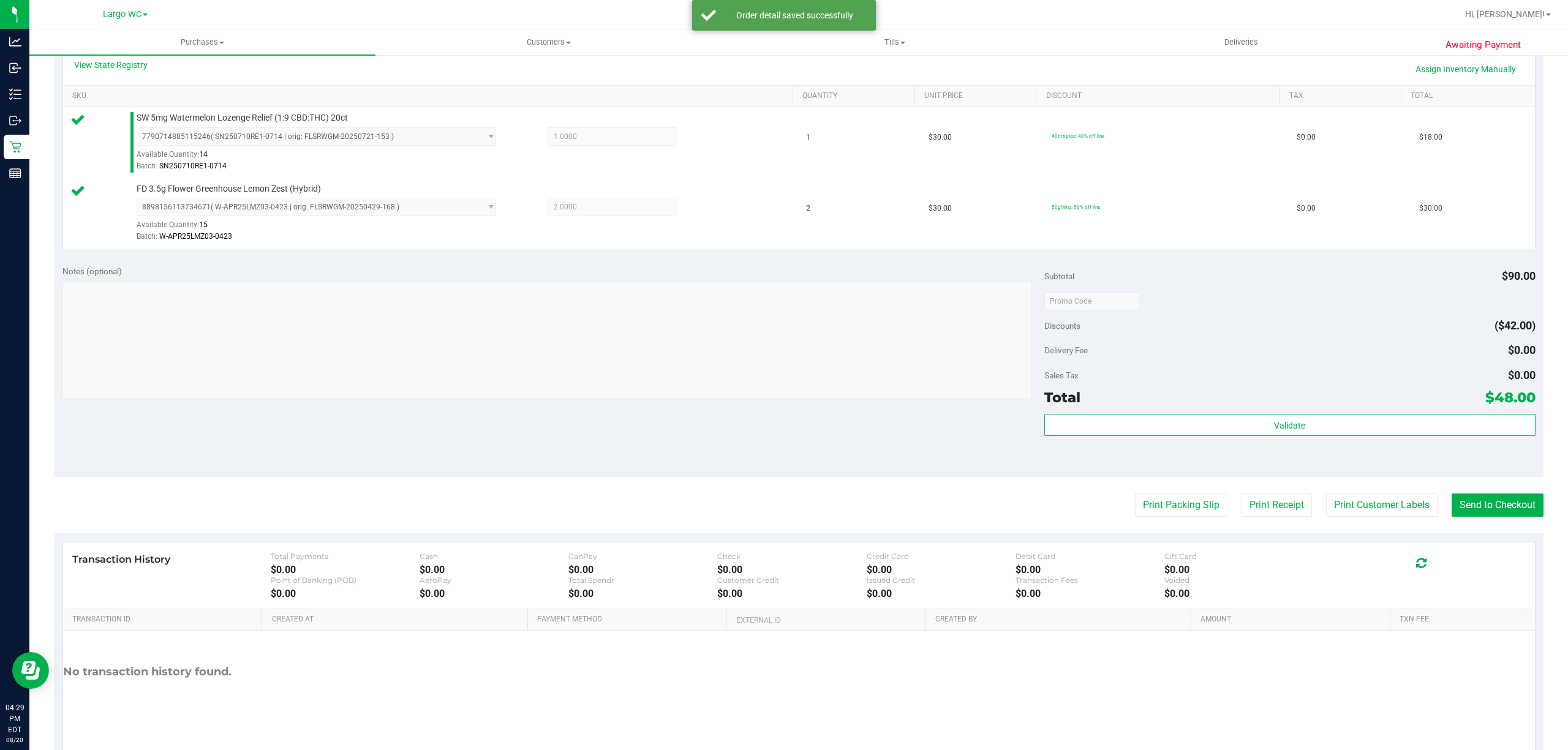
scroll to position [319, 0]
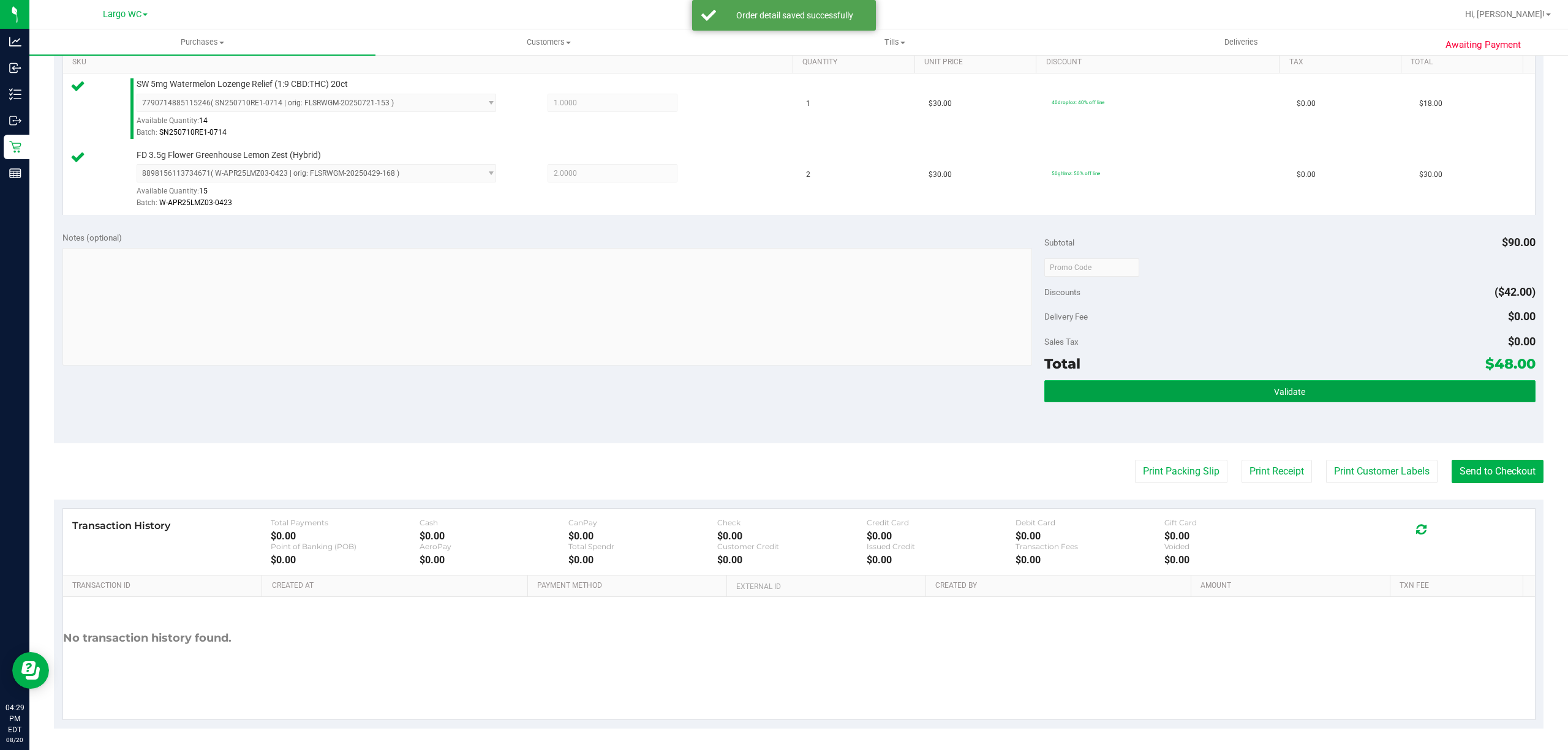
click at [1255, 400] on button "Validate" at bounding box center [1289, 392] width 491 height 22
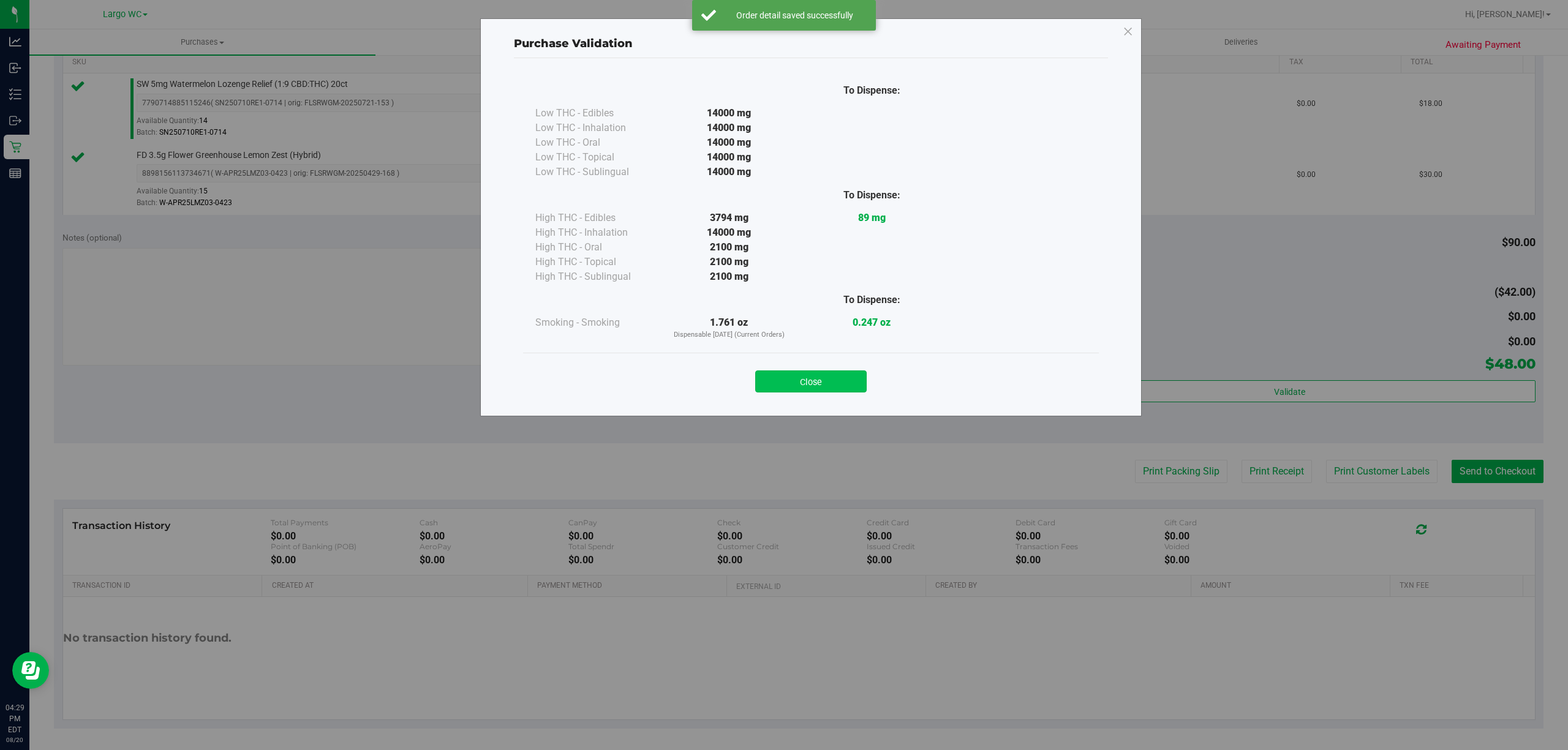
click at [816, 378] on button "Close" at bounding box center [811, 382] width 111 height 22
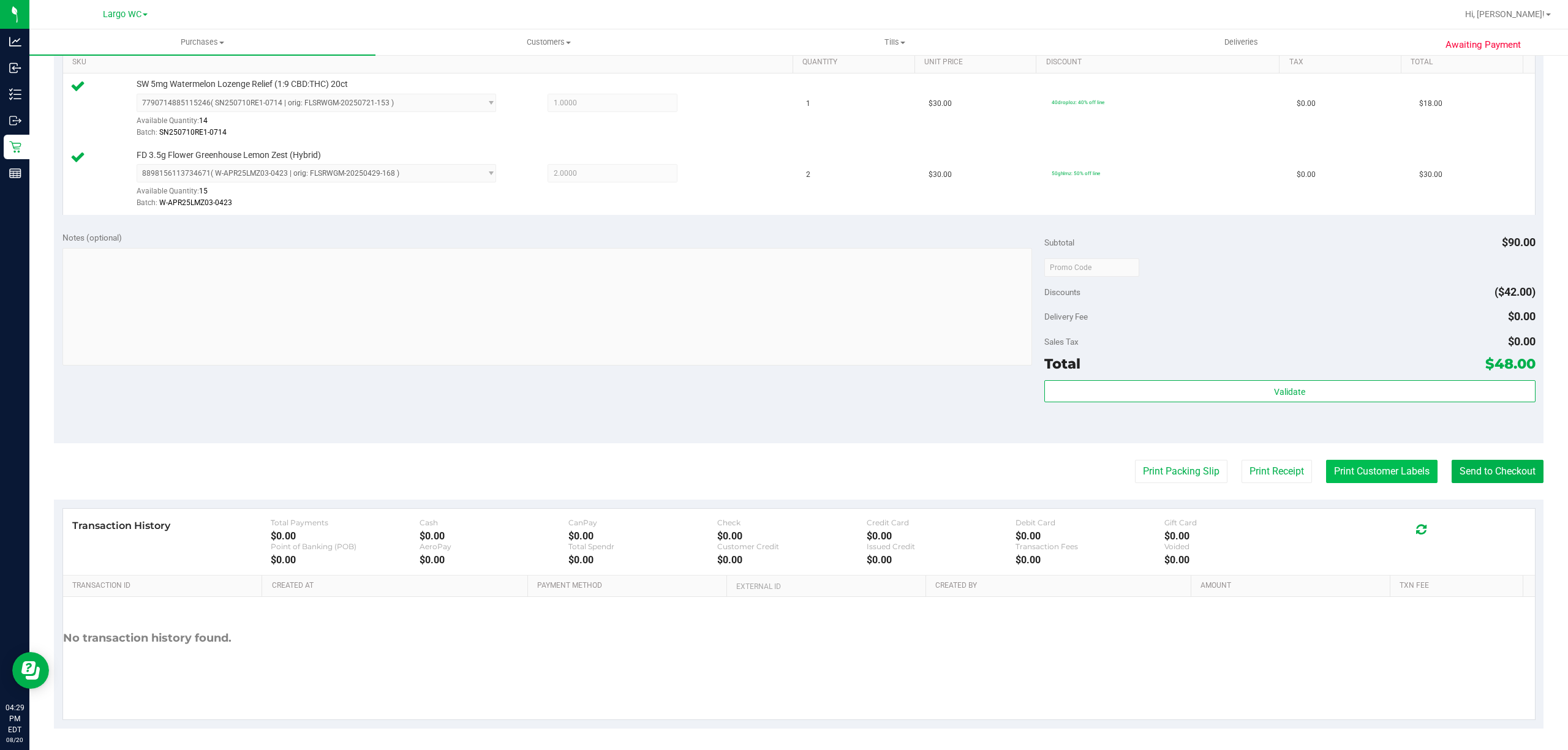
click at [1368, 469] on button "Print Customer Labels" at bounding box center [1381, 471] width 111 height 23
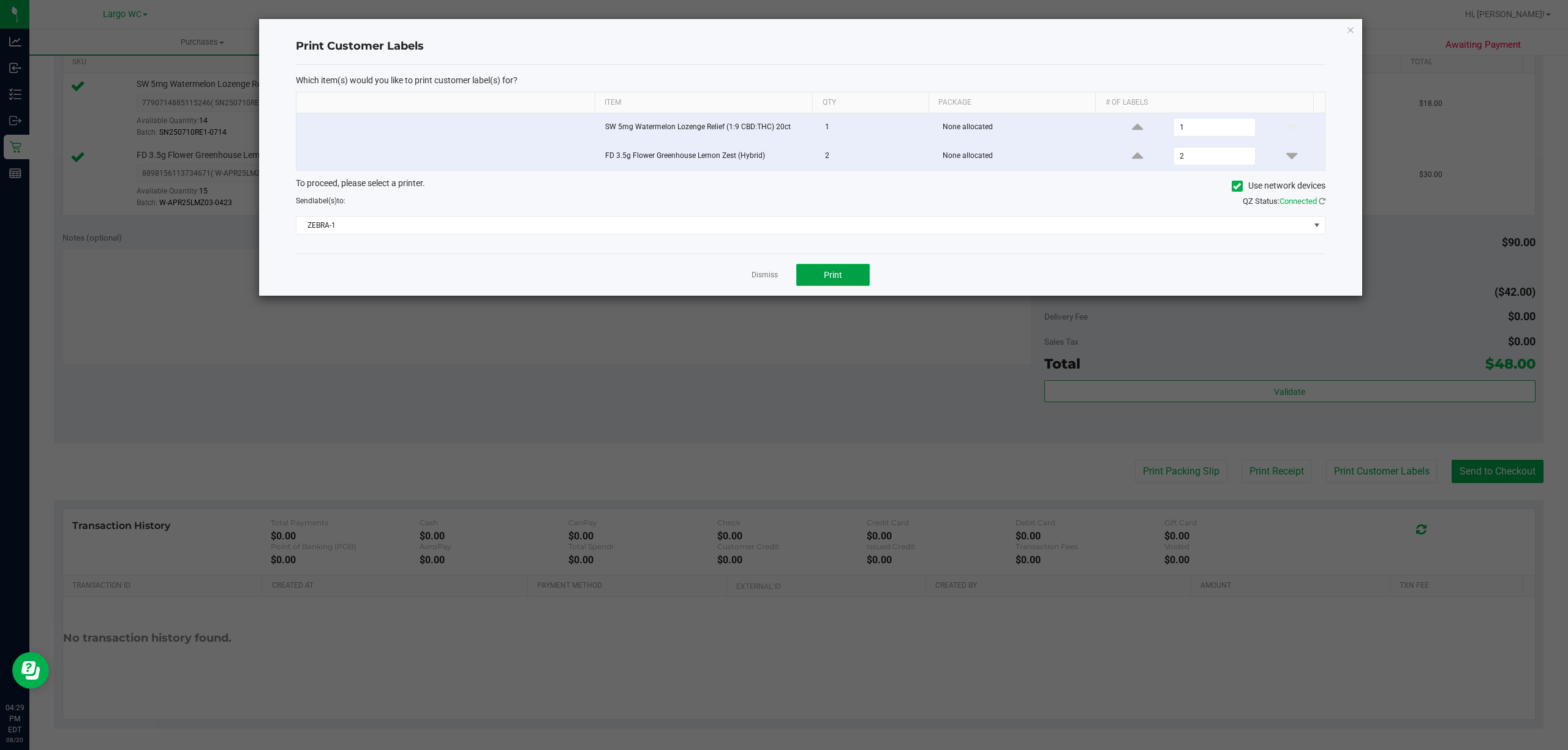
click at [860, 281] on button "Print" at bounding box center [833, 275] width 74 height 22
click at [1348, 28] on icon "button" at bounding box center [1350, 30] width 8 height 15
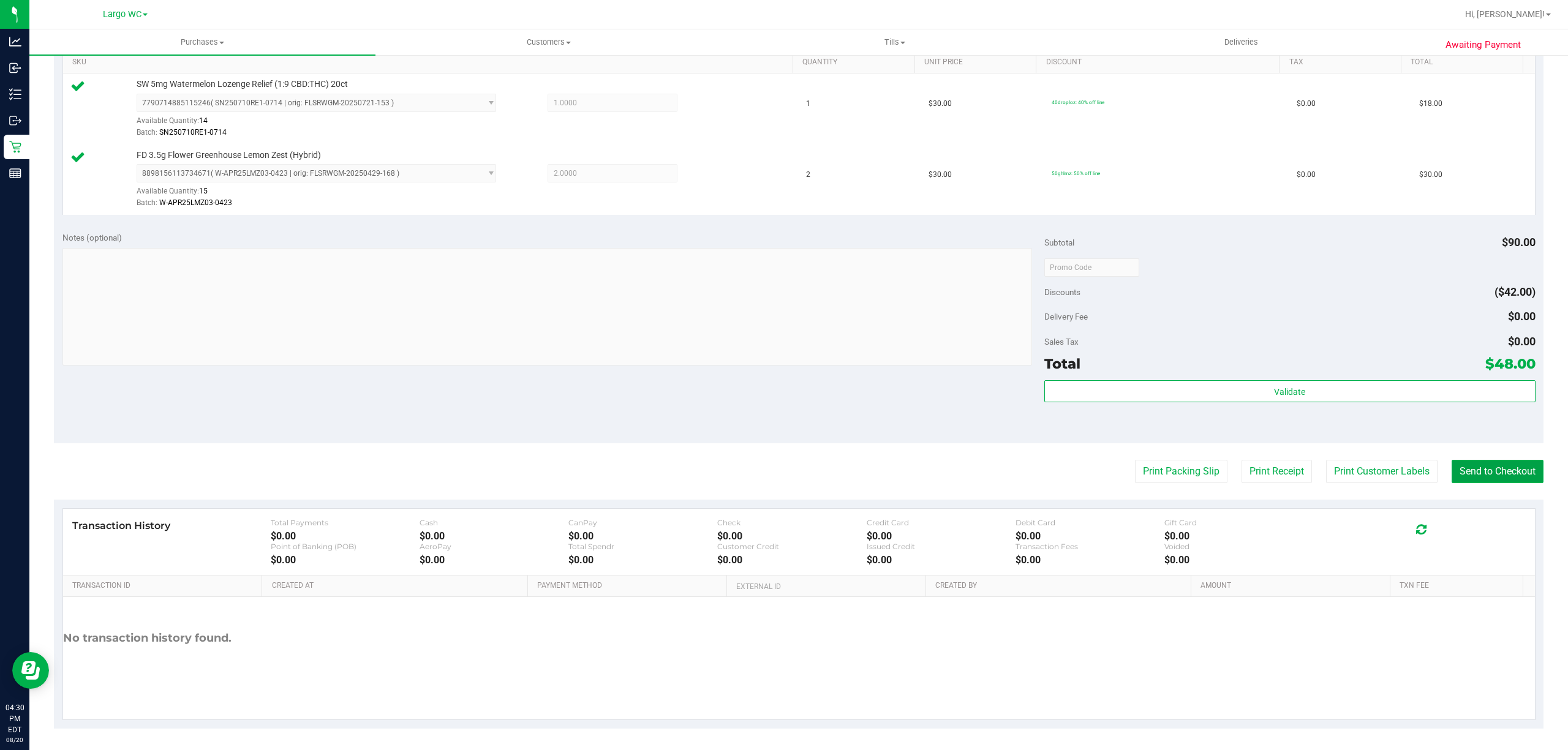
click at [1476, 465] on button "Send to Checkout" at bounding box center [1497, 471] width 92 height 23
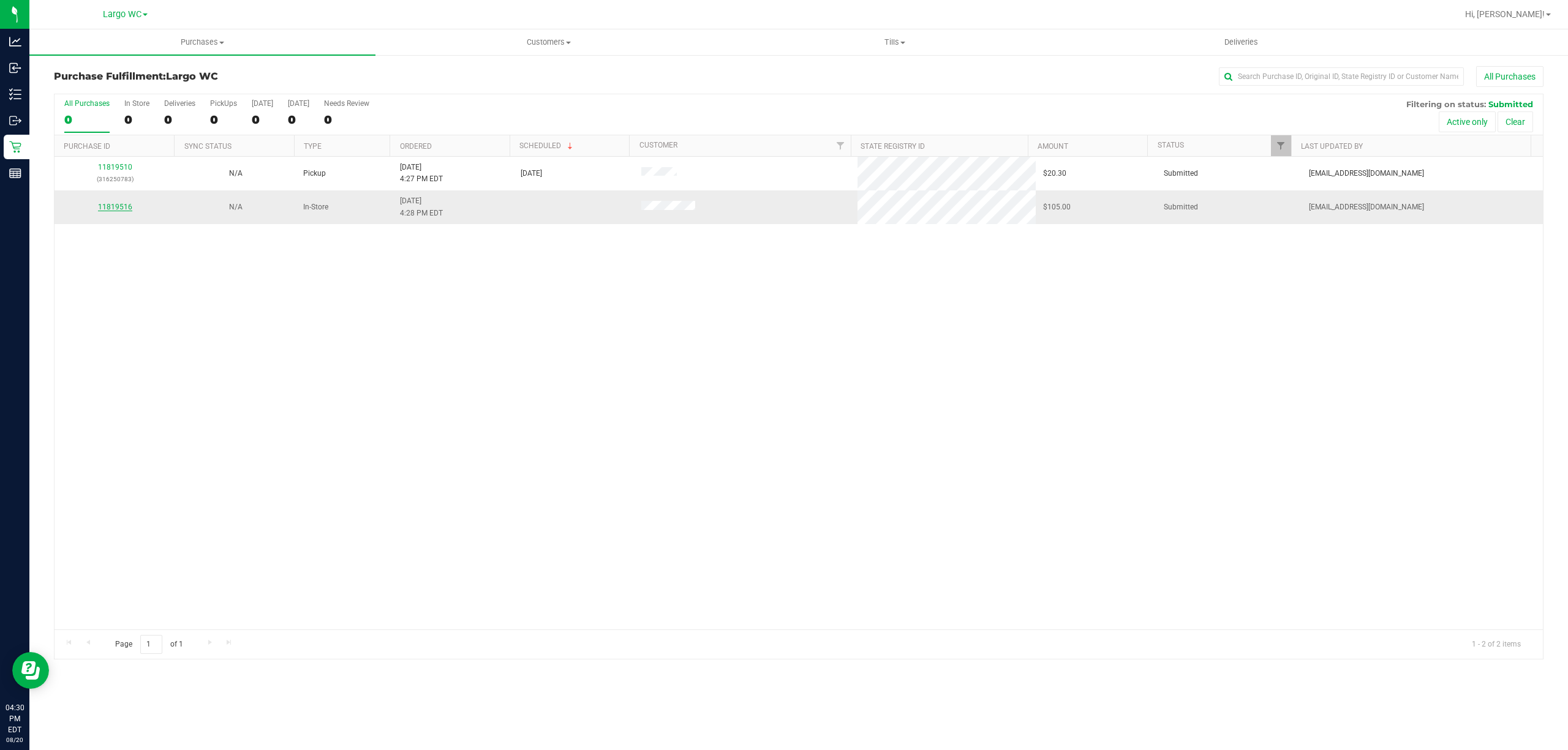
click at [113, 203] on link "11819516" at bounding box center [115, 207] width 35 height 8
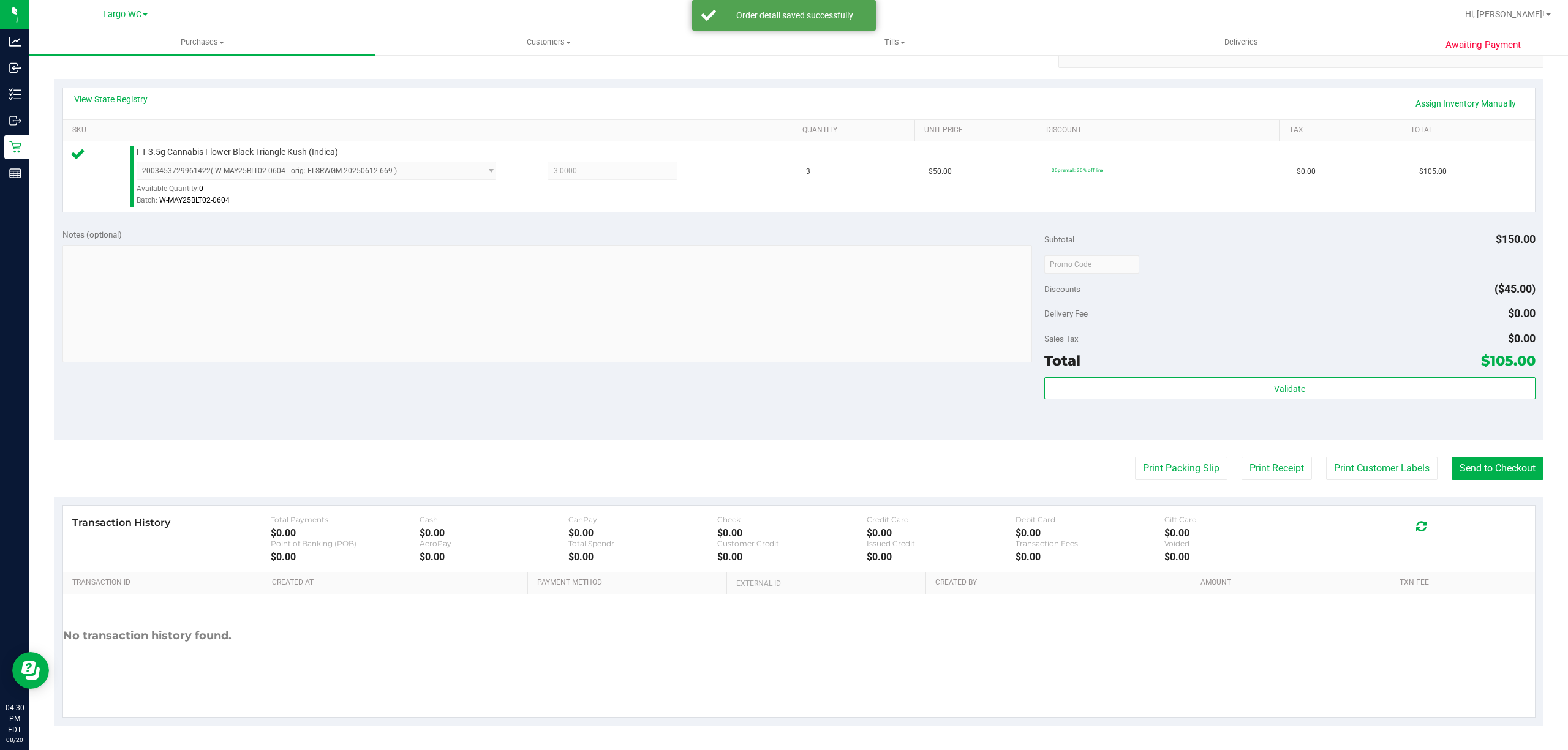
scroll to position [248, 0]
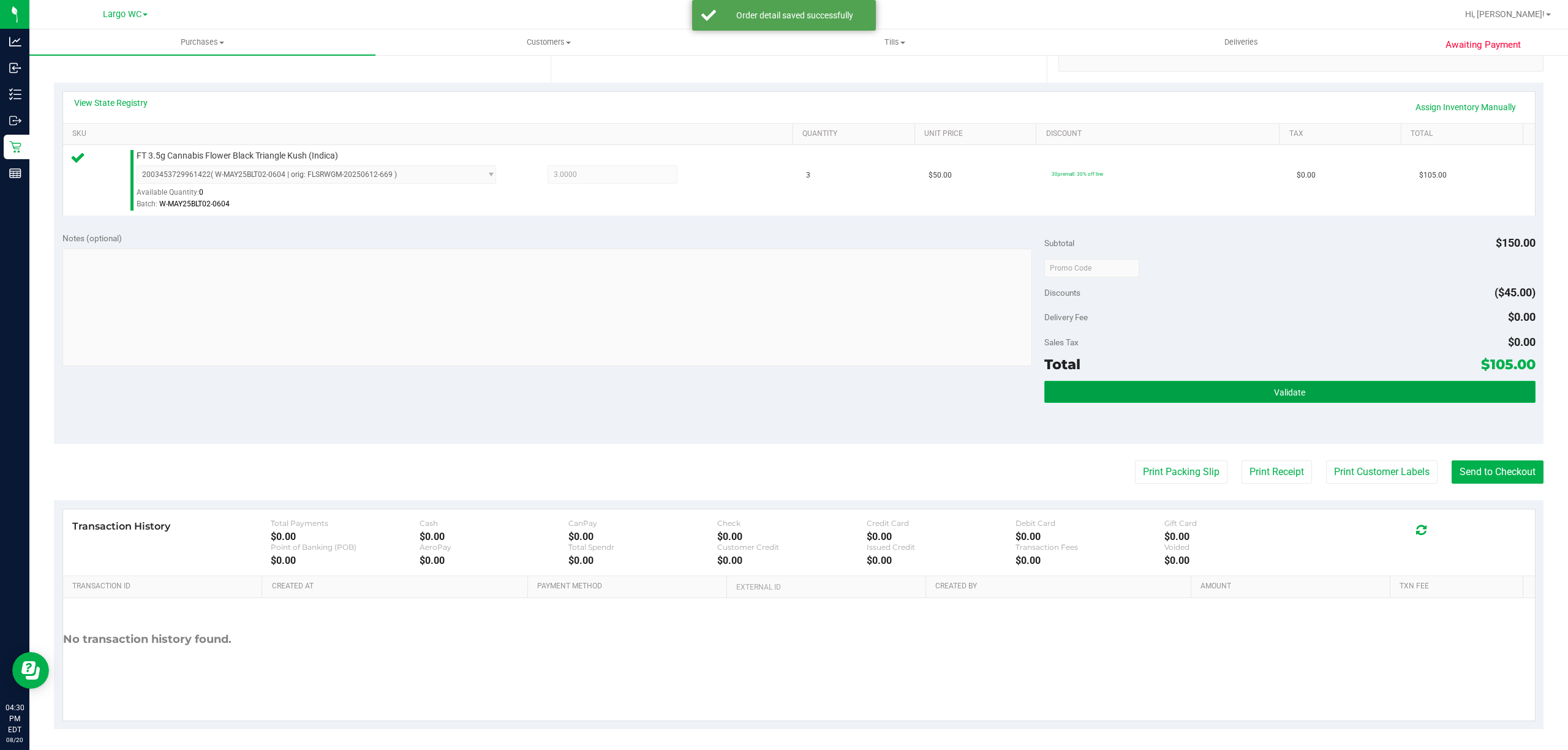
click at [1123, 387] on button "Validate" at bounding box center [1289, 392] width 491 height 22
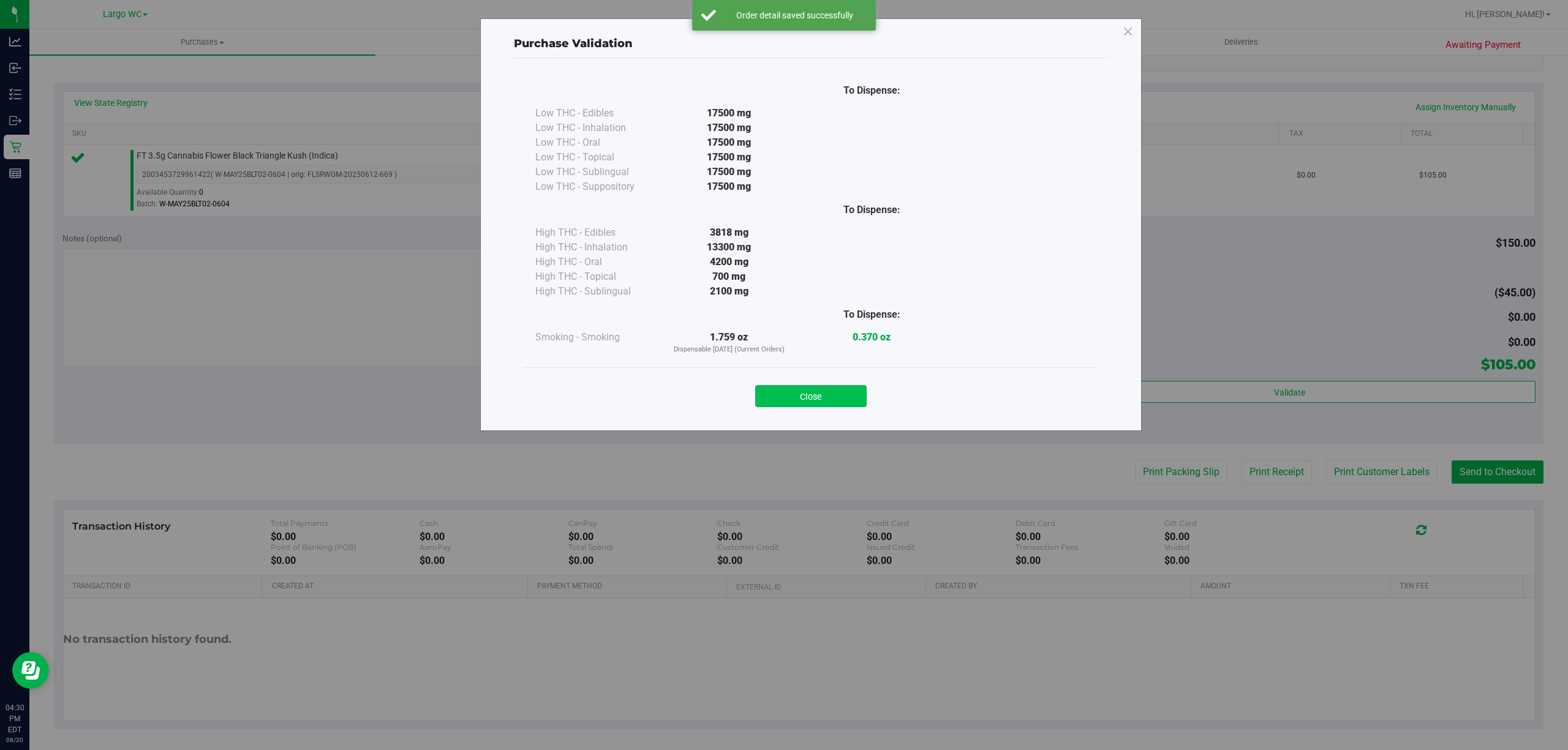
click at [828, 391] on button "Close" at bounding box center [811, 397] width 111 height 22
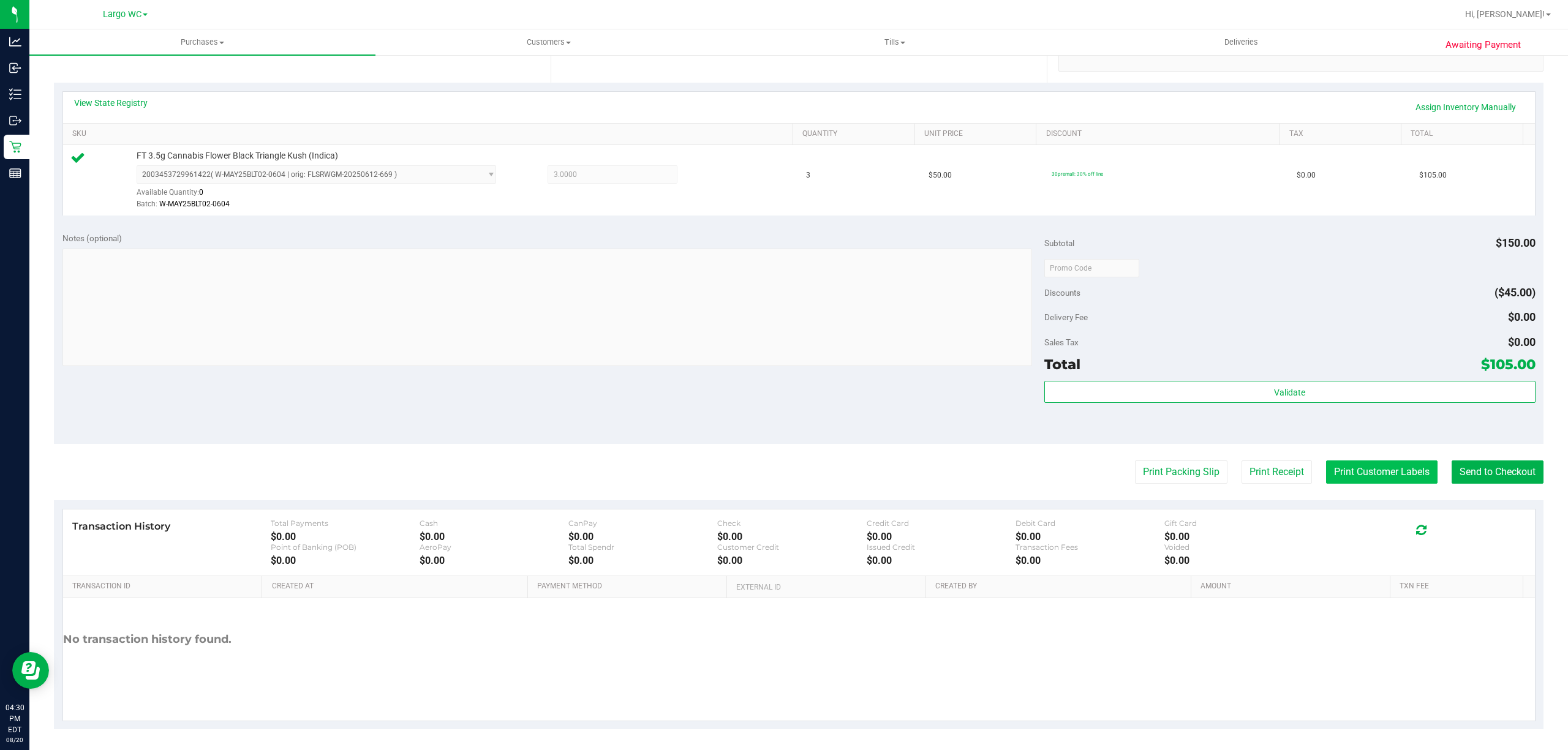
click at [1382, 471] on button "Print Customer Labels" at bounding box center [1381, 472] width 111 height 23
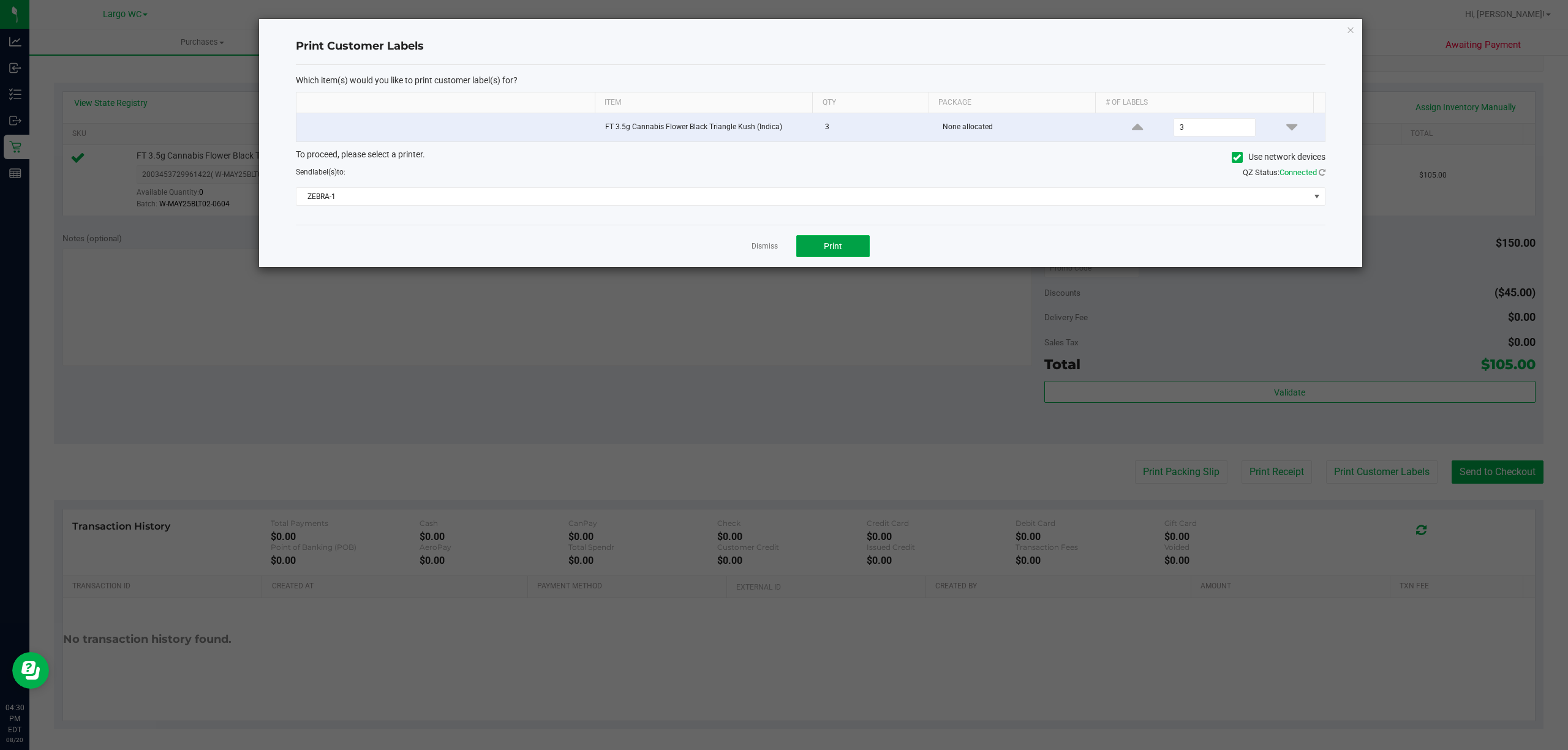
click at [856, 254] on button "Print" at bounding box center [833, 247] width 74 height 22
click at [1353, 26] on icon "button" at bounding box center [1350, 30] width 8 height 15
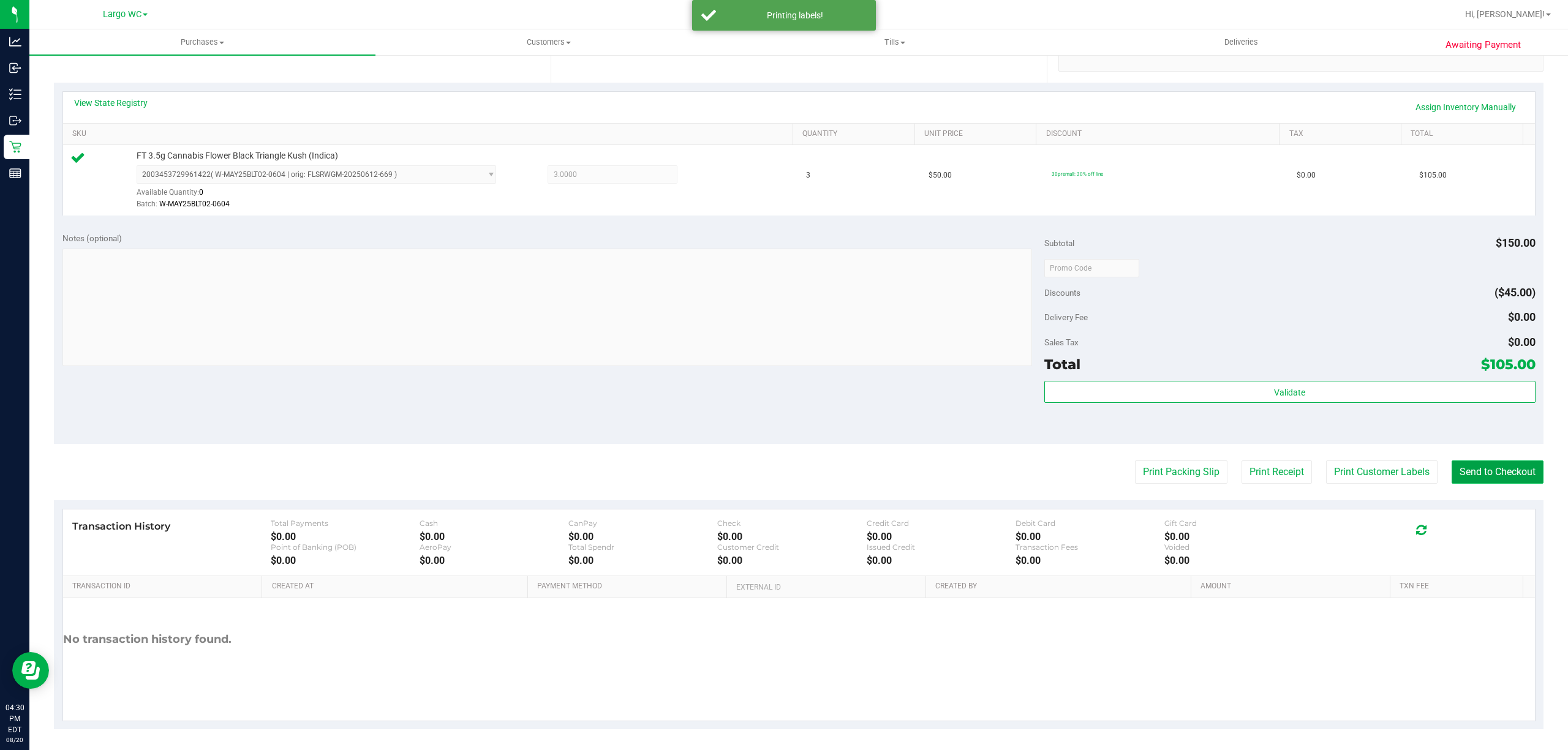
click at [1489, 469] on button "Send to Checkout" at bounding box center [1497, 472] width 92 height 23
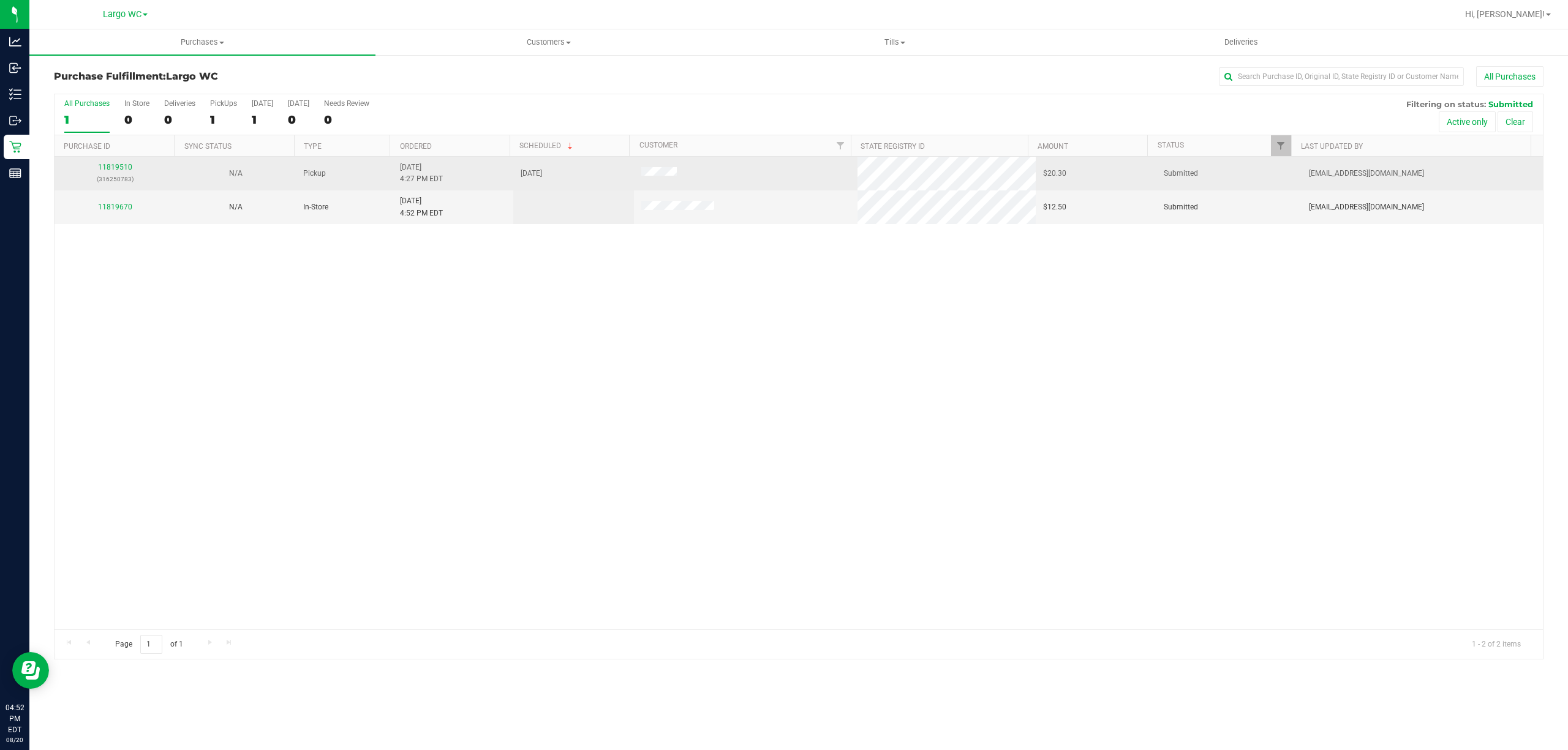
click at [118, 180] on p "(316250783)" at bounding box center [114, 179] width 106 height 11
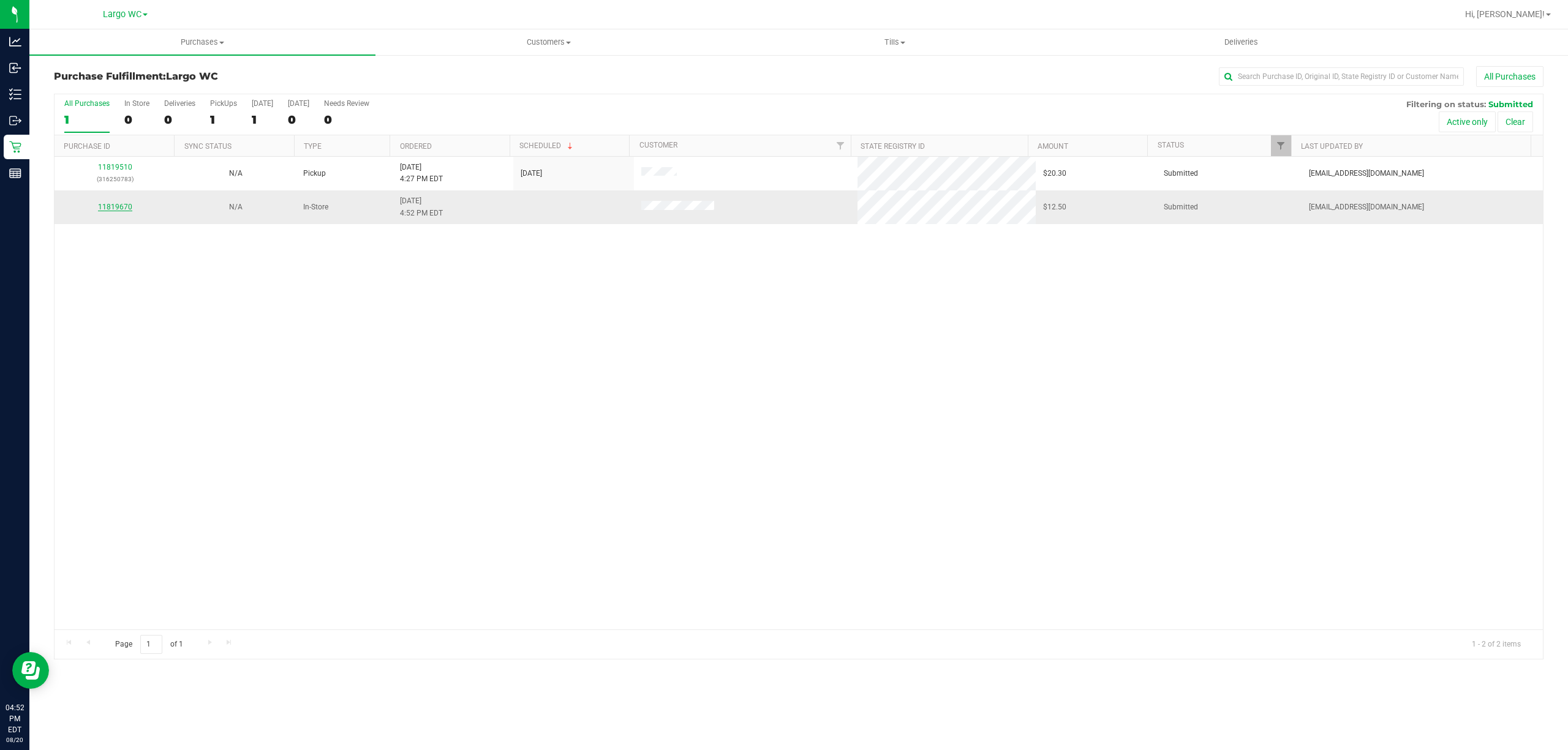
click at [110, 209] on link "11819670" at bounding box center [115, 207] width 35 height 8
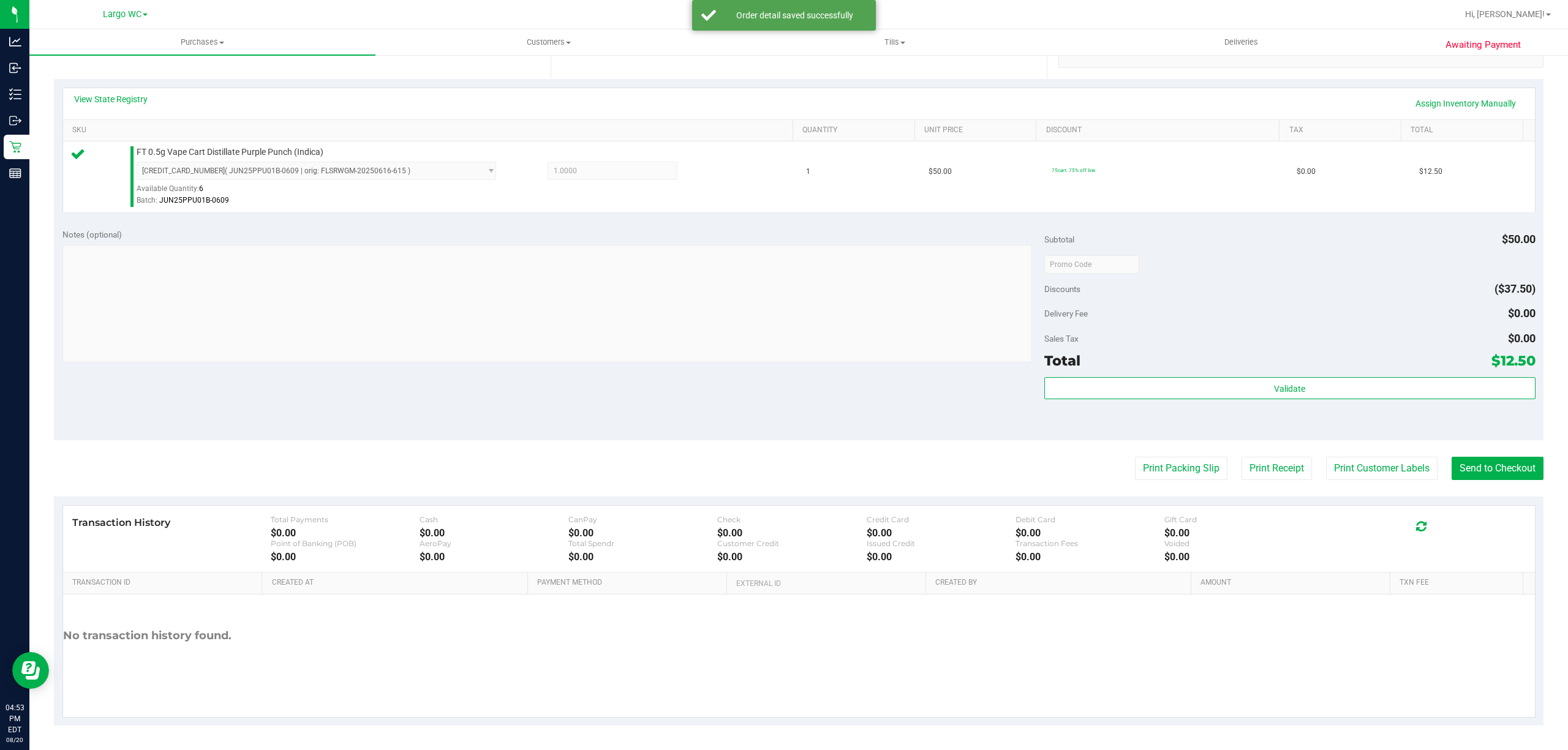
scroll to position [252, 0]
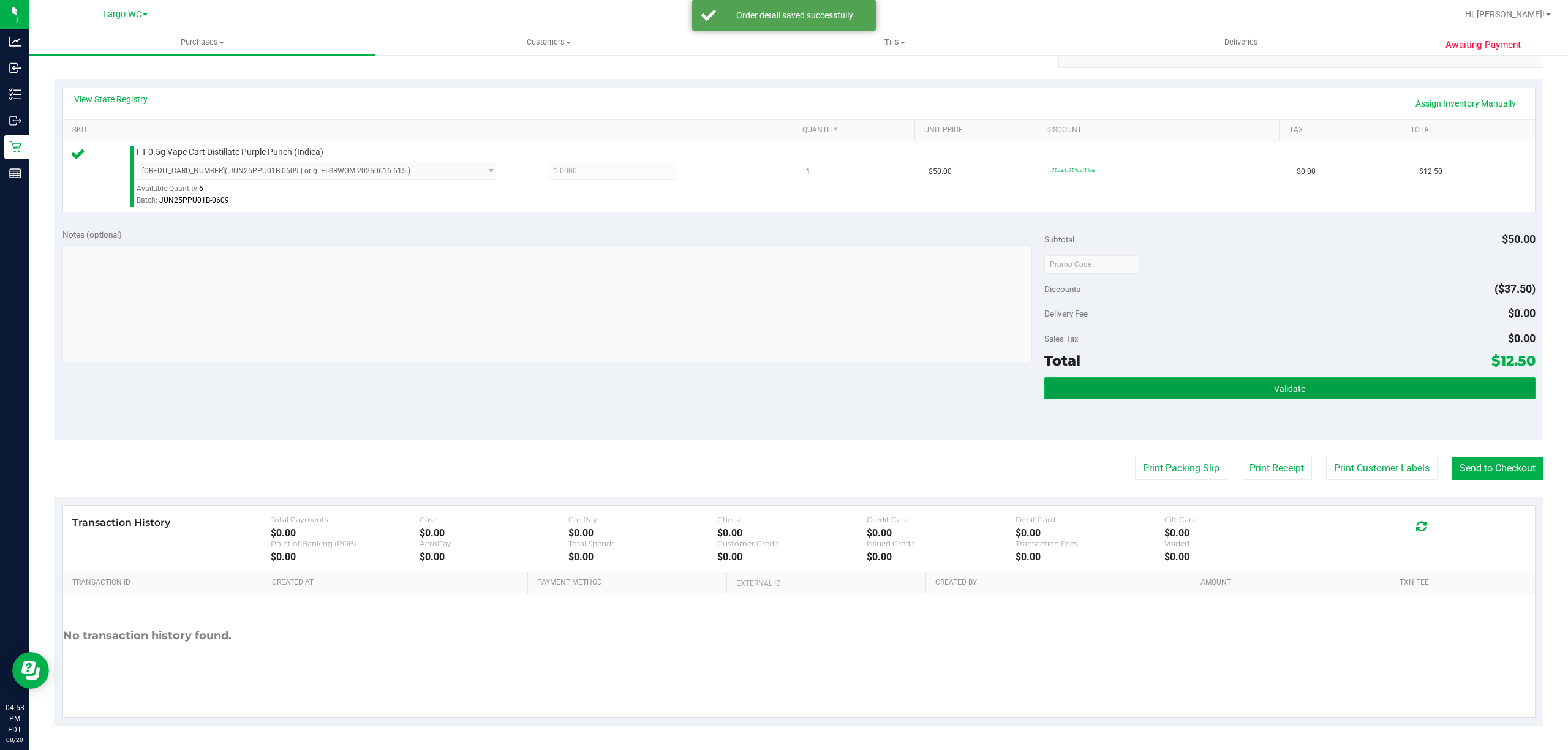
click at [1315, 378] on button "Validate" at bounding box center [1289, 389] width 491 height 22
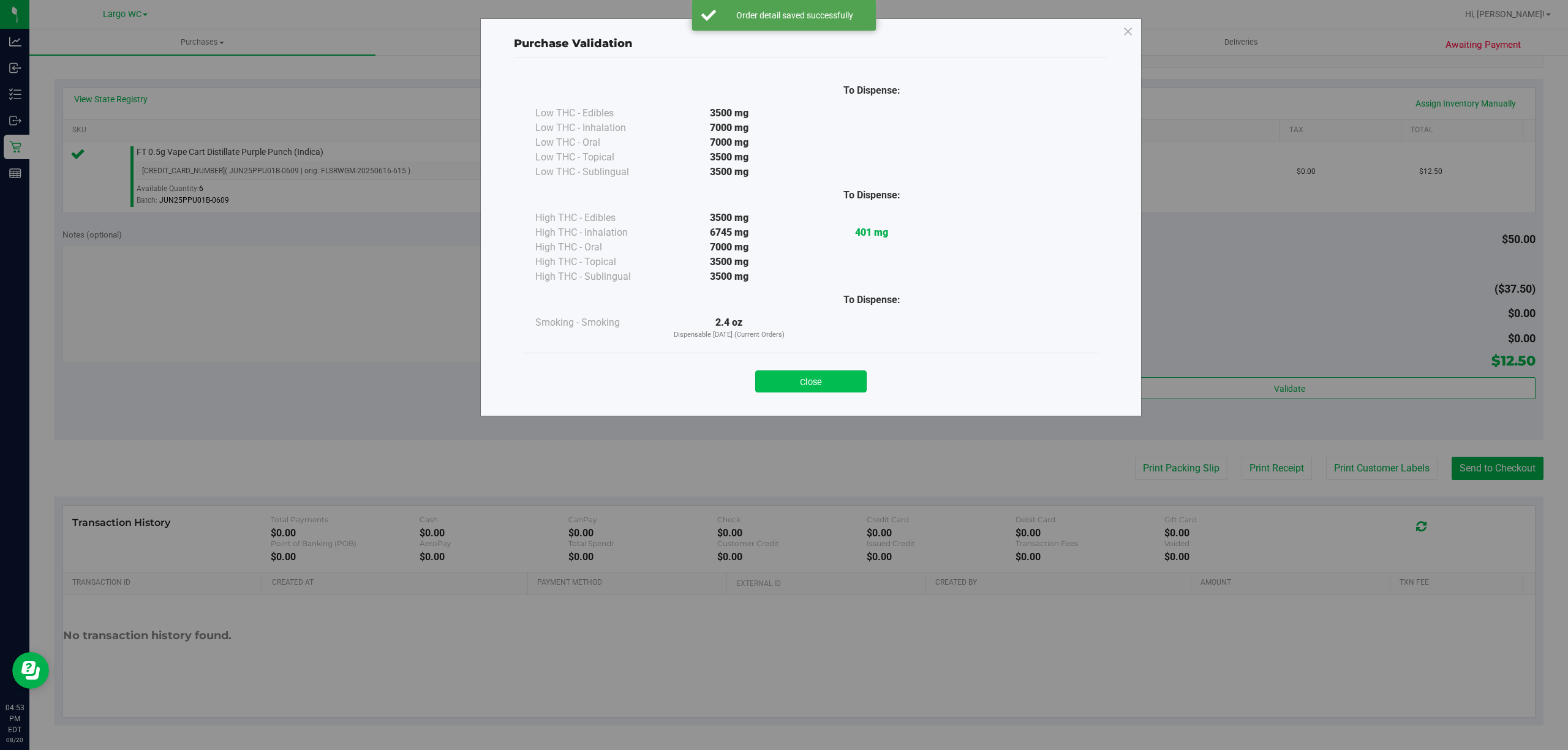
click at [839, 388] on button "Close" at bounding box center [811, 382] width 111 height 22
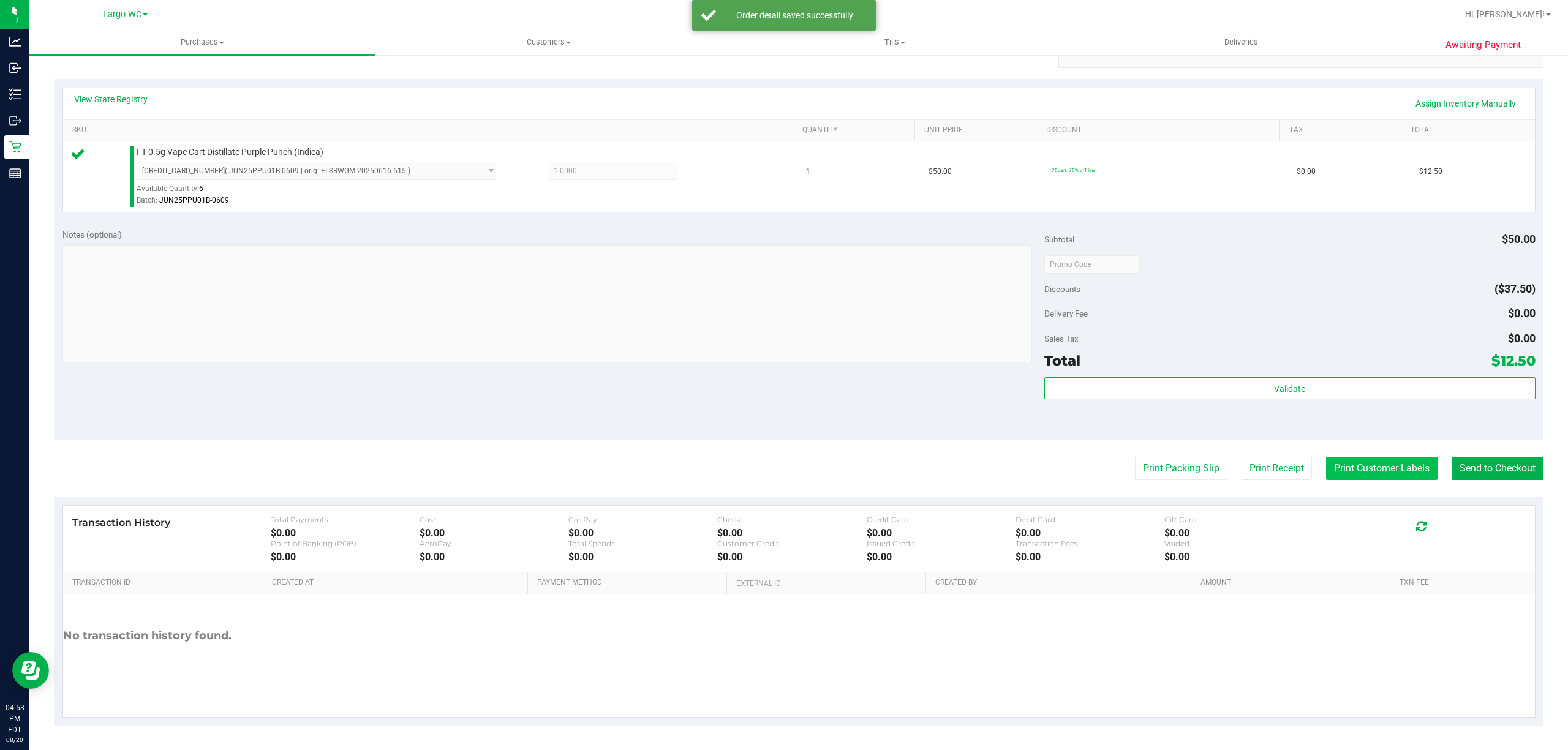
click at [1366, 473] on button "Print Customer Labels" at bounding box center [1381, 469] width 111 height 23
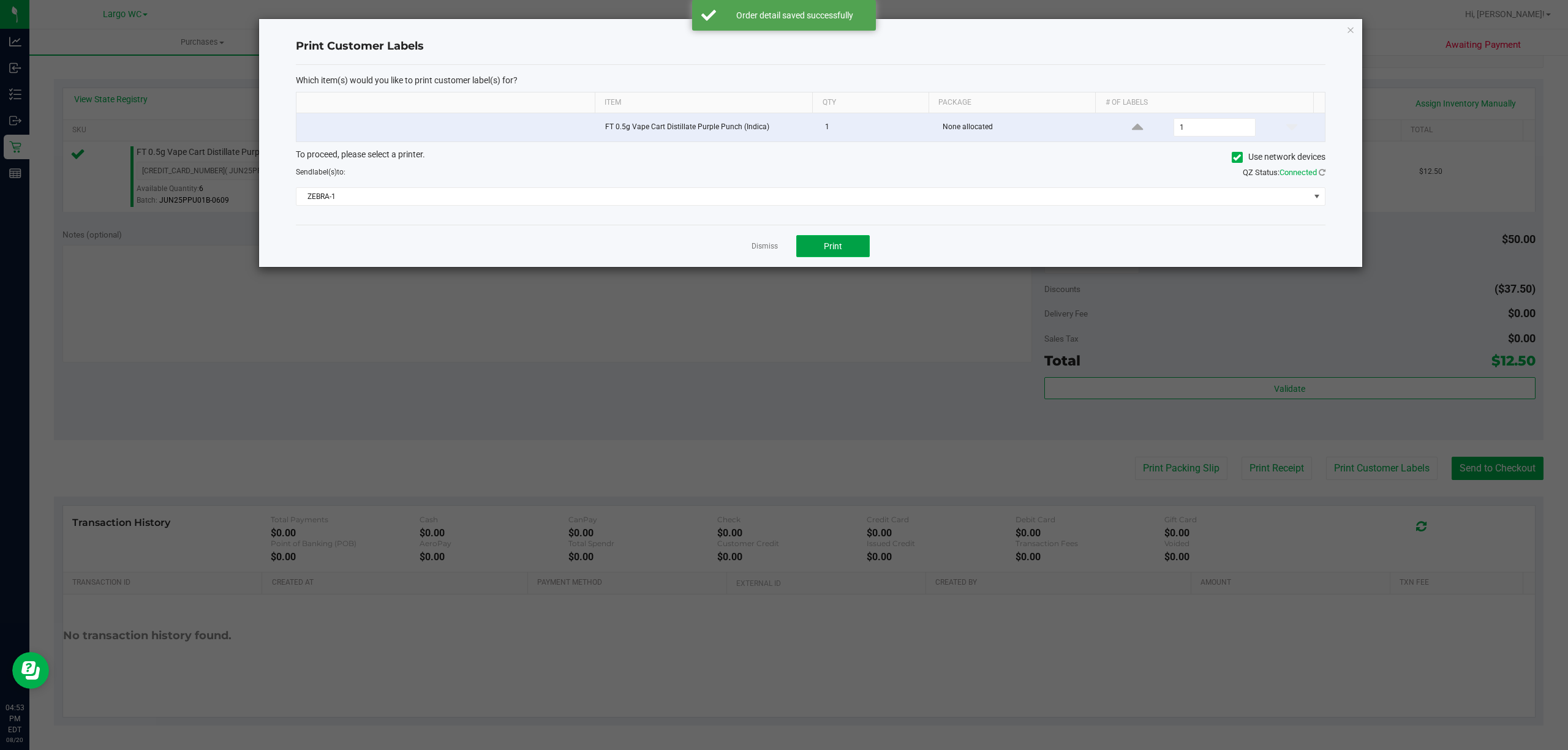
click at [838, 252] on span "Print" at bounding box center [833, 246] width 19 height 9
click at [758, 250] on link "Dismiss" at bounding box center [765, 246] width 26 height 10
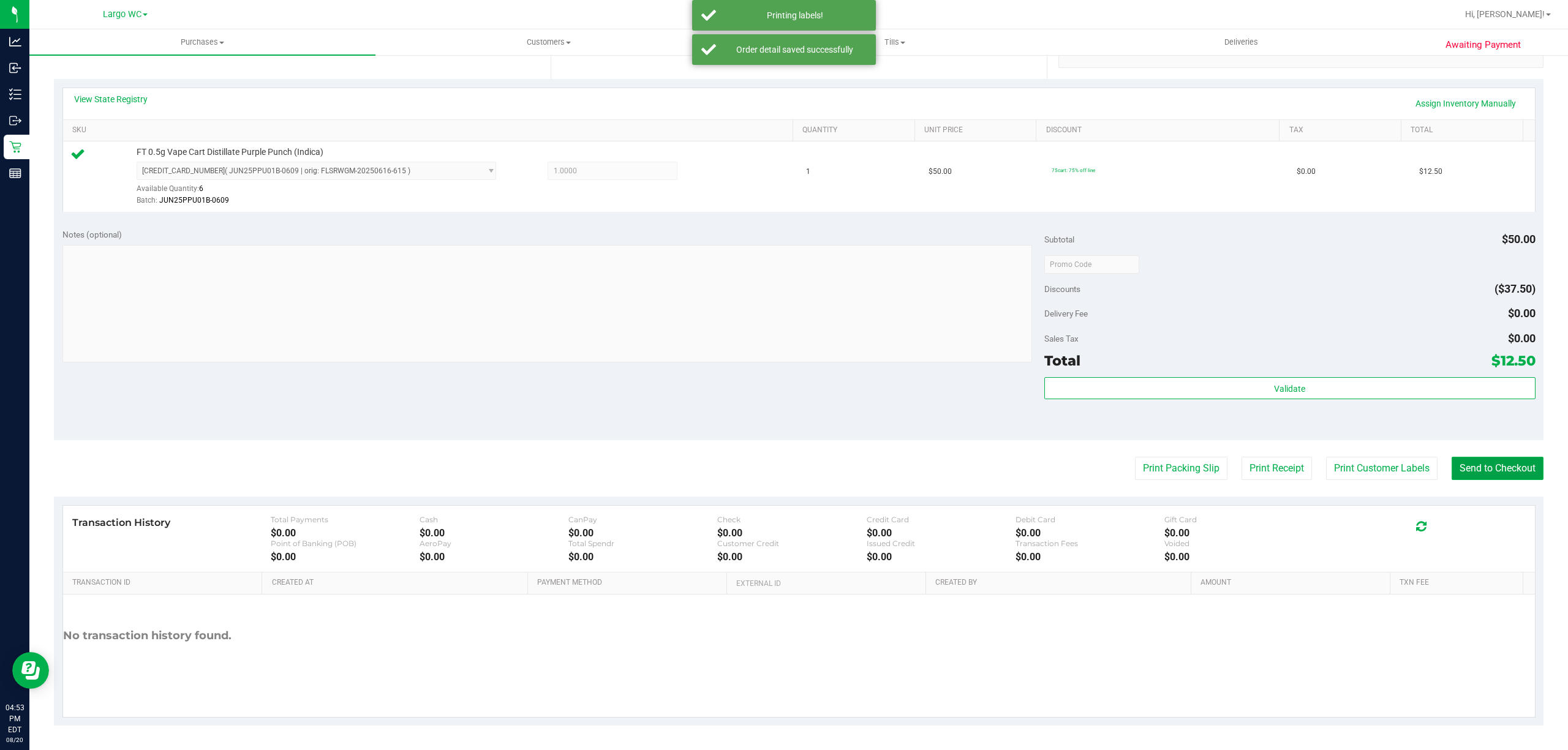
click at [1497, 481] on button "Send to Checkout" at bounding box center [1497, 469] width 92 height 23
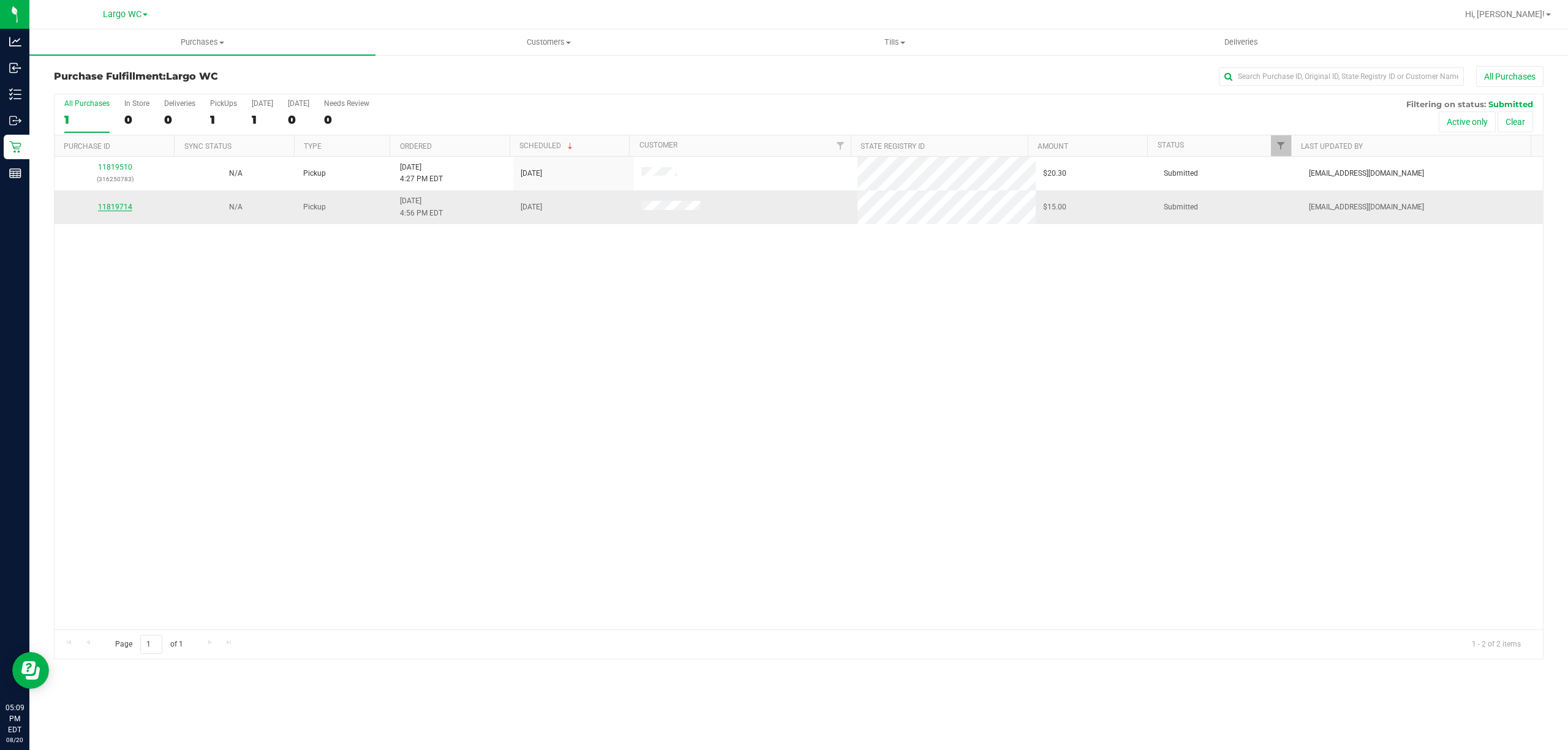
click at [116, 204] on link "11819714" at bounding box center [115, 207] width 35 height 8
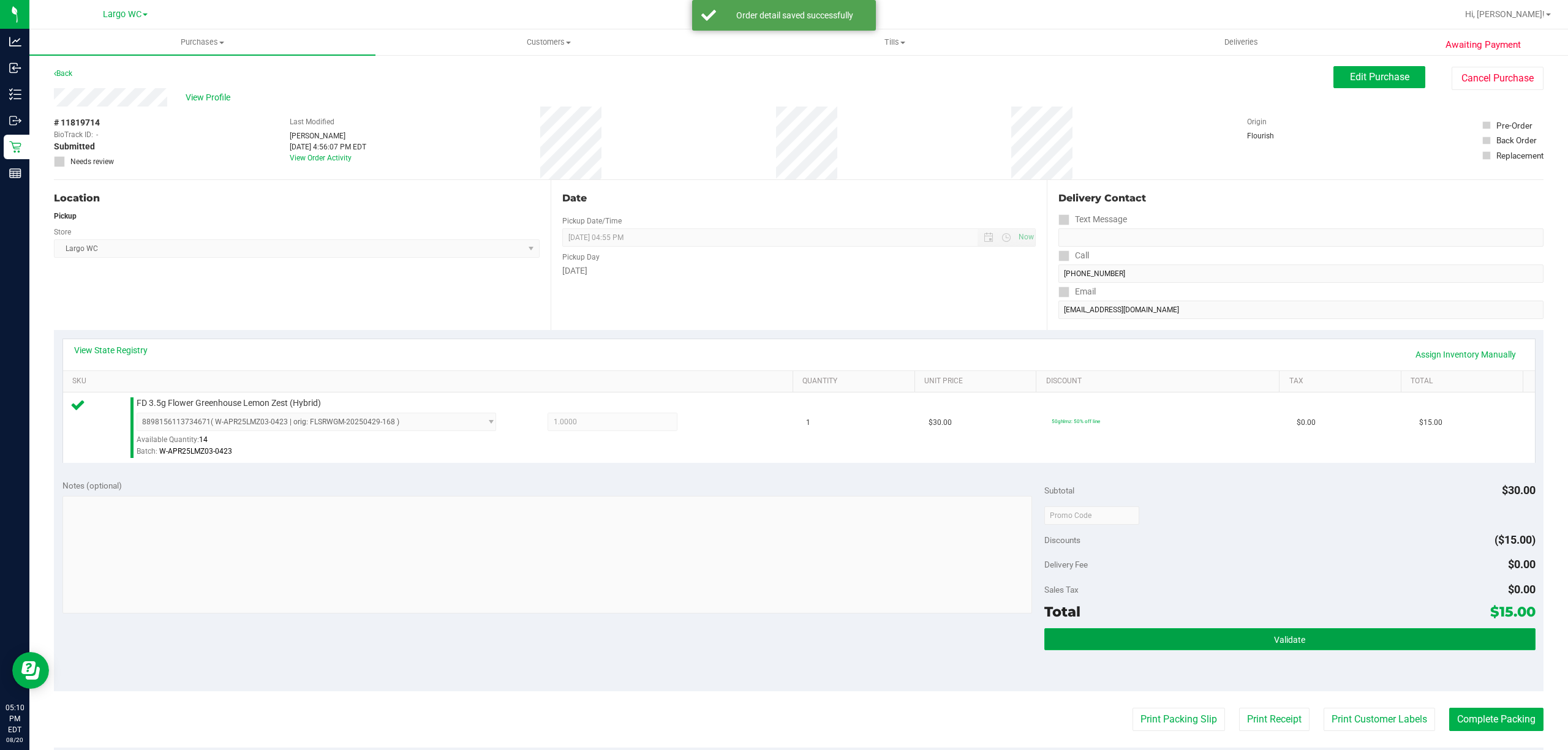
click at [1292, 645] on span "Validate" at bounding box center [1288, 640] width 31 height 9
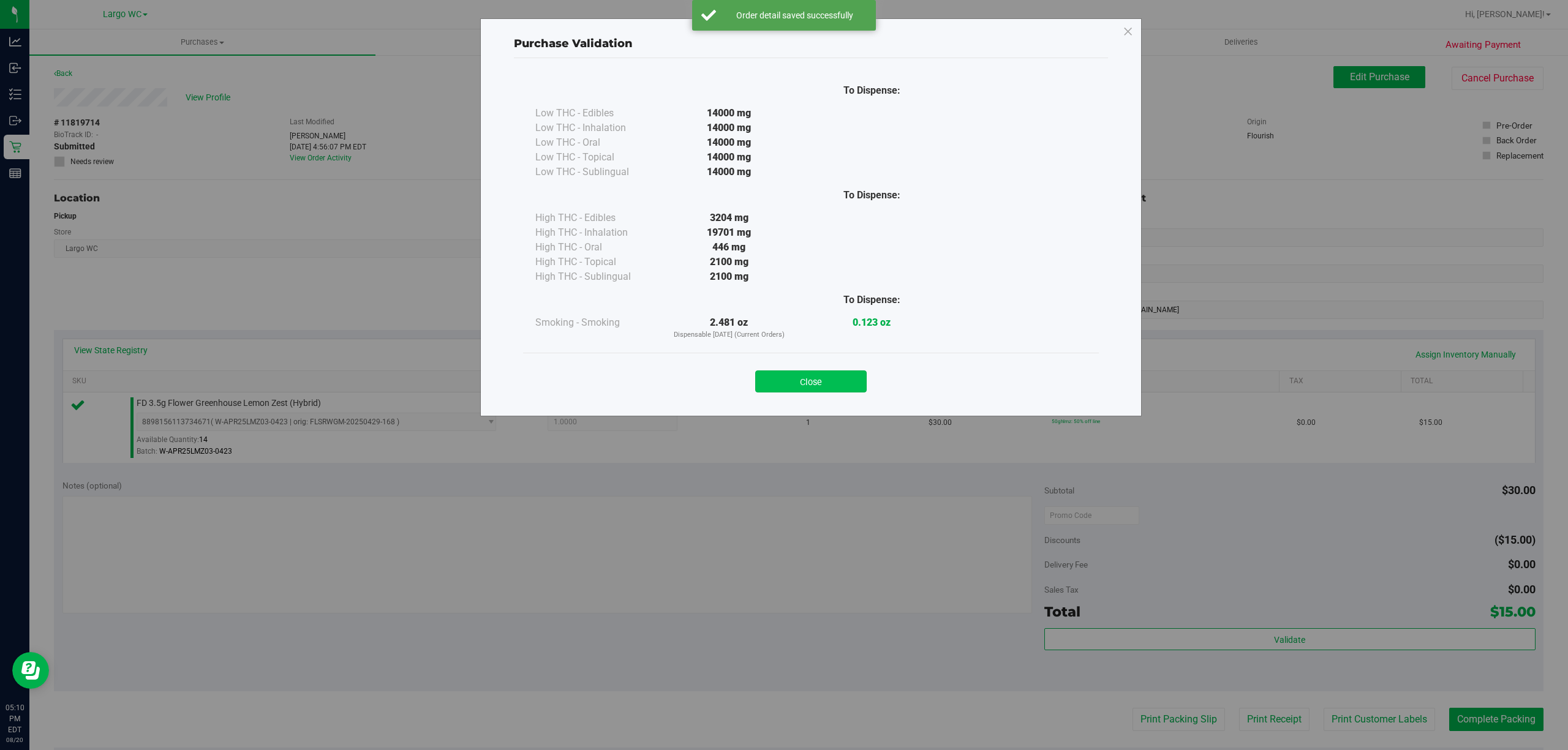
click at [825, 388] on button "Close" at bounding box center [811, 382] width 111 height 22
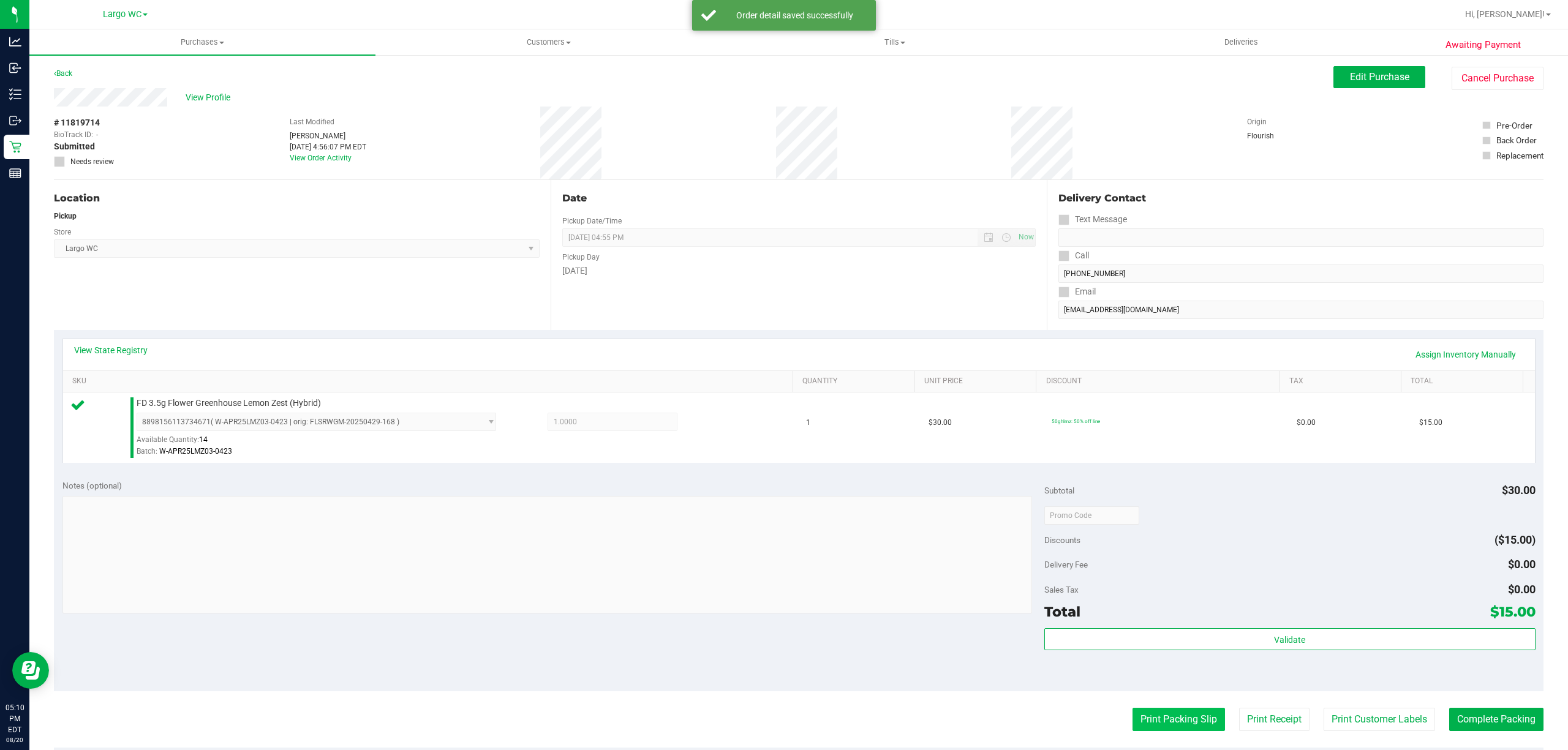
click at [1132, 710] on button "Print Packing Slip" at bounding box center [1178, 719] width 93 height 23
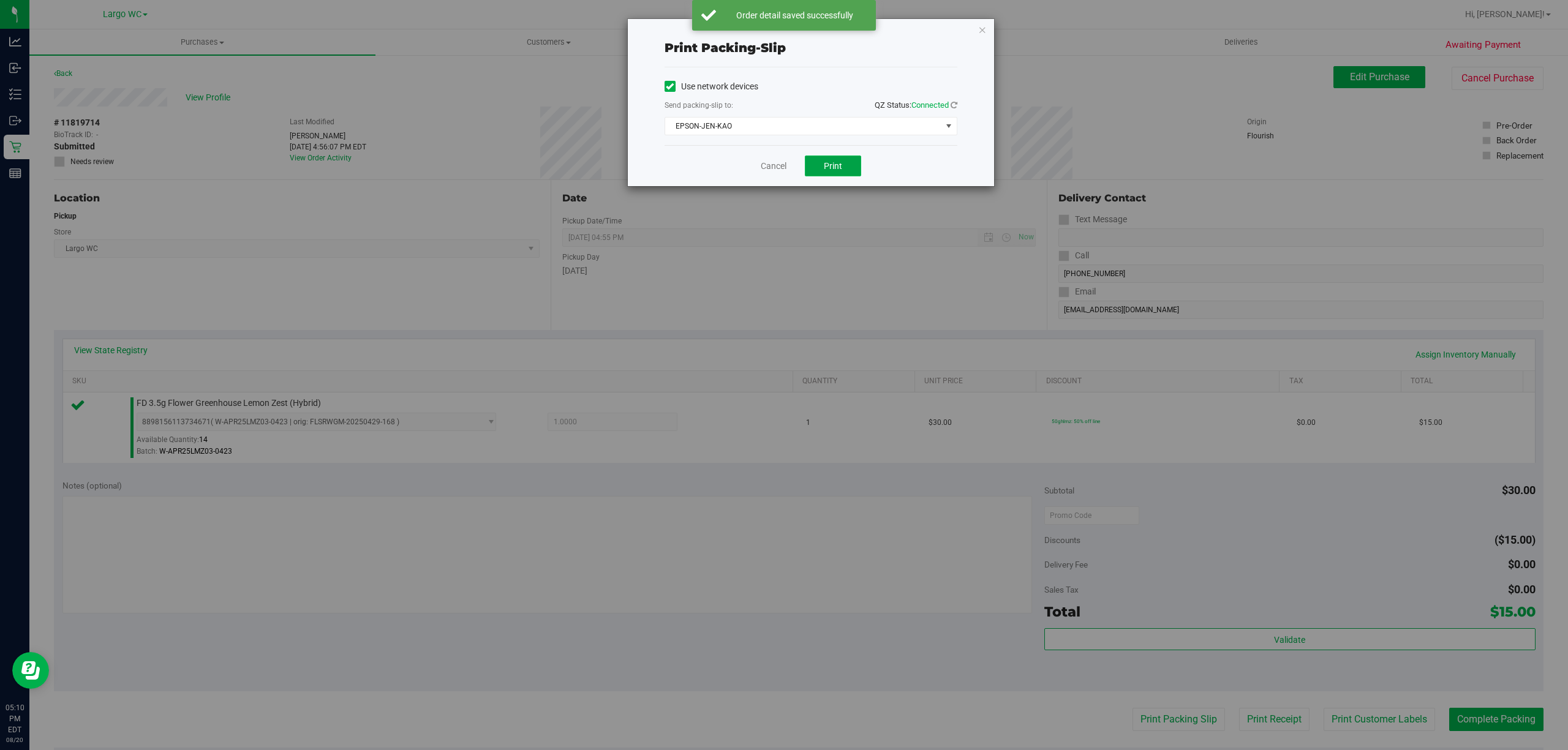
click at [825, 155] on button "Print" at bounding box center [833, 166] width 56 height 21
click at [981, 33] on icon "button" at bounding box center [982, 30] width 8 height 15
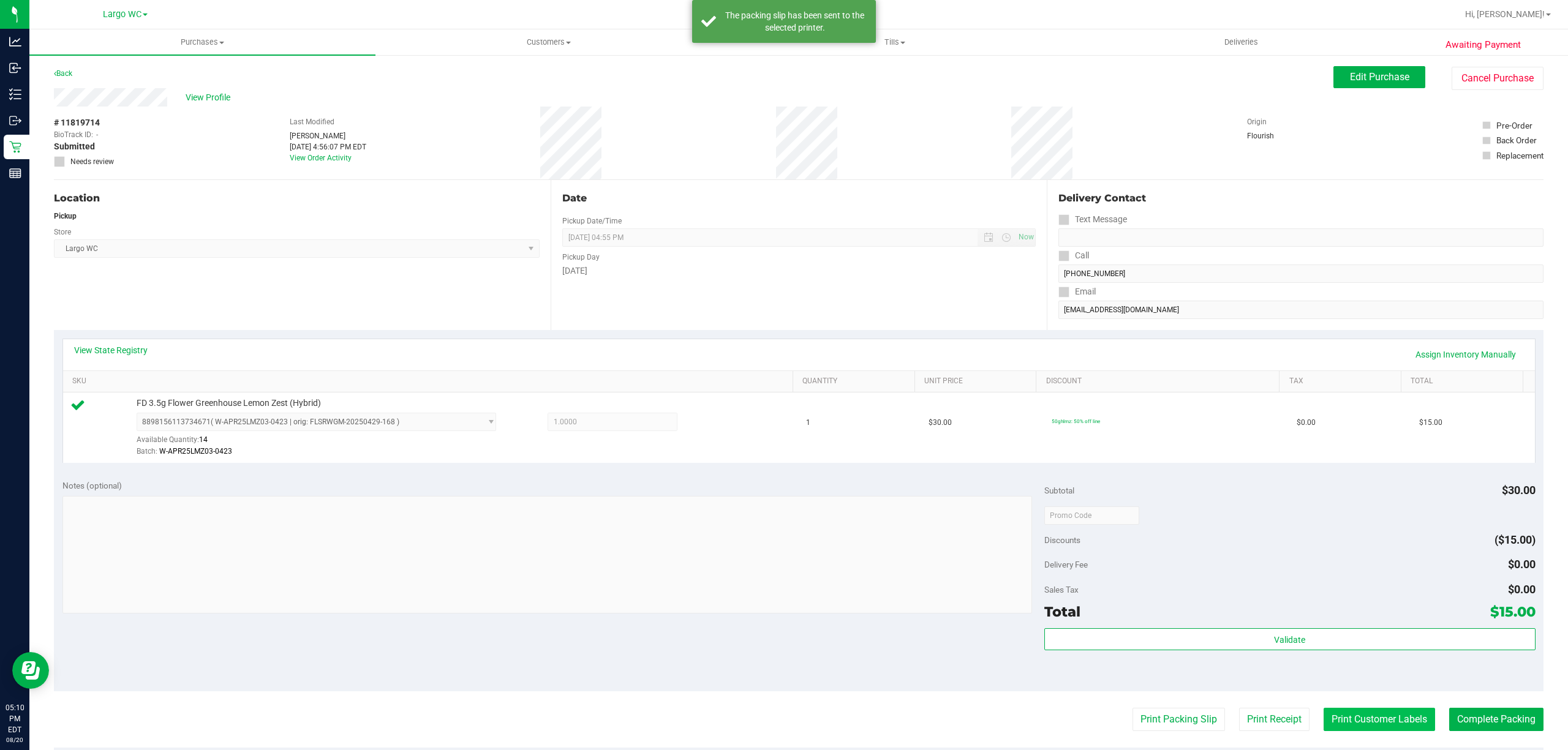
click at [1353, 722] on button "Print Customer Labels" at bounding box center [1379, 719] width 111 height 23
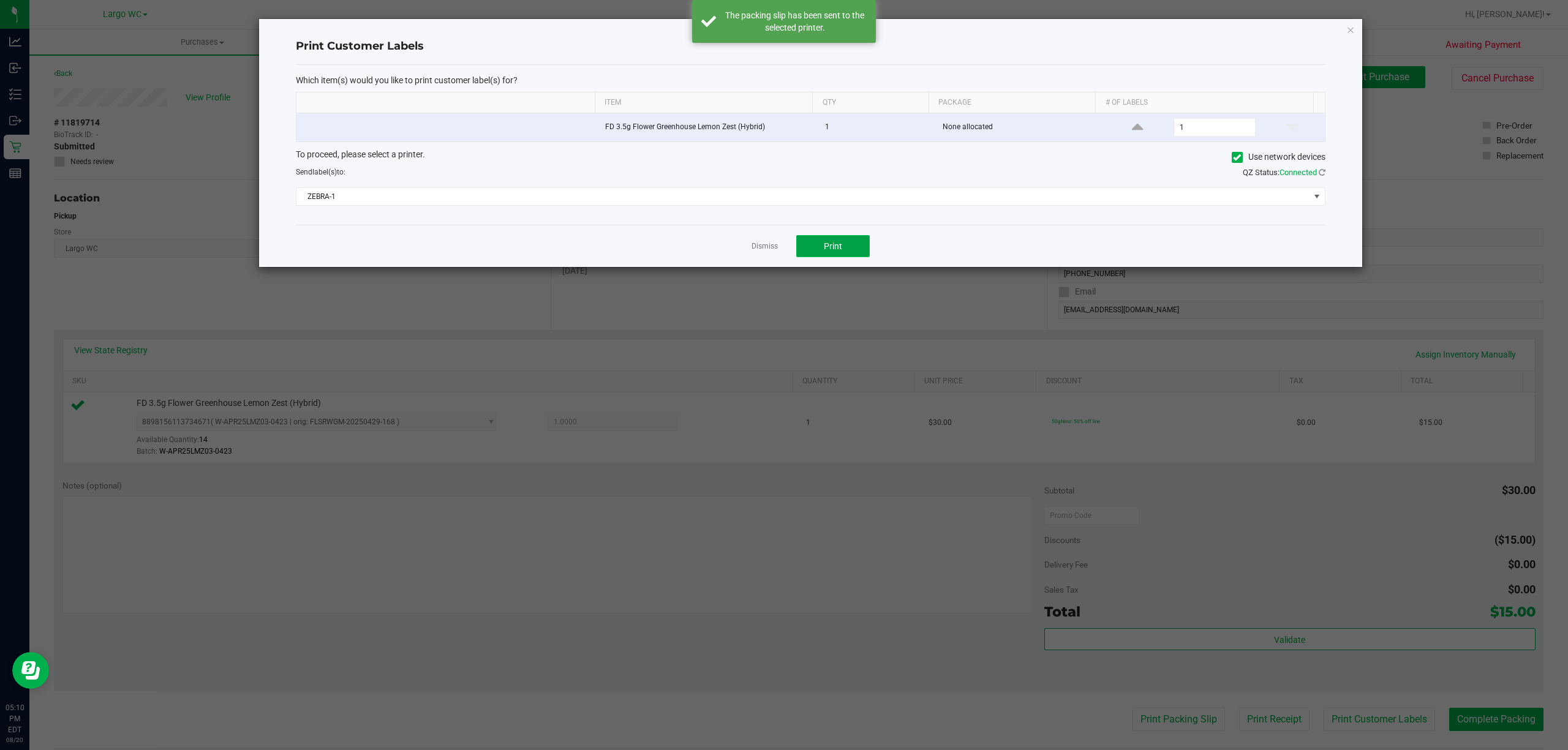
click at [832, 248] on span "Print" at bounding box center [833, 246] width 19 height 9
click at [1352, 28] on icon "button" at bounding box center [1350, 30] width 8 height 15
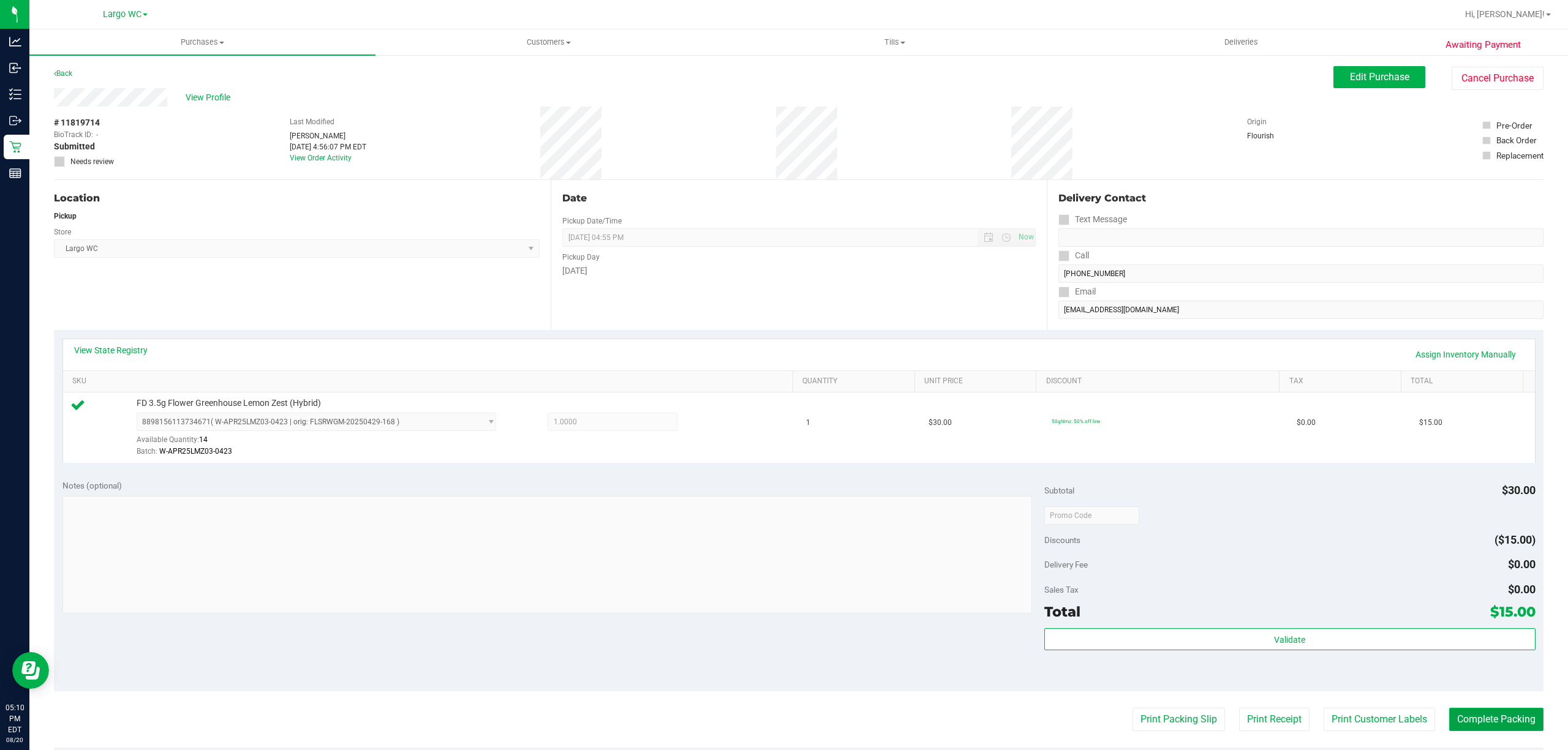
click at [1513, 716] on button "Complete Packing" at bounding box center [1496, 719] width 94 height 23
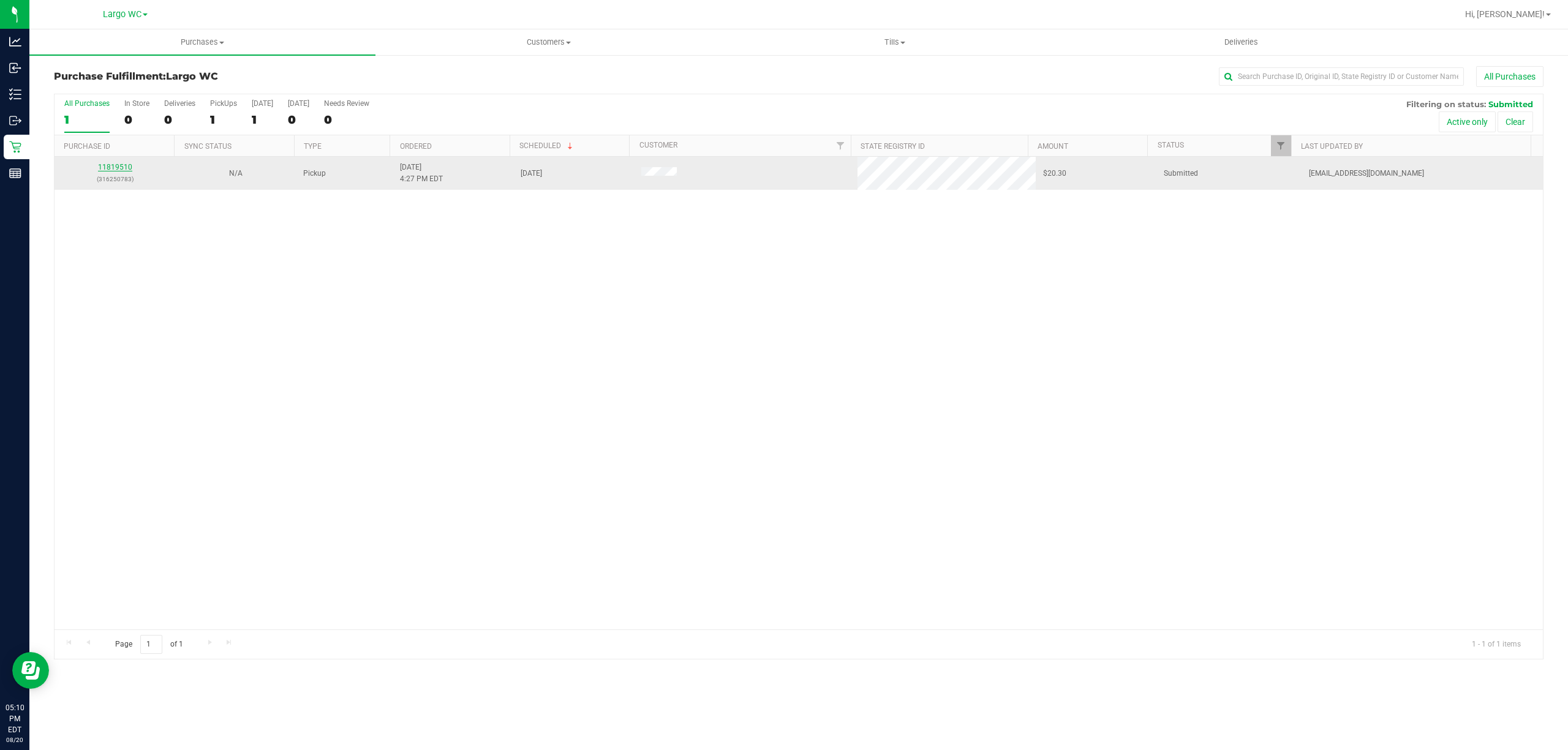
click at [116, 167] on link "11819510" at bounding box center [115, 166] width 35 height 8
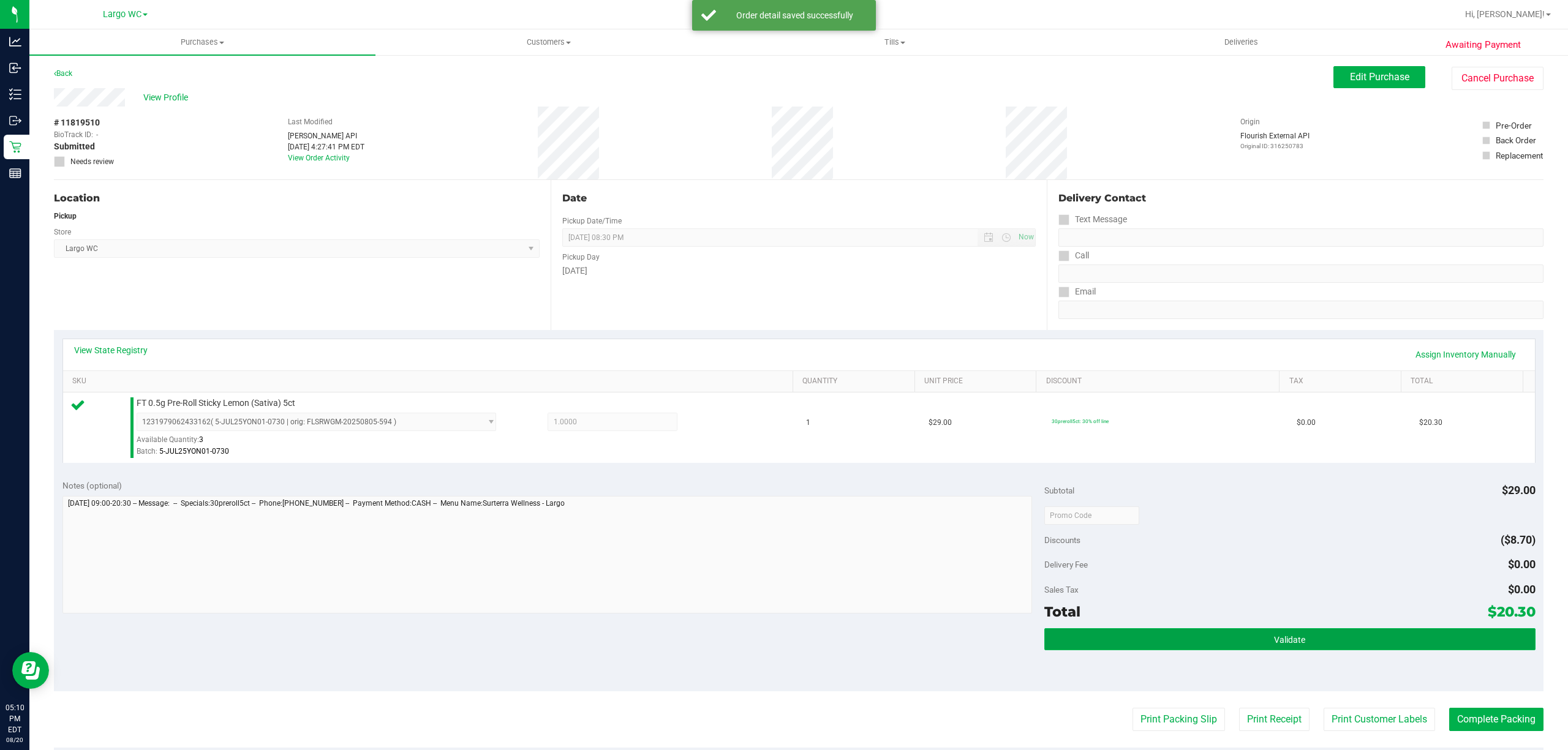
click at [1378, 648] on button "Validate" at bounding box center [1289, 640] width 491 height 22
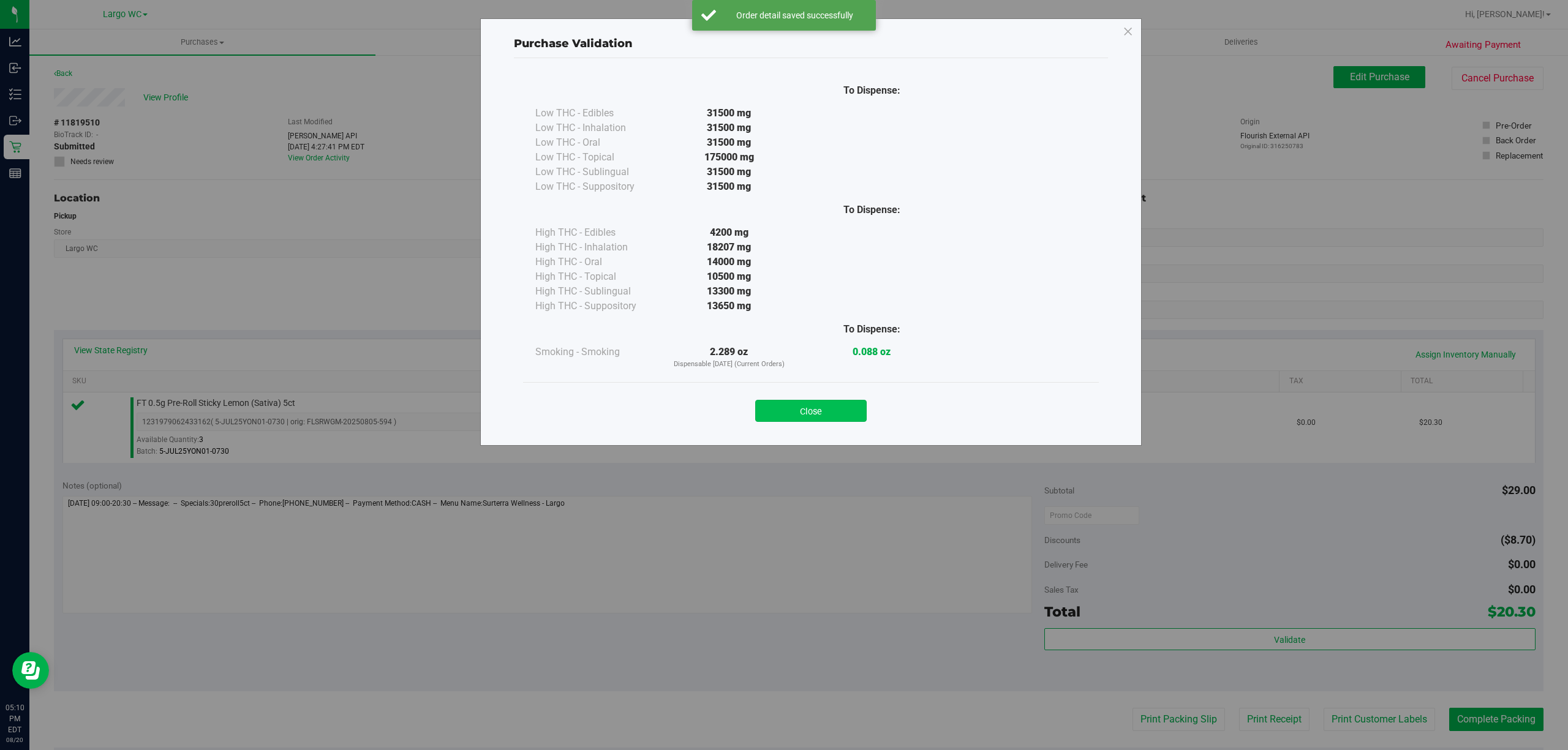
click at [827, 411] on button "Close" at bounding box center [811, 411] width 111 height 22
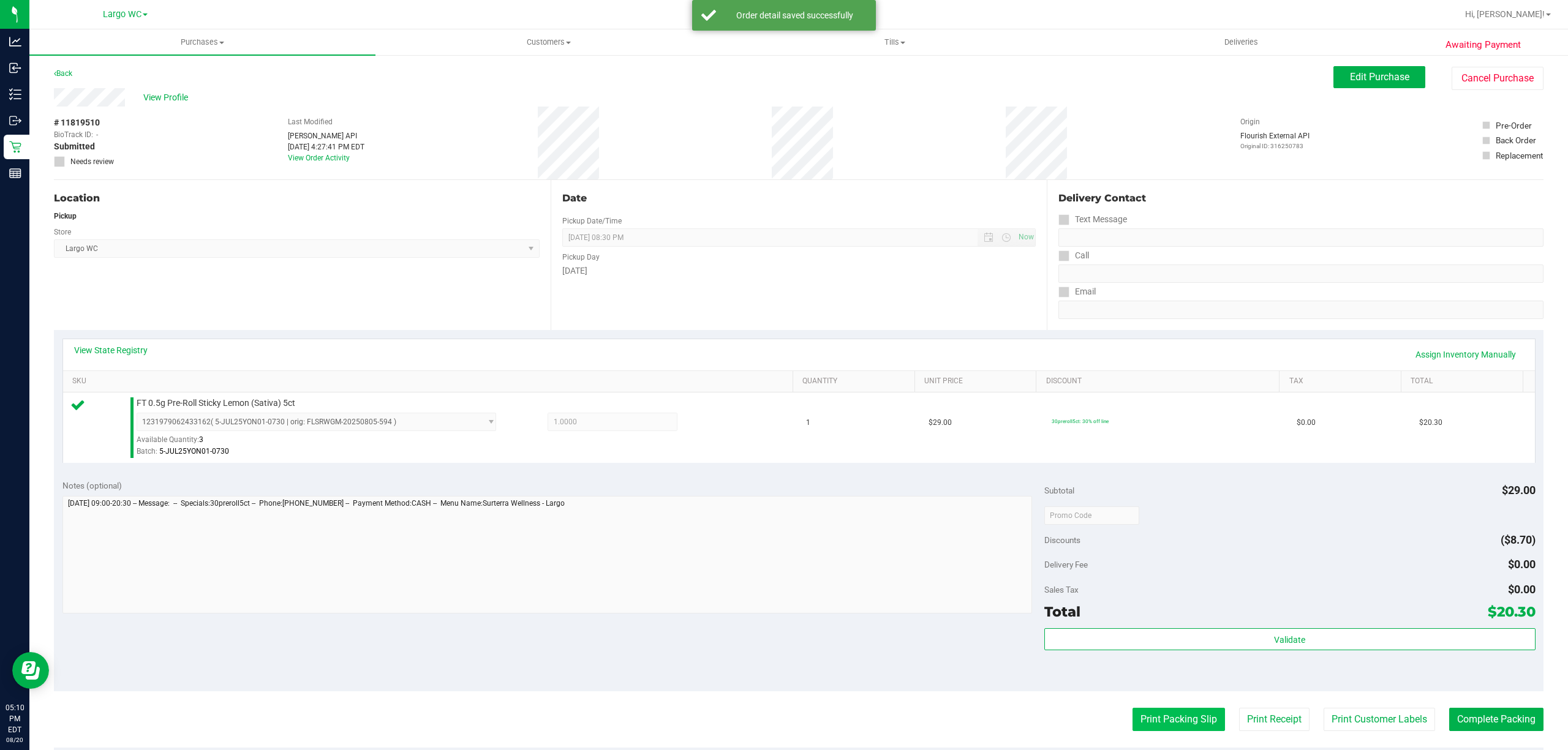
click at [1168, 720] on button "Print Packing Slip" at bounding box center [1178, 719] width 93 height 23
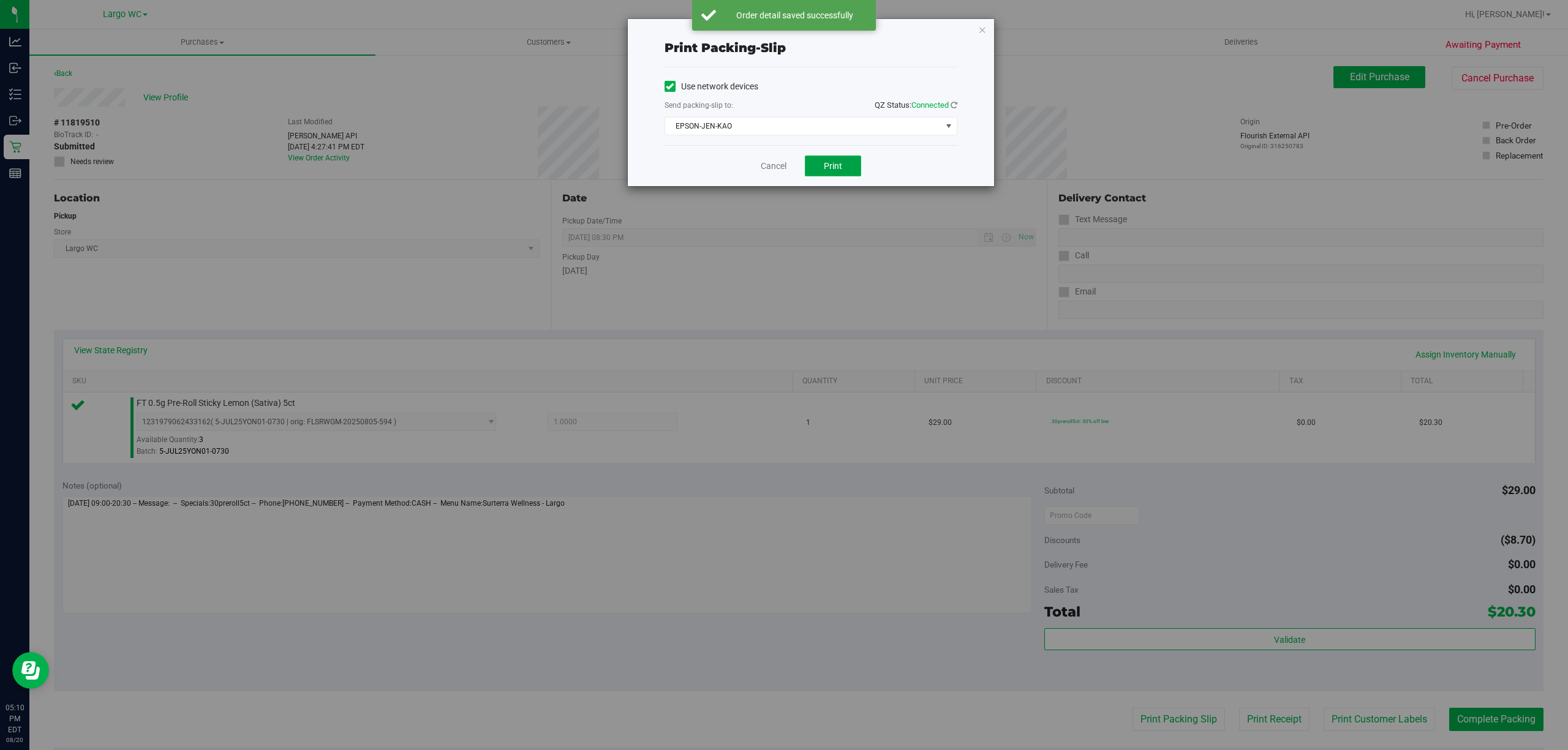
click at [826, 172] on button "Print" at bounding box center [833, 166] width 56 height 21
click at [983, 28] on icon "button" at bounding box center [982, 30] width 8 height 15
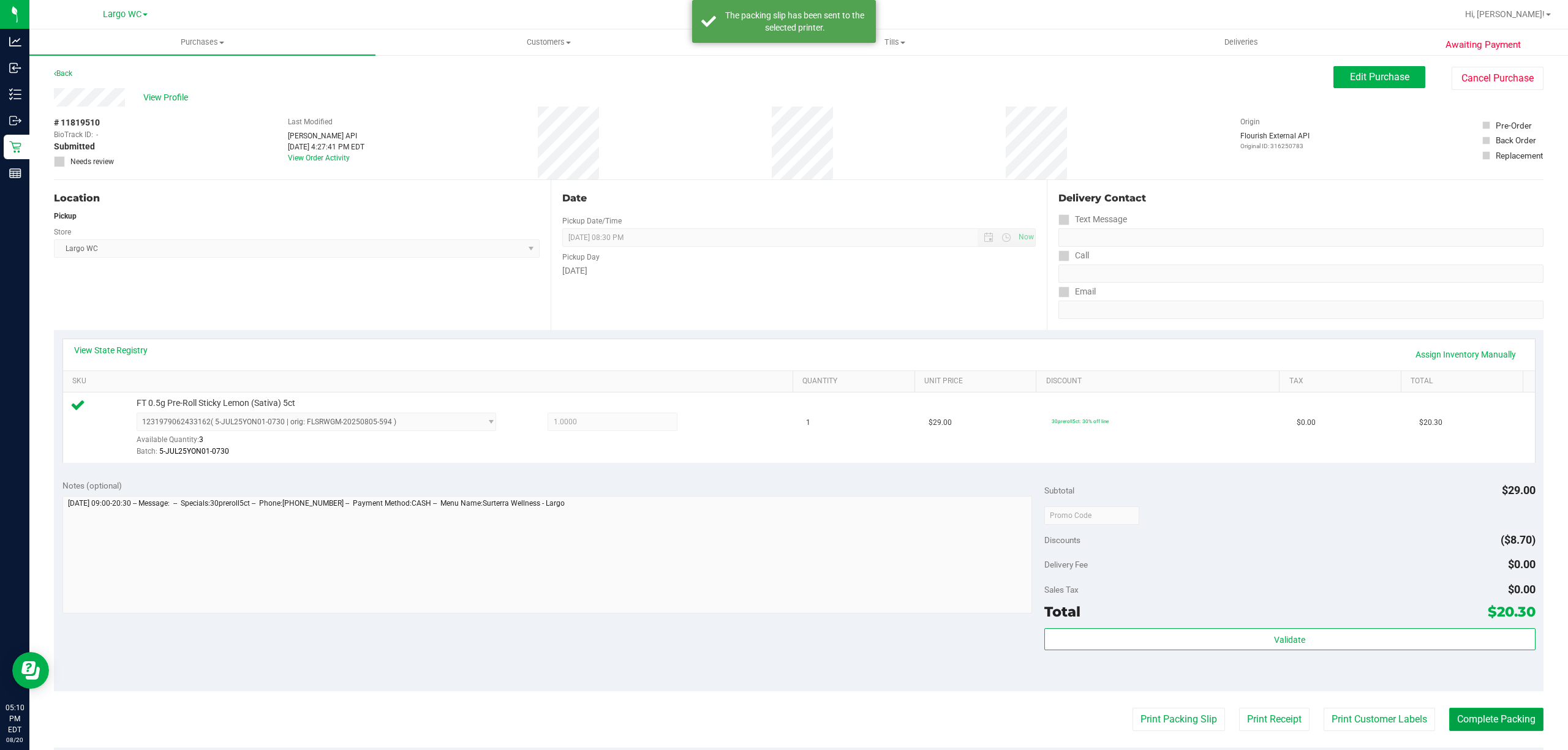
click at [1487, 726] on button "Complete Packing" at bounding box center [1496, 719] width 94 height 23
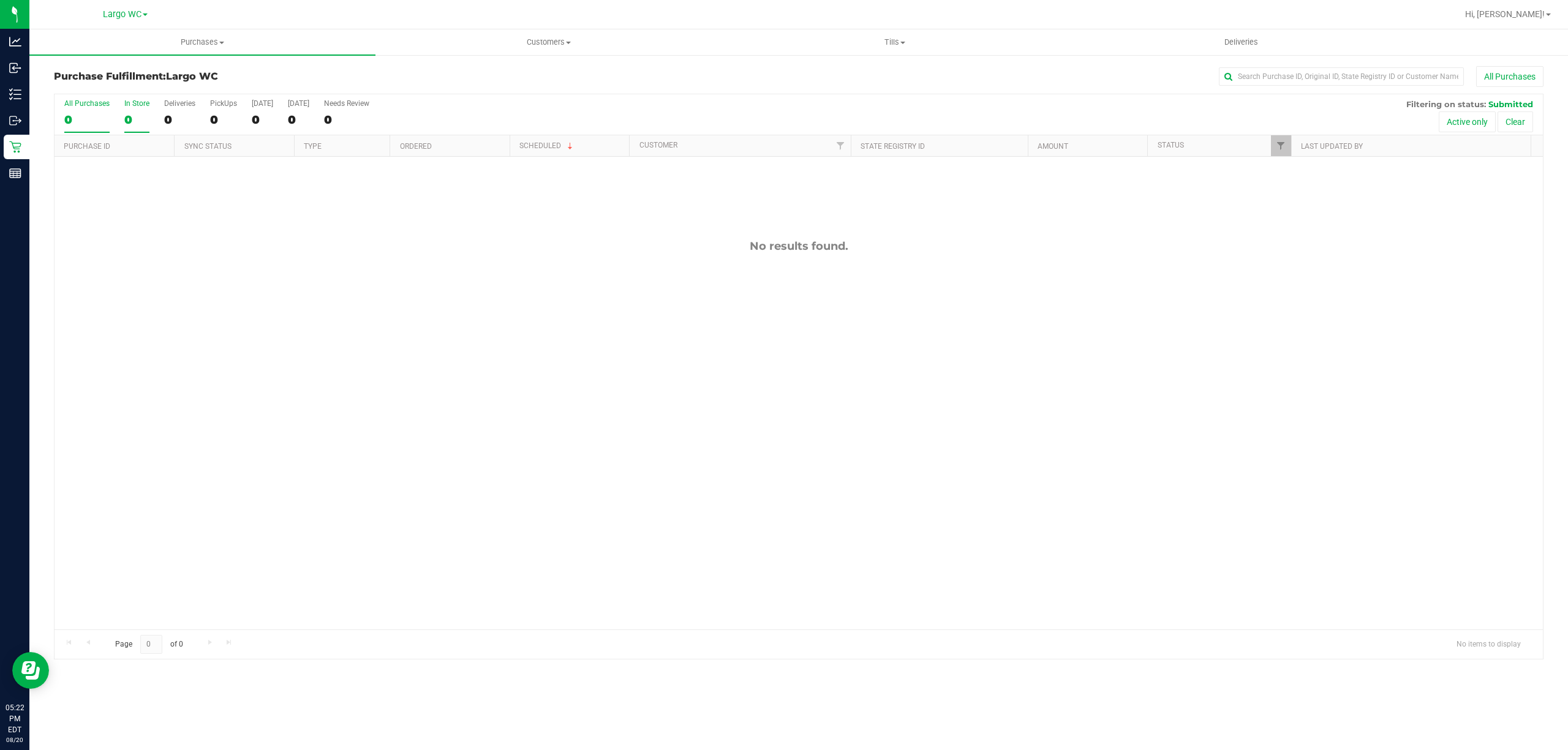
click at [128, 121] on div "0" at bounding box center [137, 120] width 25 height 14
click at [0, 0] on input "In Store 0" at bounding box center [0, 0] width 0 height 0
click at [131, 119] on div "0" at bounding box center [137, 120] width 25 height 14
click at [0, 0] on input "In Store 0" at bounding box center [0, 0] width 0 height 0
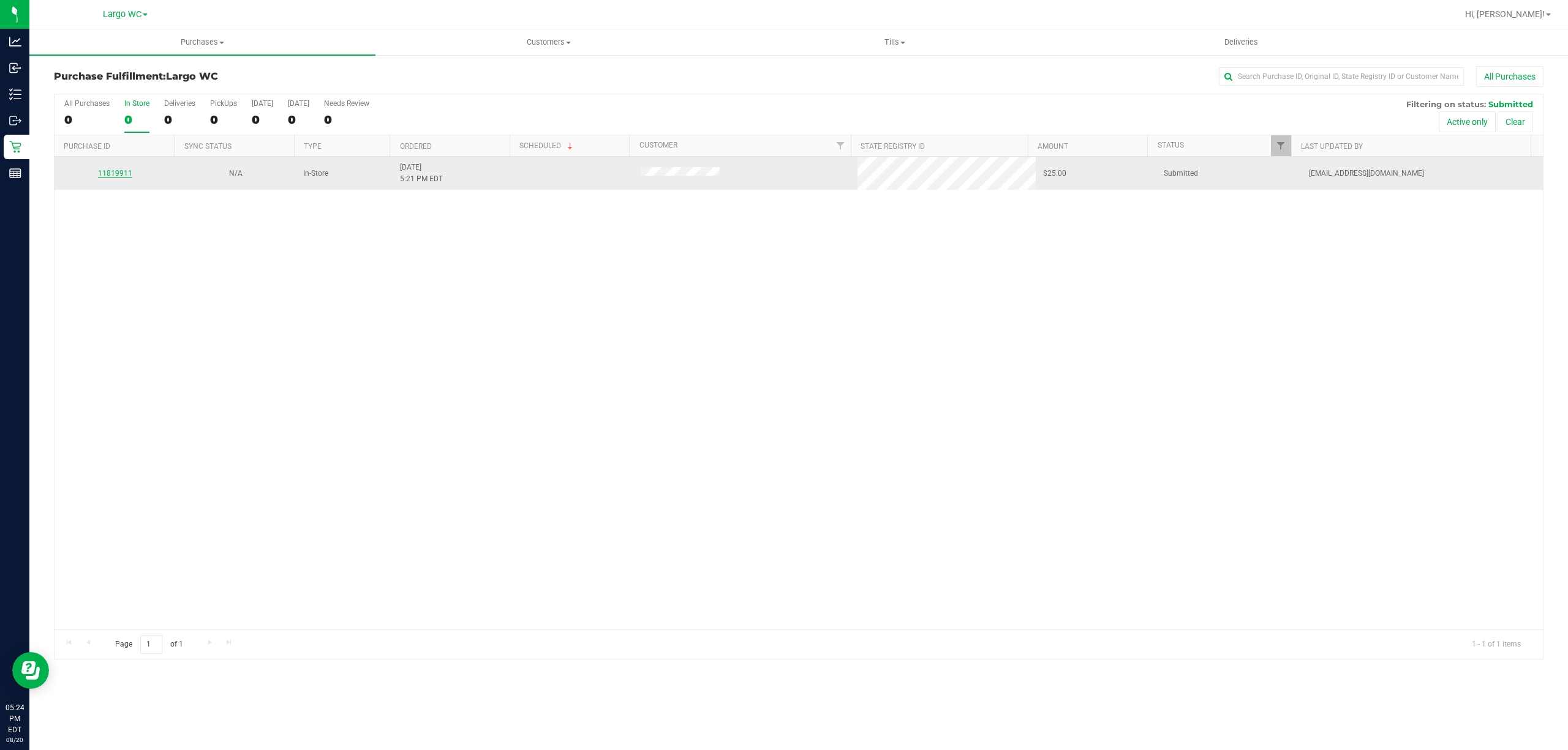
click at [123, 169] on link "11819911" at bounding box center [115, 173] width 35 height 8
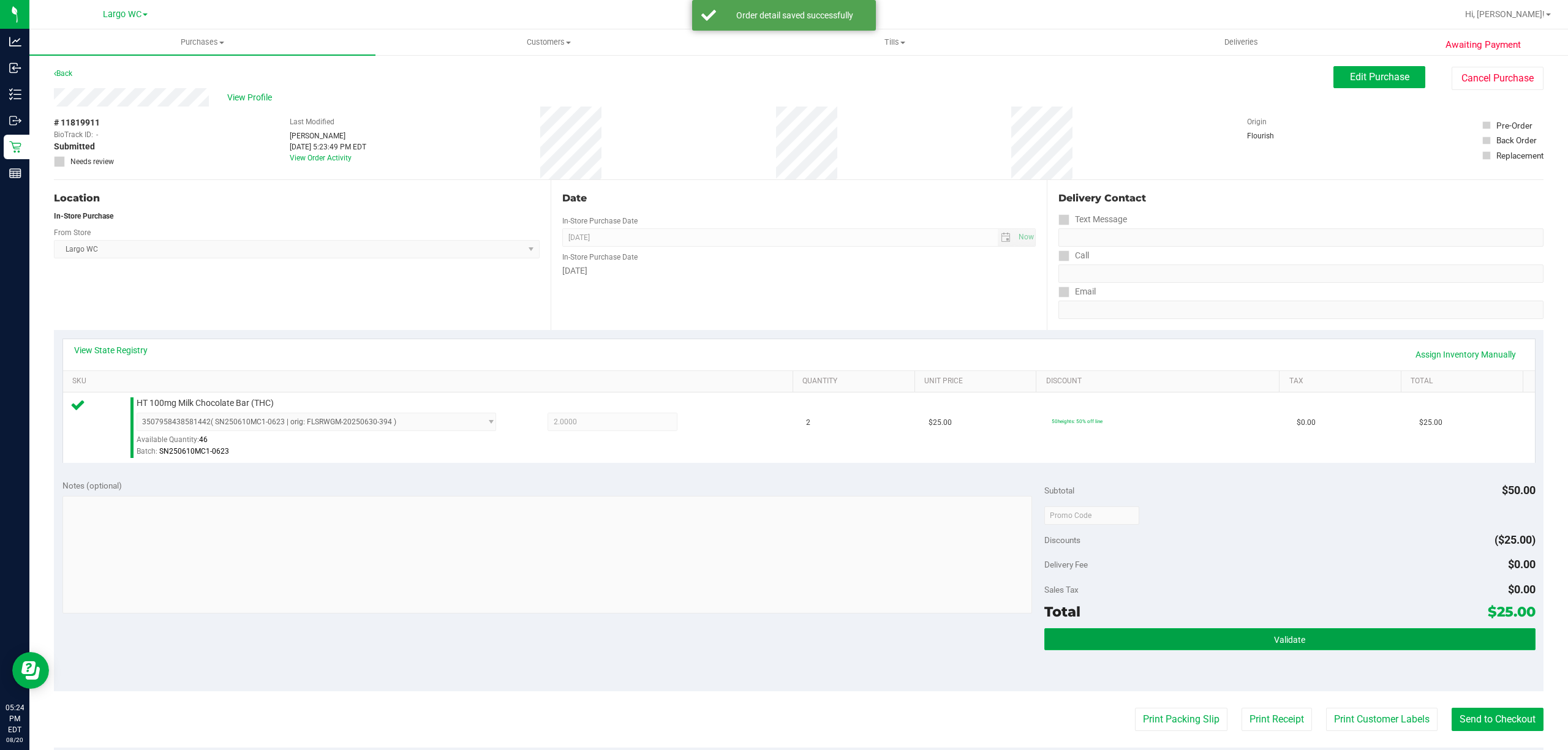
click at [1287, 635] on button "Validate" at bounding box center [1289, 640] width 491 height 22
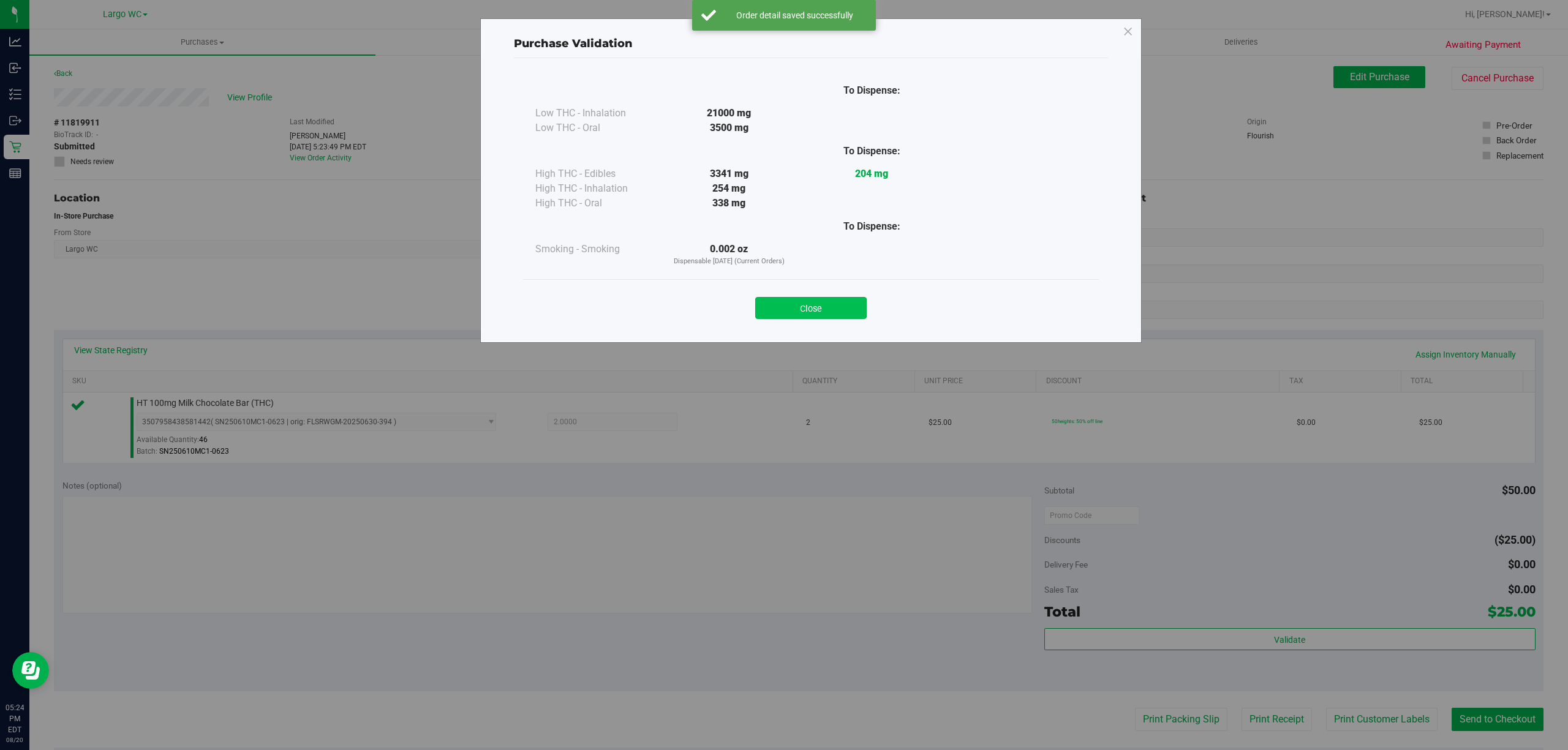
click at [819, 315] on button "Close" at bounding box center [811, 309] width 111 height 22
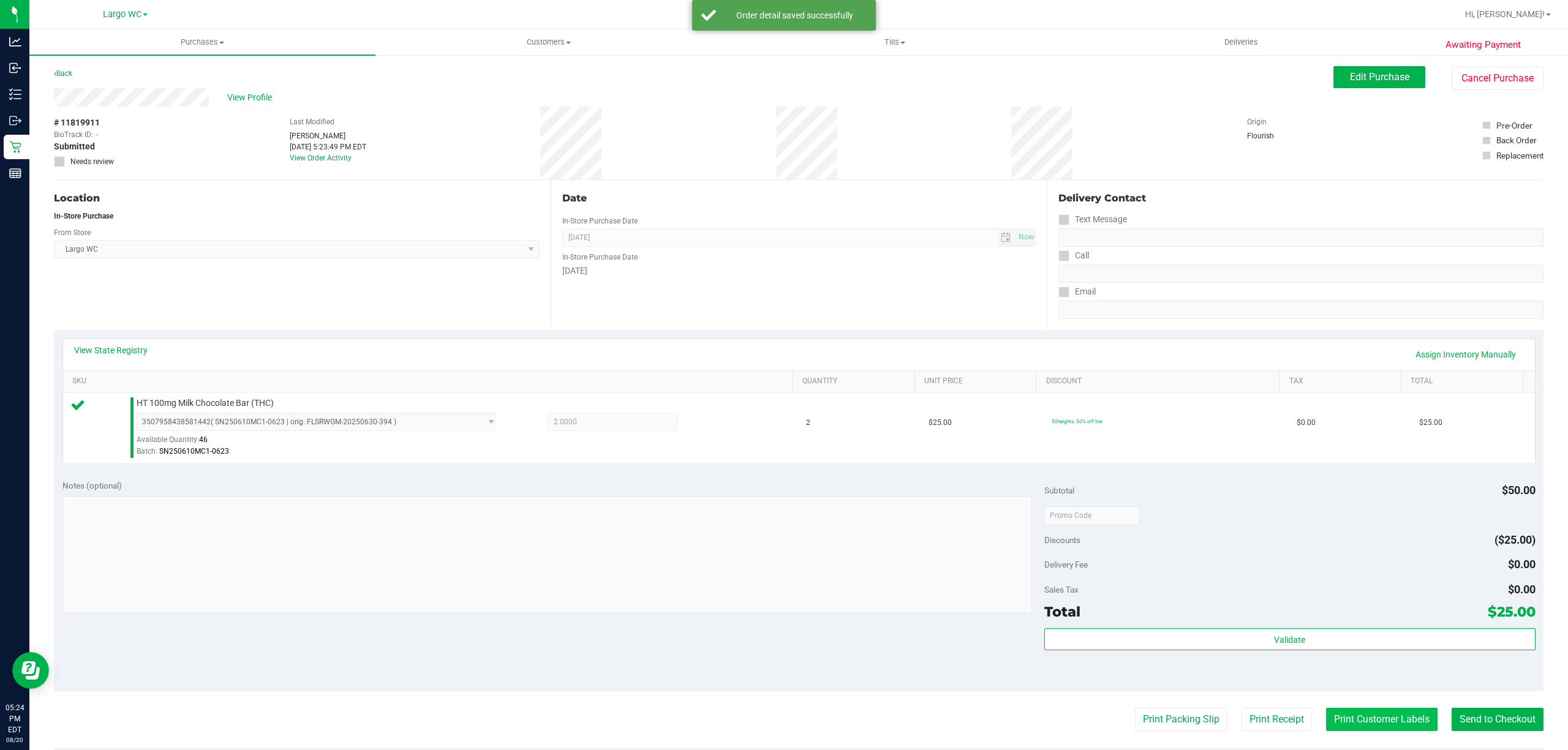
click at [1362, 715] on button "Print Customer Labels" at bounding box center [1381, 719] width 111 height 23
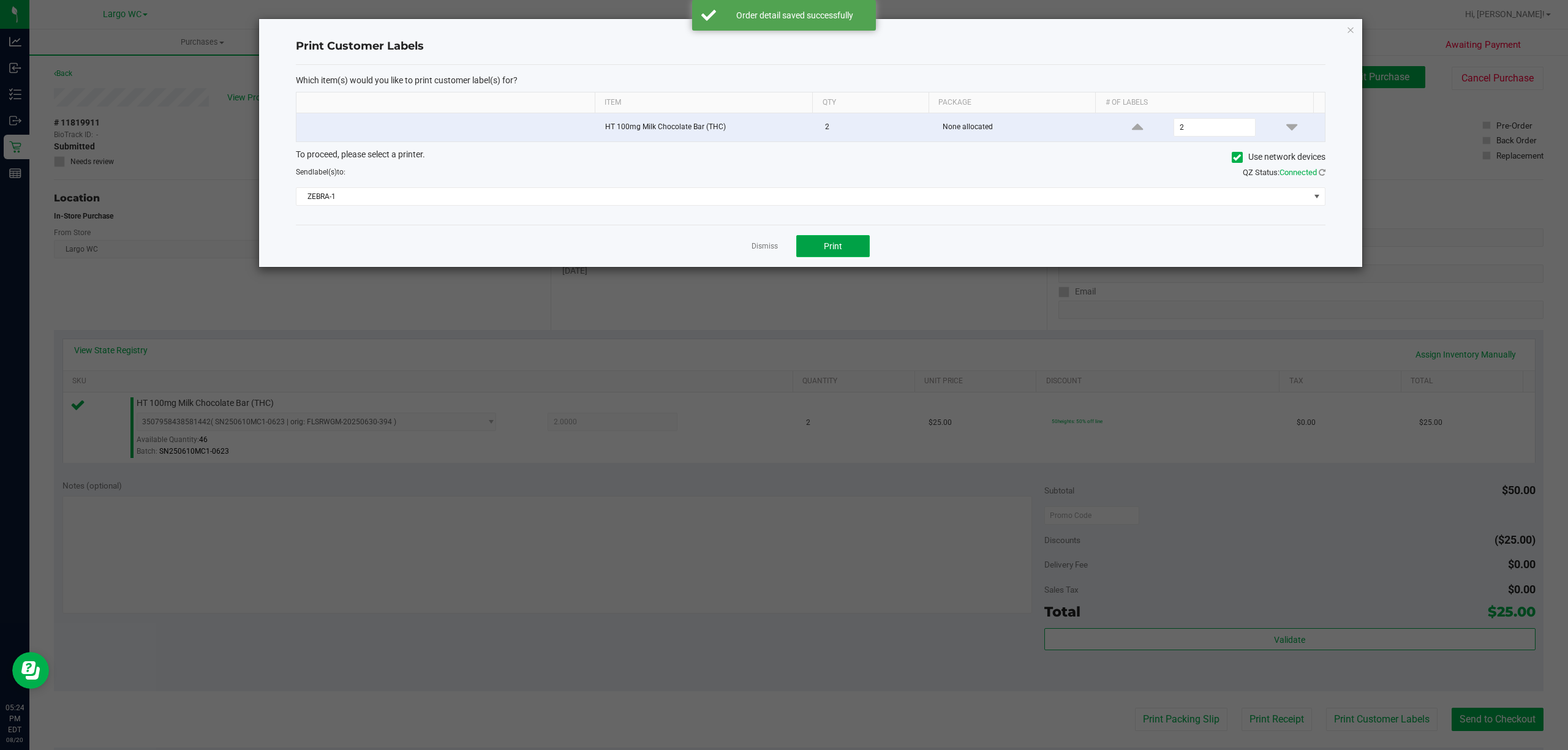
click at [844, 251] on button "Print" at bounding box center [833, 247] width 74 height 22
click at [754, 245] on link "Dismiss" at bounding box center [765, 246] width 26 height 10
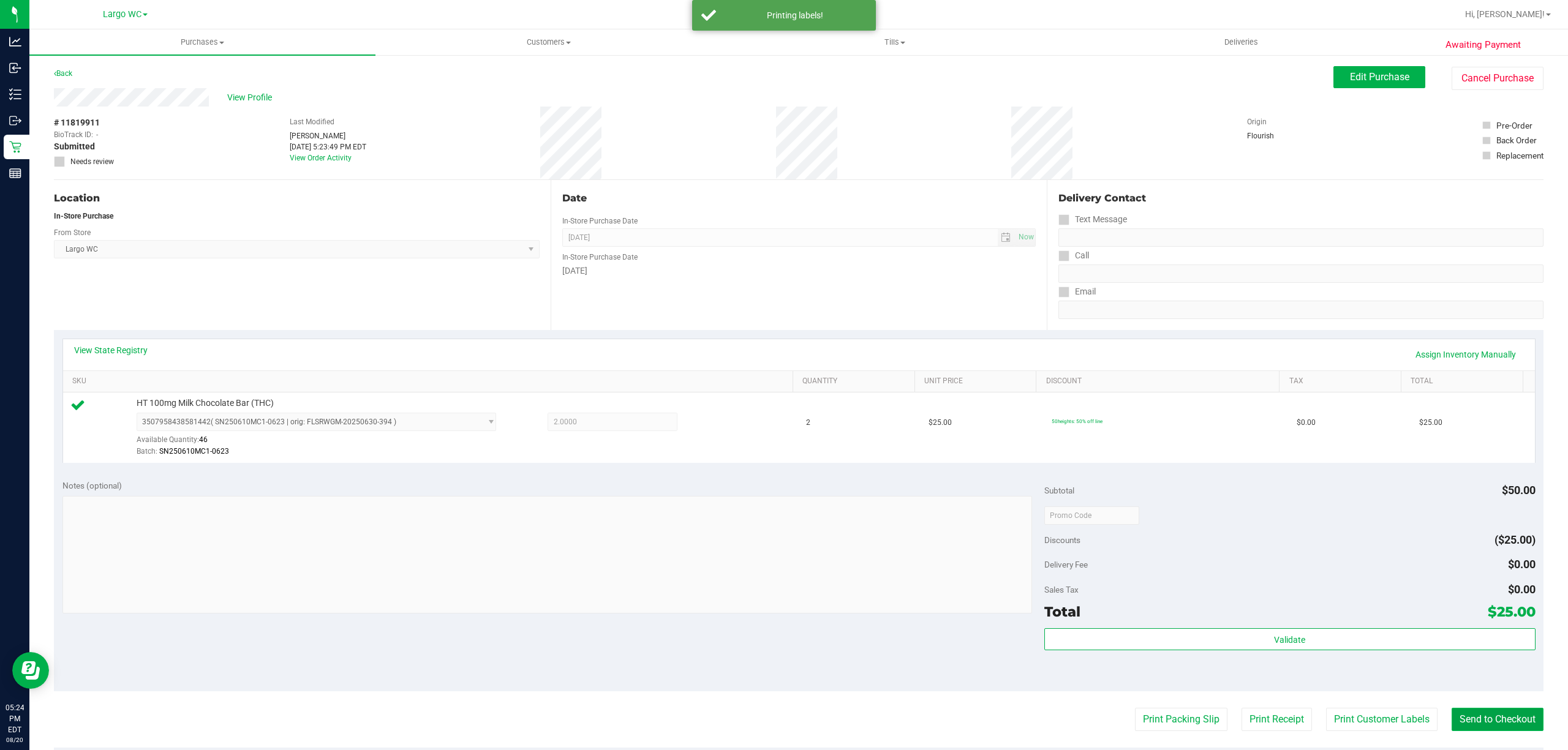
click at [1489, 722] on button "Send to Checkout" at bounding box center [1497, 719] width 92 height 23
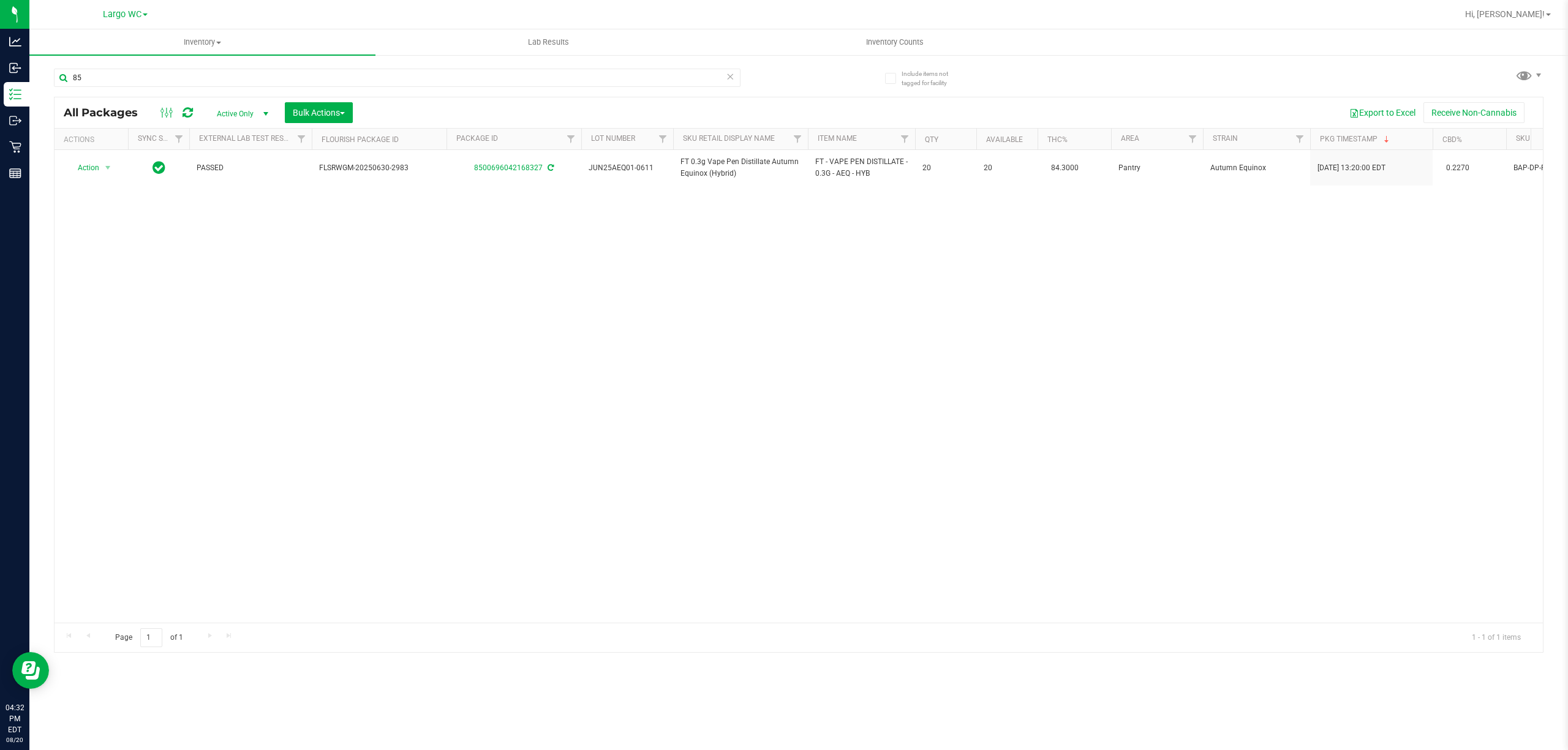
type input "8"
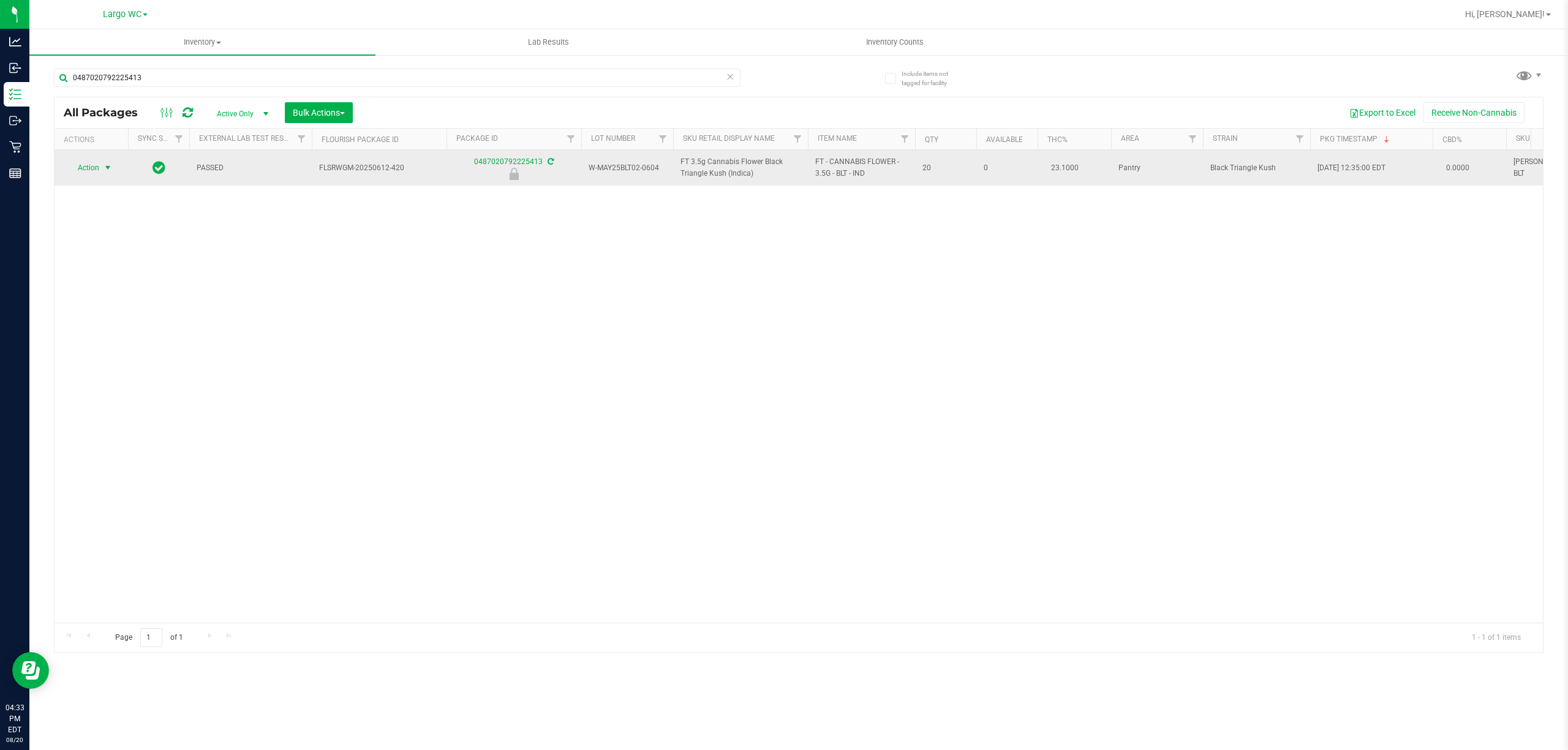
type input "0487020792225413"
click at [108, 169] on span "select" at bounding box center [108, 167] width 9 height 9
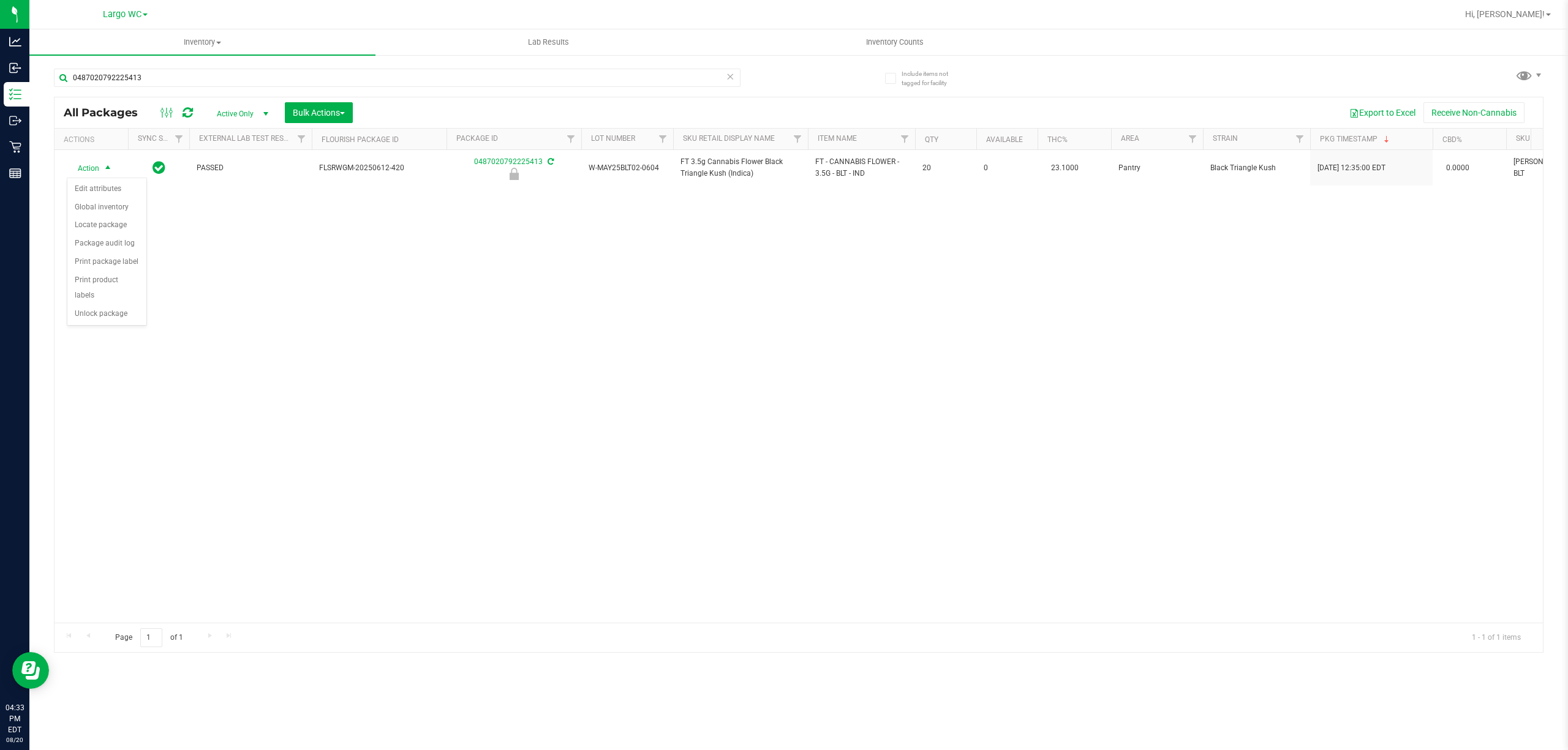
click at [98, 326] on div "Action Edit attributes Global inventory Locate package Package audit log Print …" at bounding box center [107, 252] width 80 height 149
click at [94, 329] on div "Action Action Edit attributes Global inventory Locate package Package audit log…" at bounding box center [798, 386] width 1489 height 473
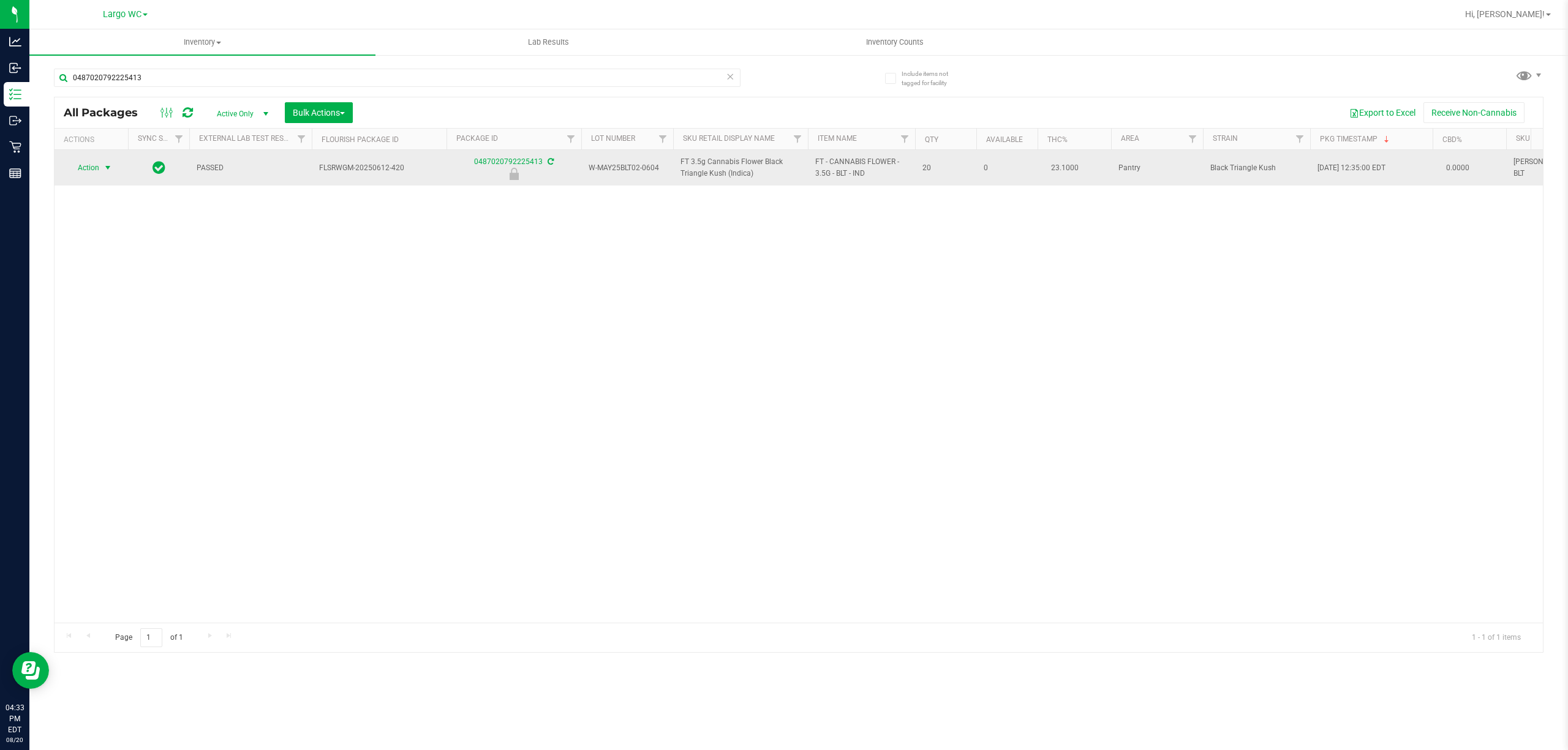
click at [108, 169] on span "select" at bounding box center [108, 167] width 9 height 9
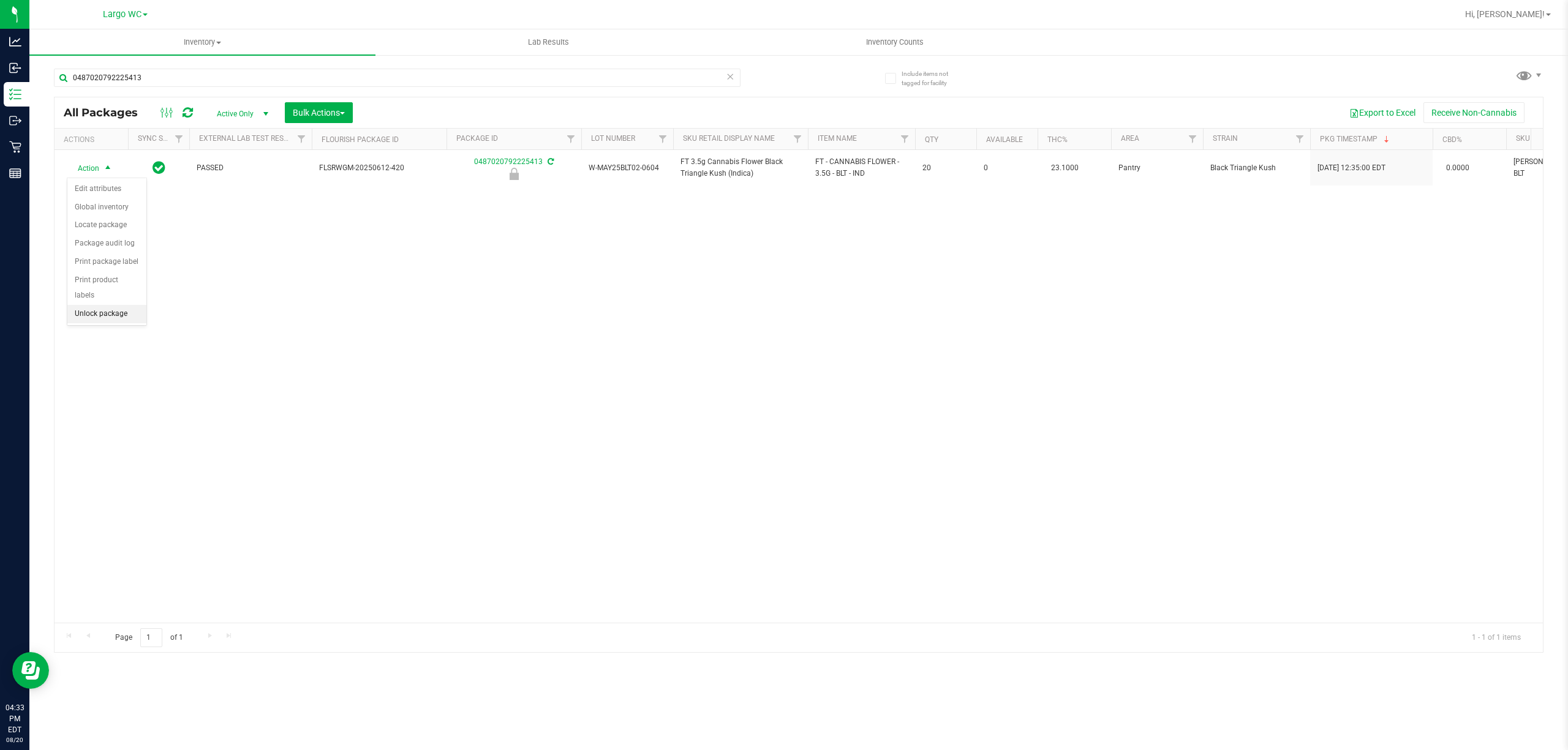
click at [91, 324] on li "Unlock package" at bounding box center [107, 314] width 79 height 19
click at [1098, 435] on div "Action Action Adjust qty Create package Edit attributes Global inventory Locate…" at bounding box center [798, 386] width 1489 height 473
click at [1017, 473] on div "Action Action Adjust qty Create package Edit attributes Global inventory Locate…" at bounding box center [798, 386] width 1489 height 473
click at [1006, 436] on div "Action Action Adjust qty Create package Edit attributes Global inventory Locate…" at bounding box center [798, 386] width 1489 height 473
click at [998, 431] on div "Action Action Adjust qty Create package Edit attributes Global inventory Locate…" at bounding box center [798, 386] width 1489 height 473
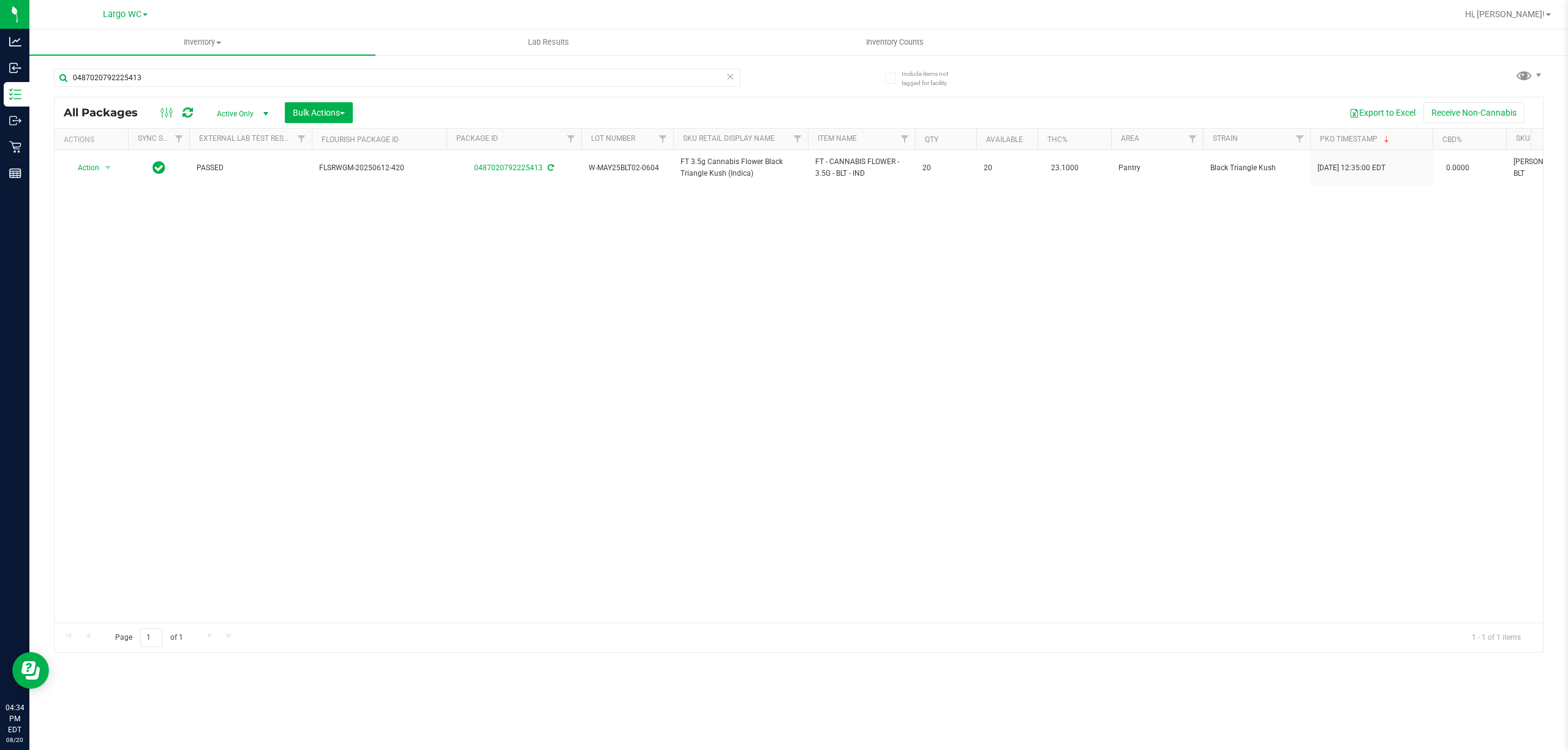
click at [1000, 394] on div "Action Action Adjust qty Create package Edit attributes Global inventory Locate…" at bounding box center [798, 386] width 1489 height 473
click at [1016, 387] on div "Action Action Adjust qty Create package Edit attributes Global inventory Locate…" at bounding box center [798, 386] width 1489 height 473
click at [993, 384] on div "Action Action Adjust qty Create package Edit attributes Global inventory Locate…" at bounding box center [798, 386] width 1489 height 473
click at [998, 374] on div "Action Action Adjust qty Create package Edit attributes Global inventory Locate…" at bounding box center [798, 386] width 1489 height 473
click at [882, 343] on div "Action Action Adjust qty Create package Edit attributes Global inventory Locate…" at bounding box center [798, 386] width 1489 height 473
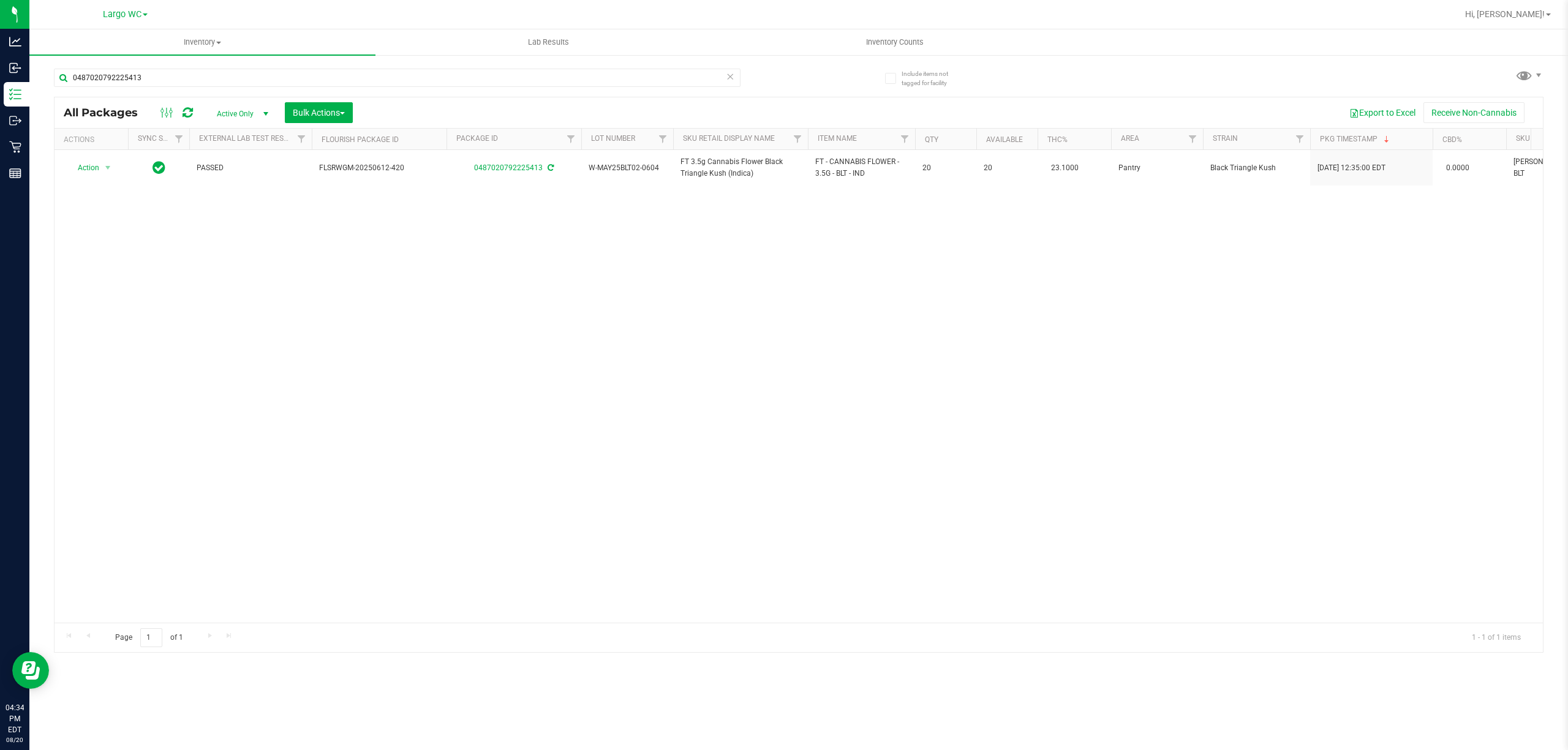
click at [899, 349] on div "Action Action Adjust qty Create package Edit attributes Global inventory Locate…" at bounding box center [798, 386] width 1489 height 473
click at [913, 367] on div "Action Action Adjust qty Create package Edit attributes Global inventory Locate…" at bounding box center [798, 386] width 1489 height 473
click at [947, 347] on div "Action Action Adjust qty Create package Edit attributes Global inventory Locate…" at bounding box center [798, 386] width 1489 height 473
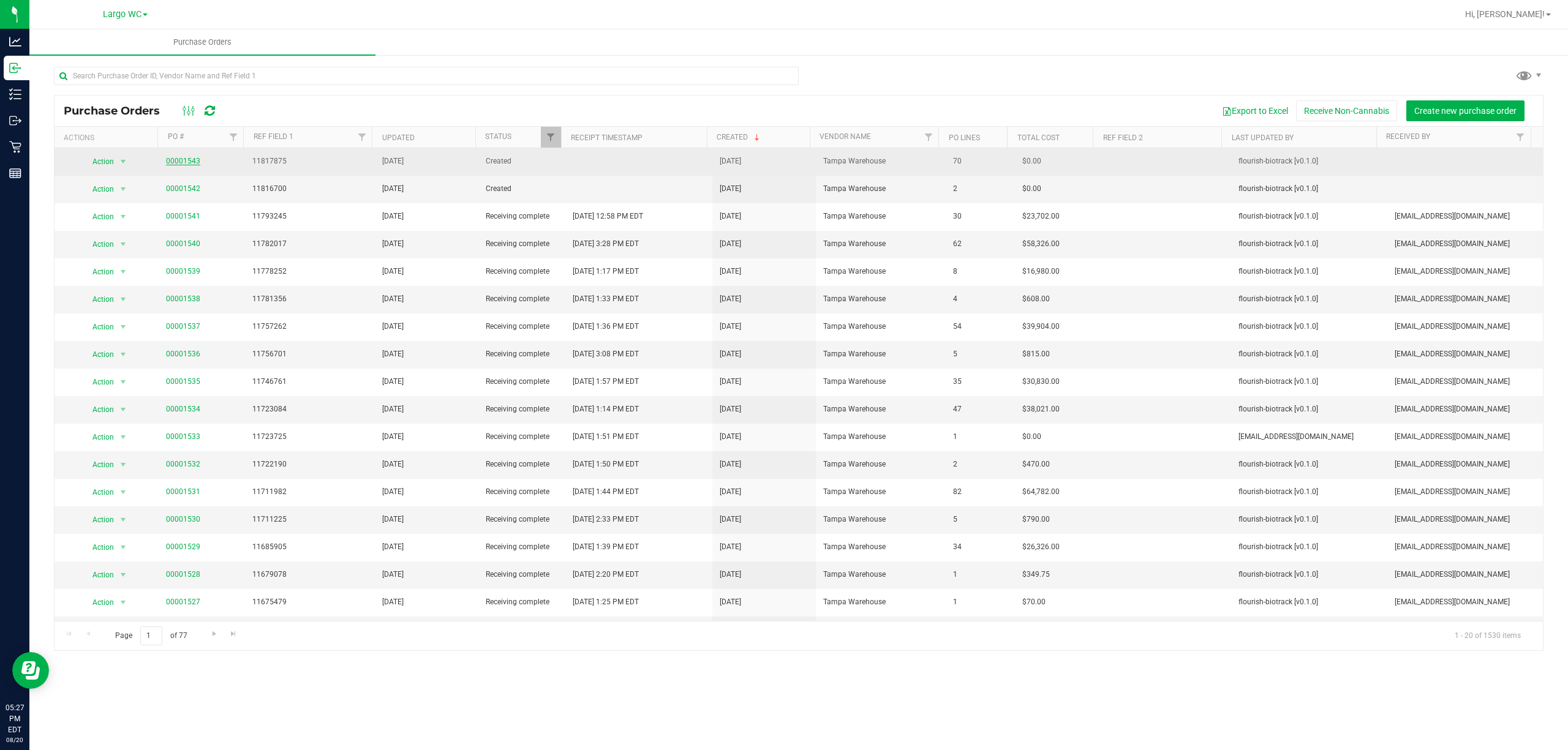
click at [178, 162] on link "00001543" at bounding box center [183, 161] width 35 height 8
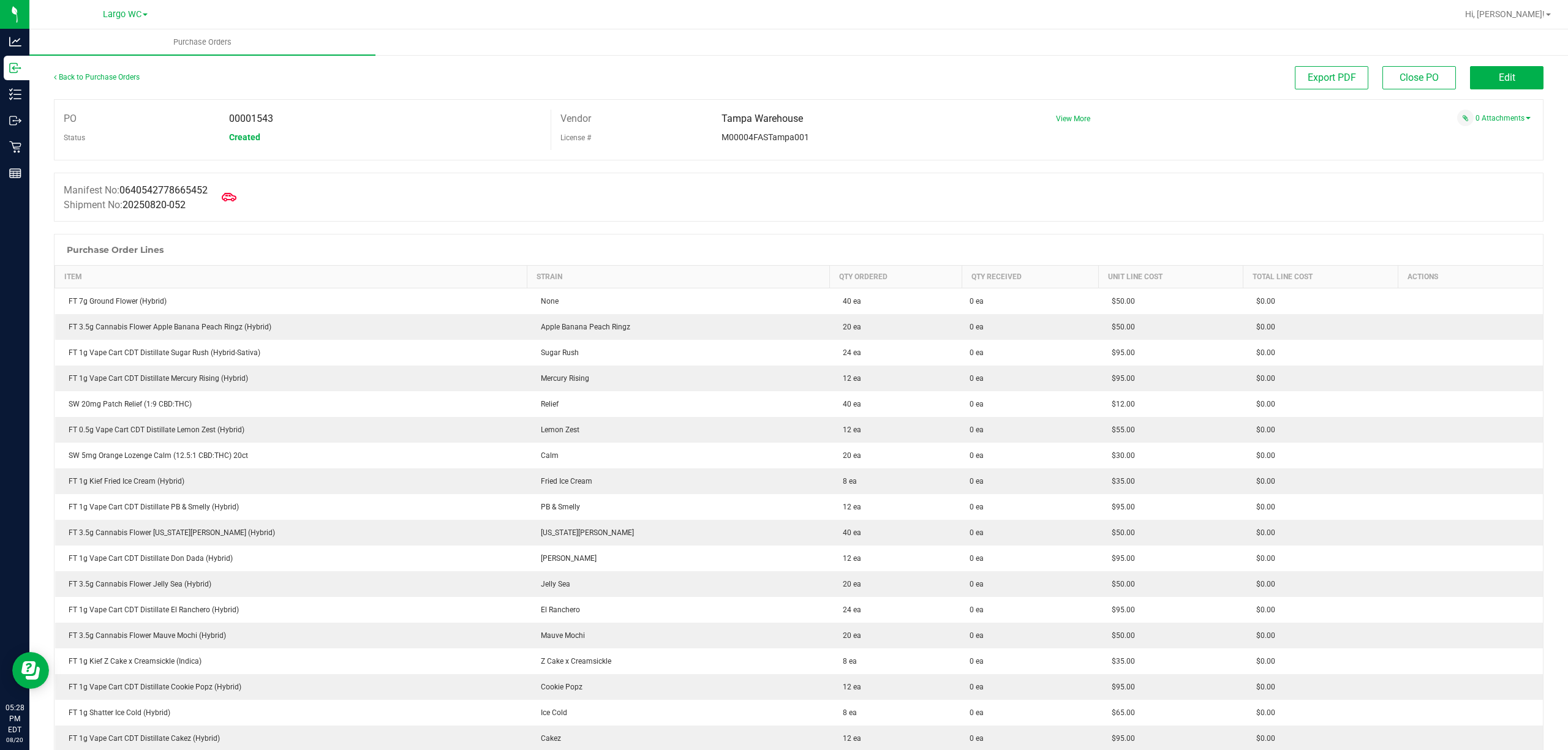
click at [94, 81] on div "Back to Purchase Orders" at bounding box center [240, 78] width 372 height 22
click at [94, 79] on link "Back to Purchase Orders" at bounding box center [97, 77] width 86 height 8
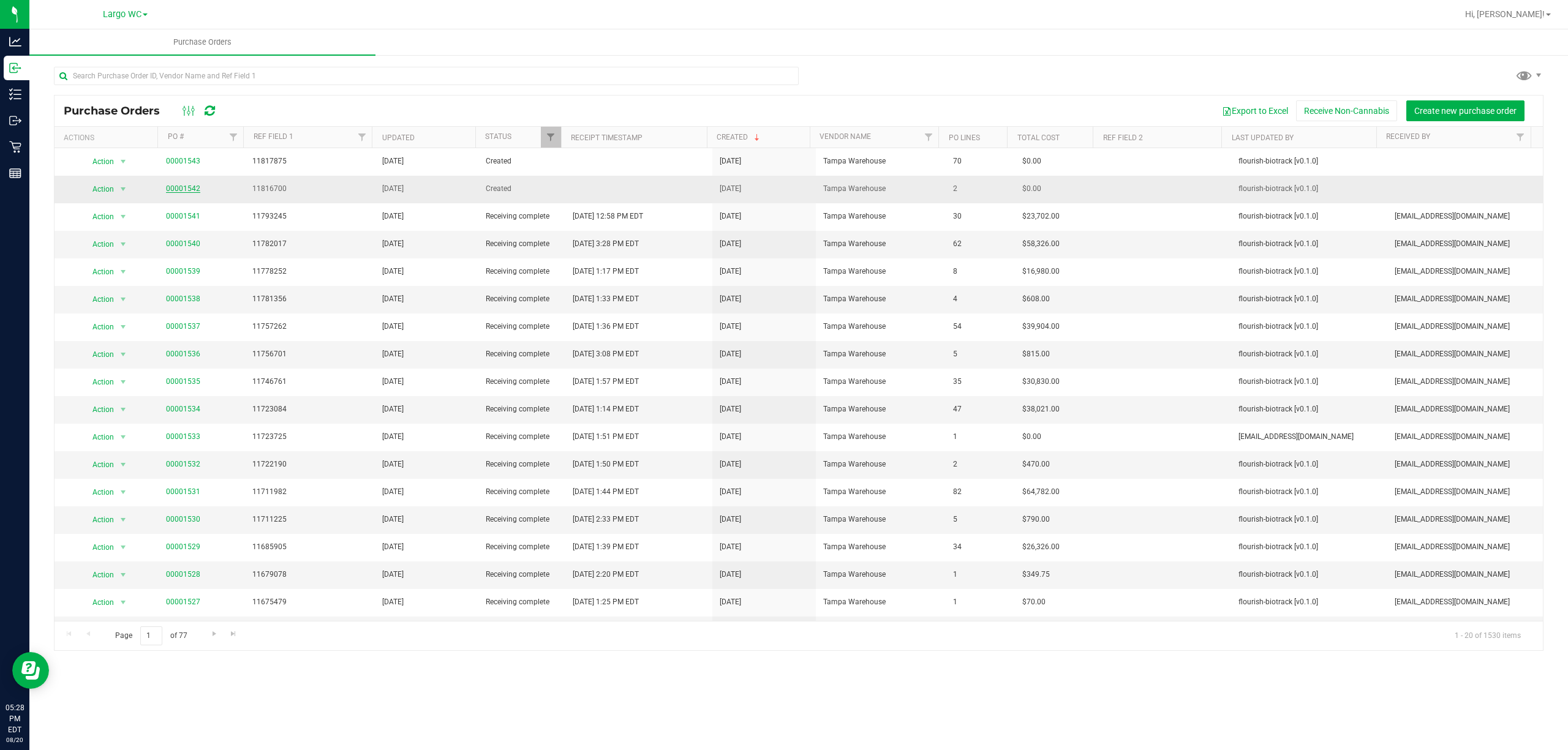
click at [178, 185] on link "00001542" at bounding box center [183, 188] width 35 height 8
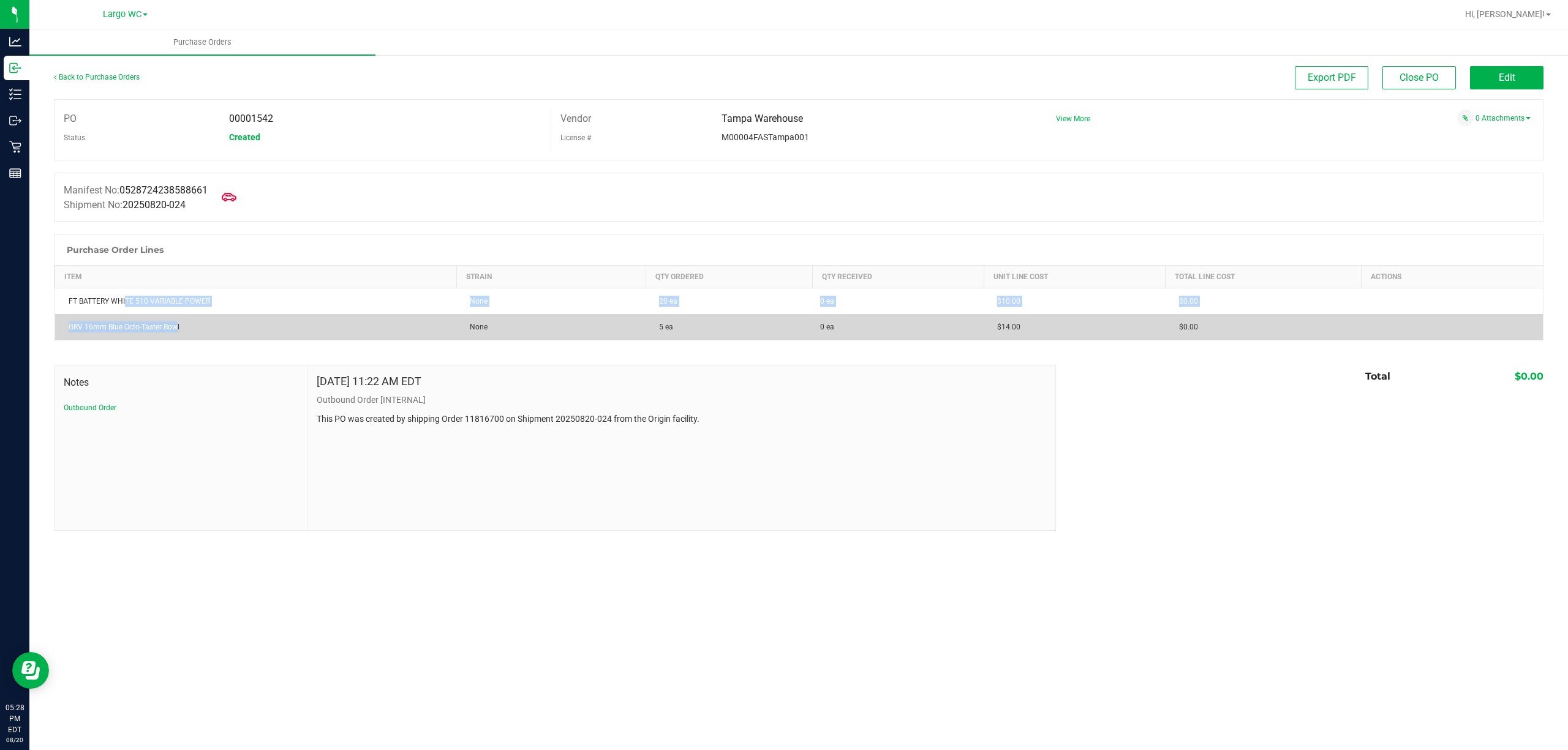
drag, startPoint x: 125, startPoint y: 307, endPoint x: 182, endPoint y: 316, distance: 57.7
click at [180, 315] on tbody "FT BATTERY WHITE 510 VARIABLE POWER None 20 ea 0 ea $10.00 $0.00 GRV 16mm Blue …" at bounding box center [799, 315] width 1489 height 52
click at [207, 317] on td "GRV 16mm Blue Octo-Taster Bowl" at bounding box center [256, 327] width 402 height 26
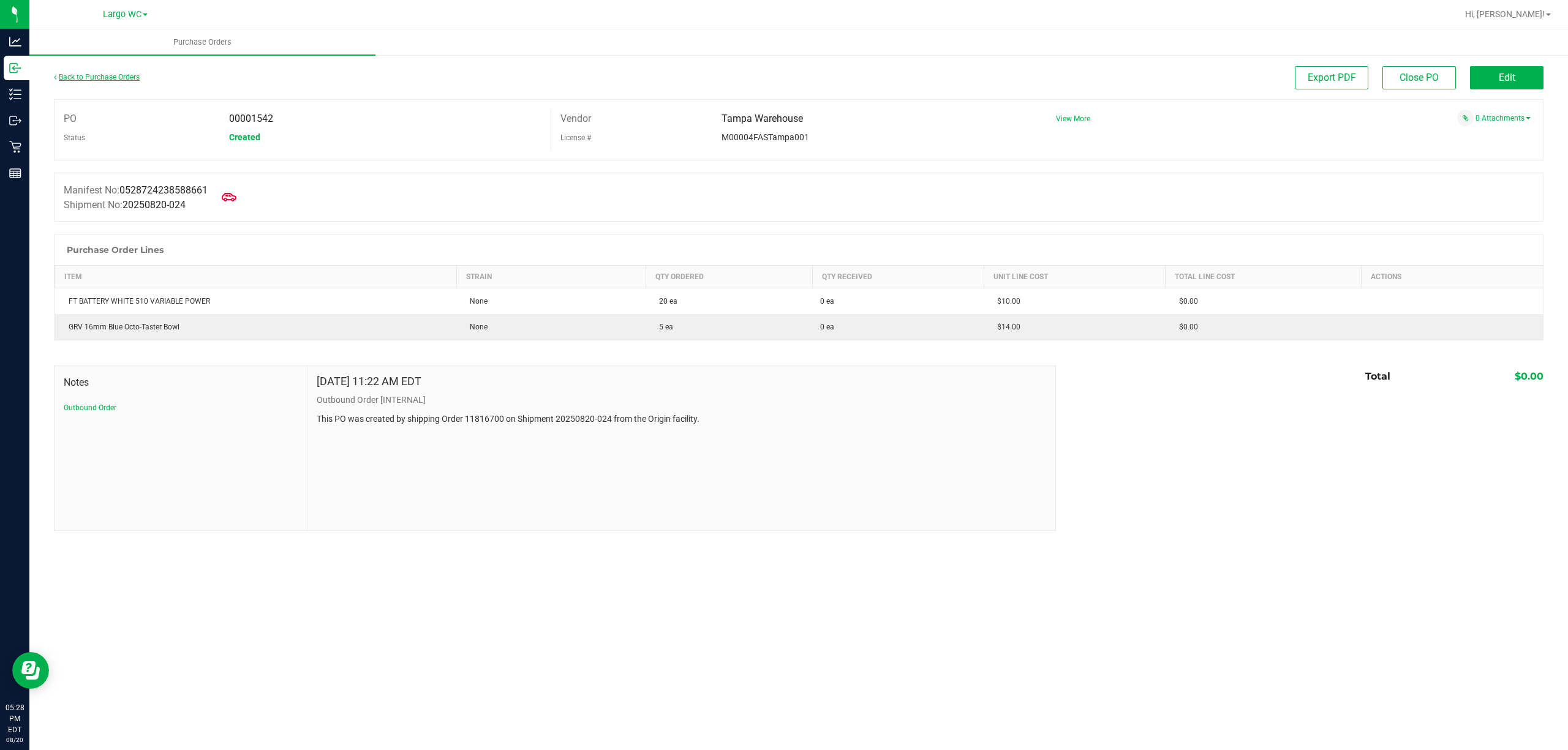
click at [82, 79] on link "Back to Purchase Orders" at bounding box center [97, 77] width 86 height 8
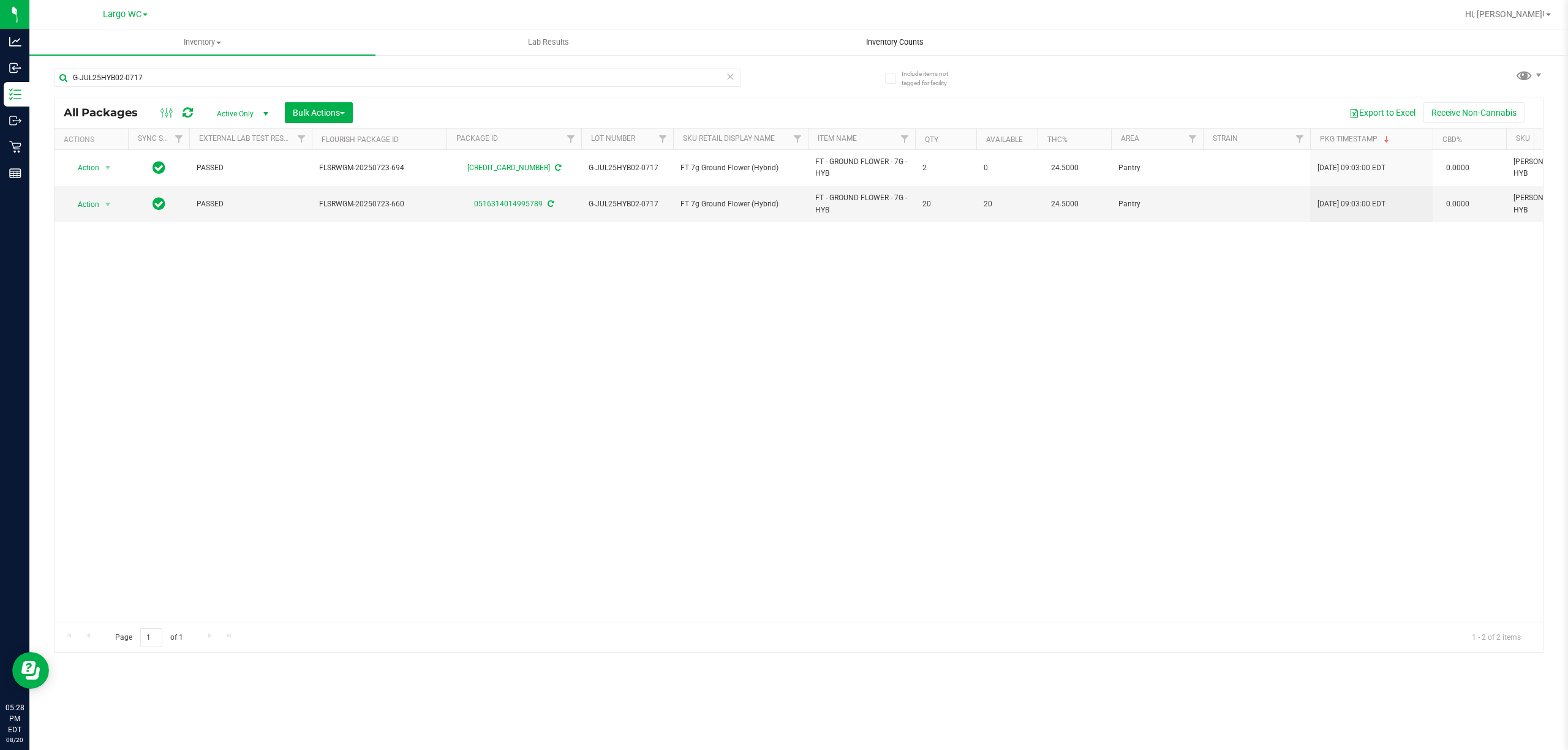
click at [858, 43] on span "Inventory Counts" at bounding box center [895, 42] width 91 height 11
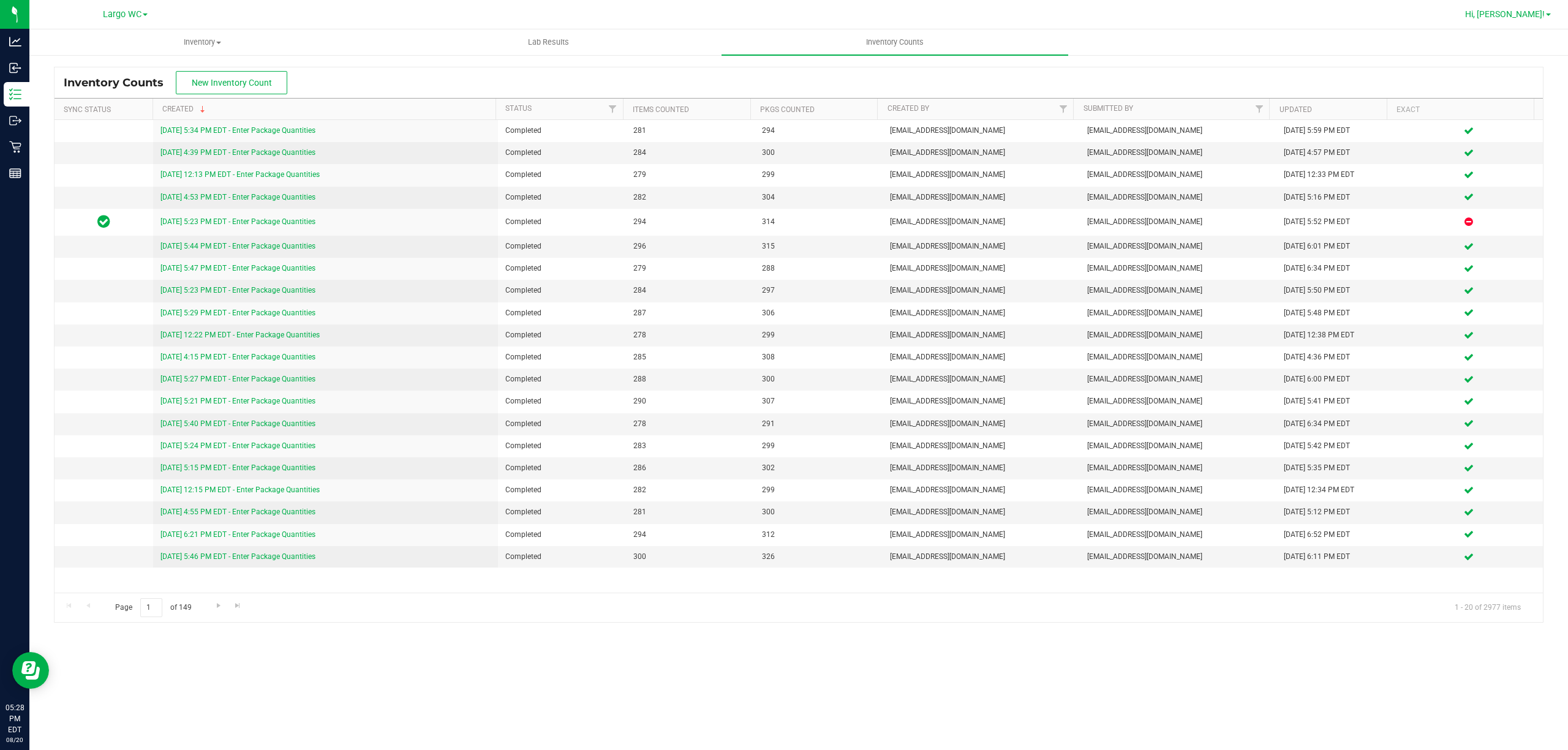
click at [1520, 16] on span "Hi, [PERSON_NAME]!" at bounding box center [1504, 14] width 79 height 9
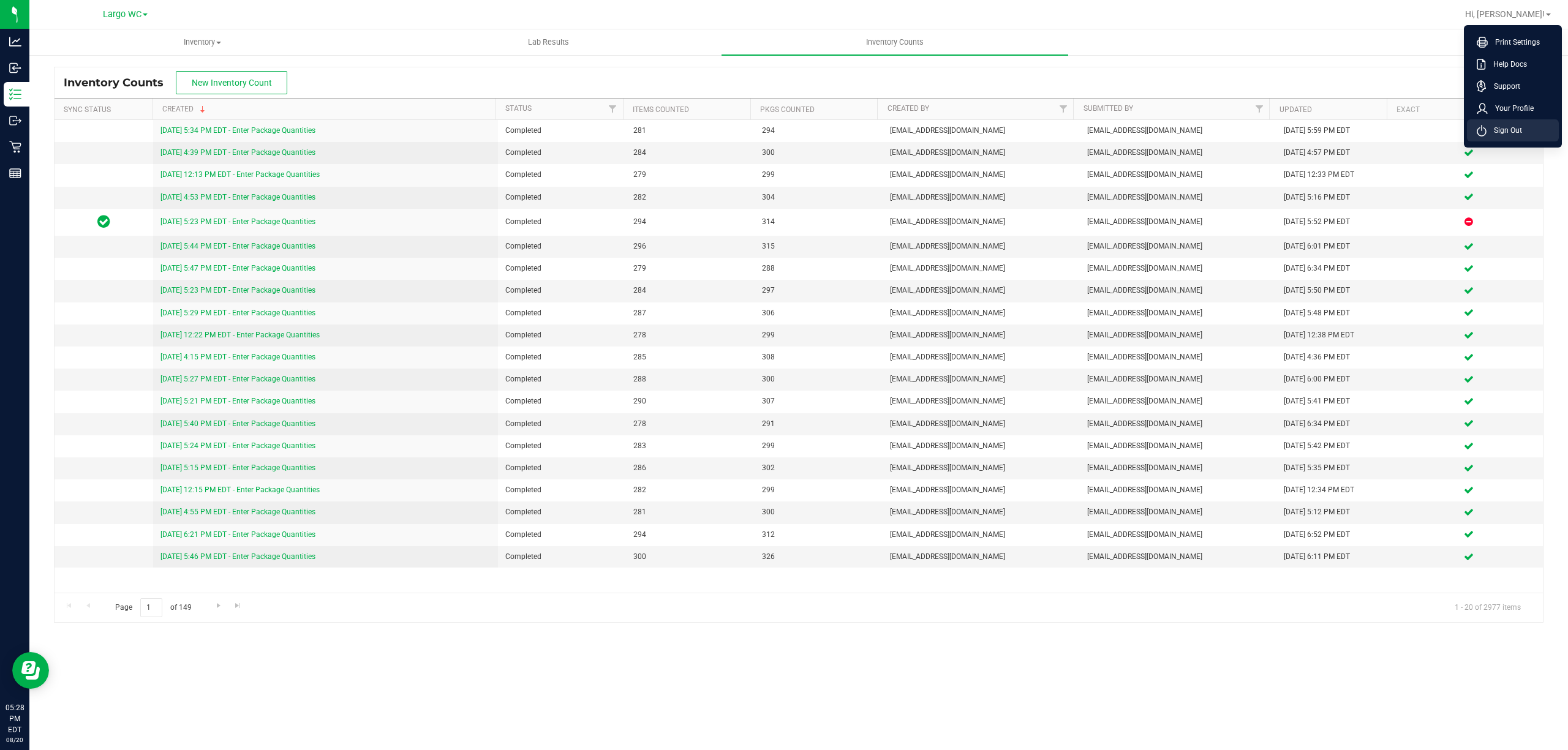
click at [1493, 129] on span "Sign Out" at bounding box center [1504, 130] width 36 height 12
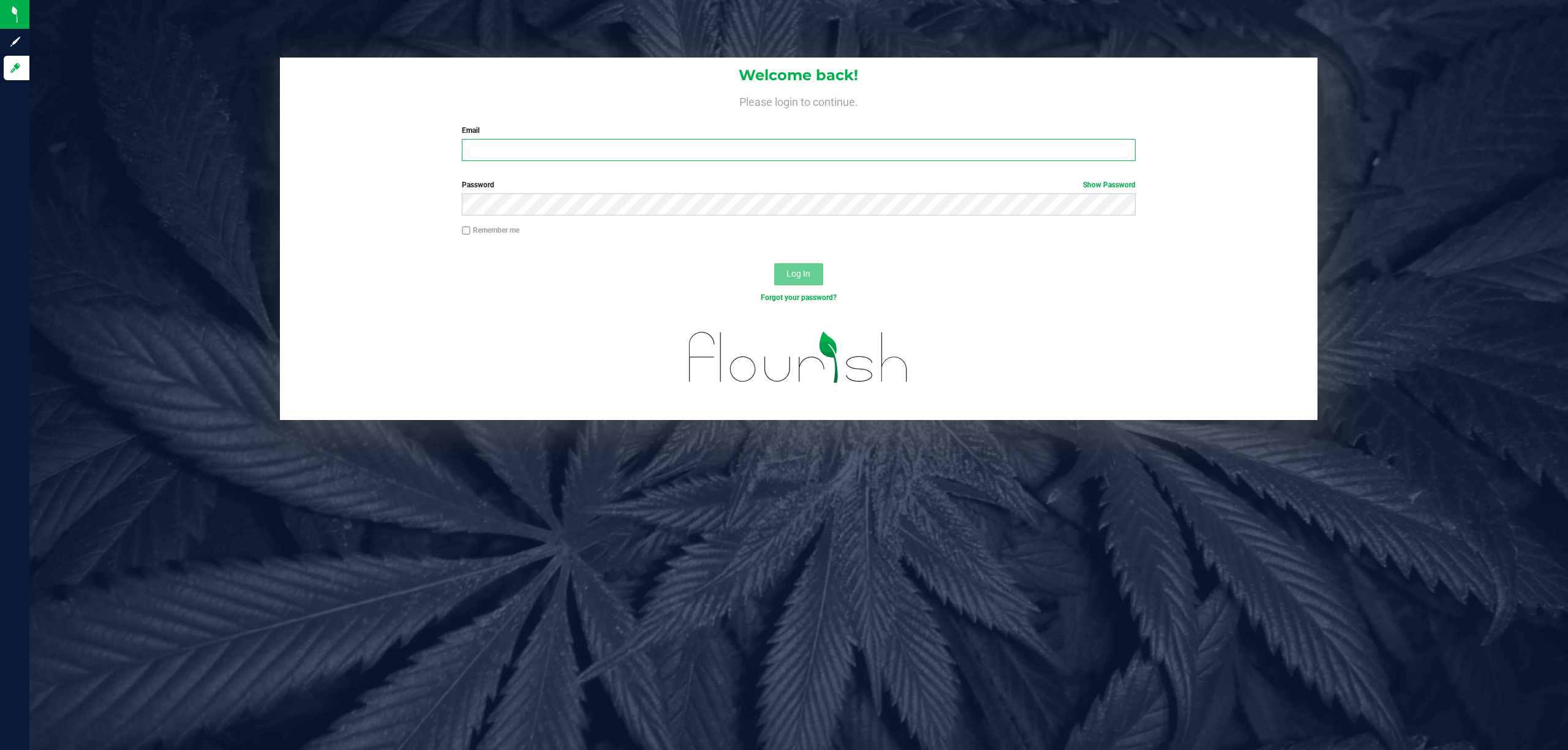
click at [652, 141] on input "Email" at bounding box center [798, 151] width 674 height 22
type input "[EMAIL_ADDRESS][DOMAIN_NAME]"
click at [774, 264] on button "Log In" at bounding box center [798, 275] width 49 height 22
